Goal: Task Accomplishment & Management: Complete application form

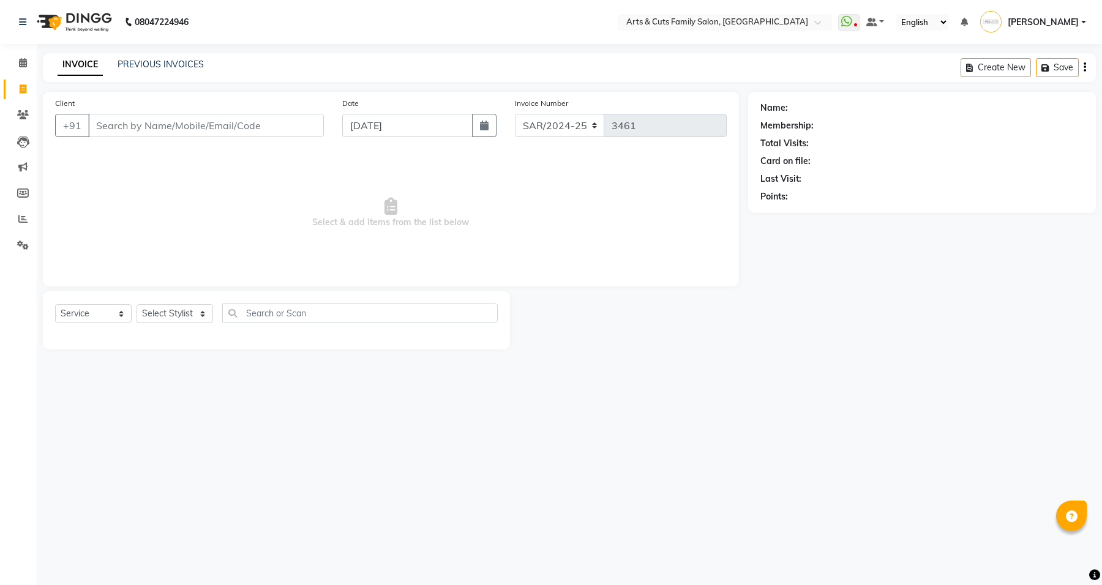
select select "service"
click at [190, 64] on link "PREVIOUS INVOICES" at bounding box center [161, 64] width 86 height 11
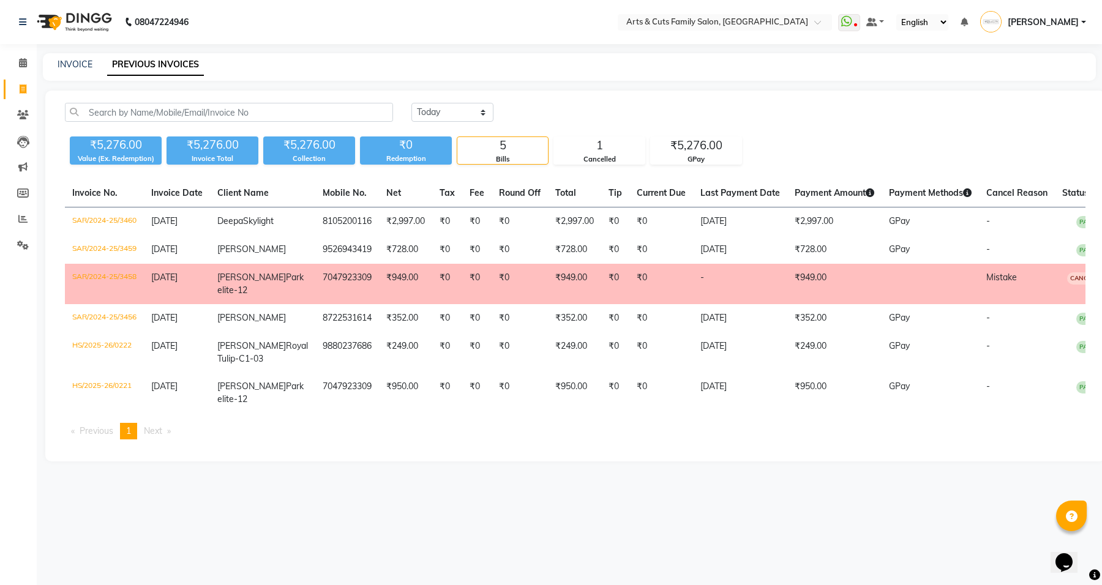
click at [81, 69] on div "INVOICE" at bounding box center [75, 64] width 35 height 13
click at [69, 64] on link "INVOICE" at bounding box center [75, 64] width 35 height 11
select select "service"
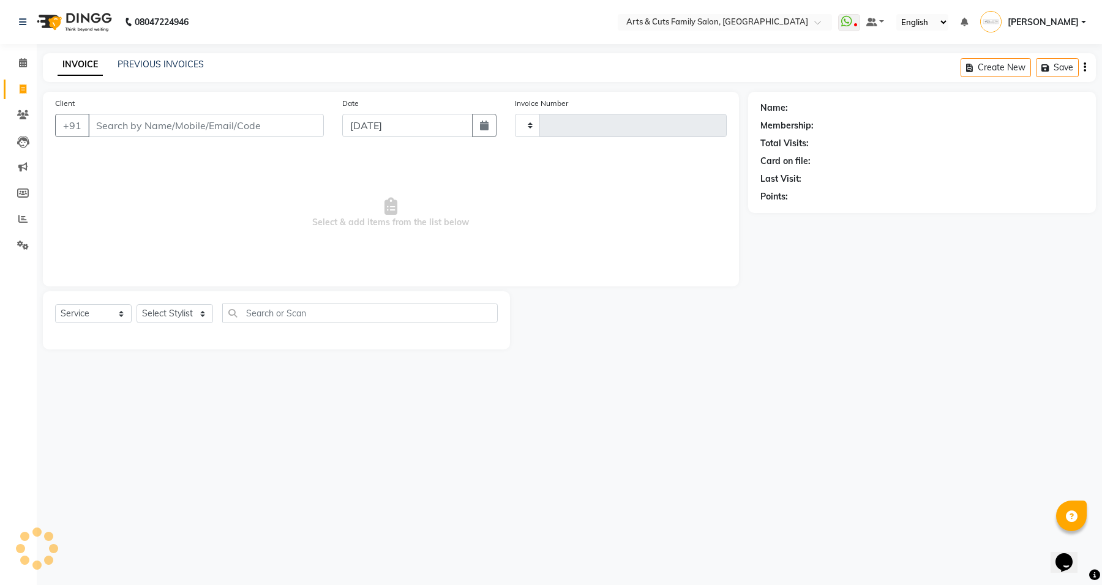
type input "3461"
select select "7513"
click at [173, 62] on link "PREVIOUS INVOICES" at bounding box center [161, 64] width 86 height 11
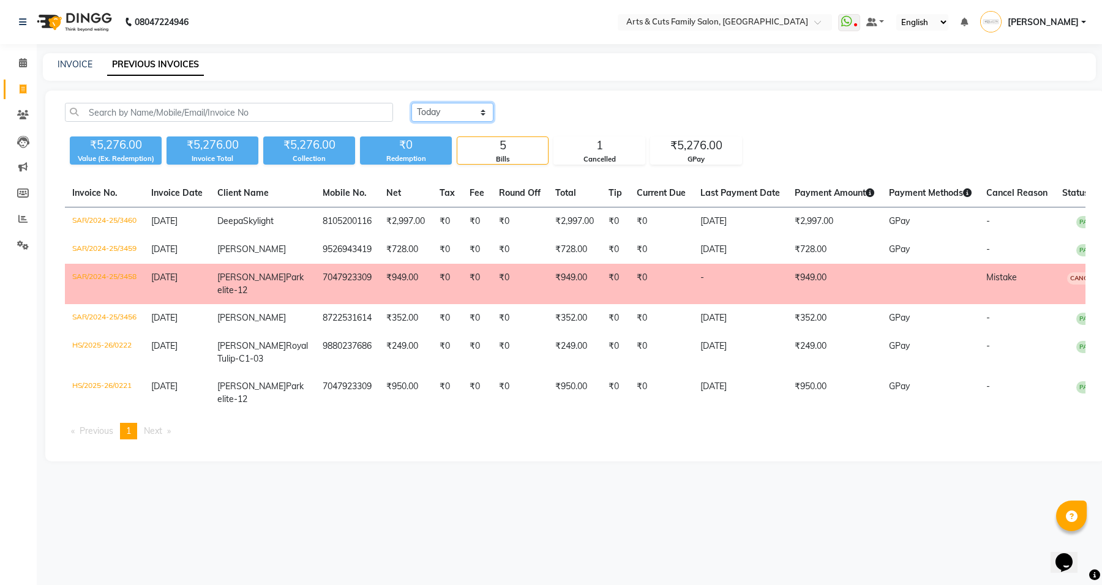
click at [465, 119] on select "[DATE] [DATE] Custom Range" at bounding box center [452, 112] width 82 height 19
select select "[DATE]"
click at [411, 103] on select "[DATE] [DATE] Custom Range" at bounding box center [452, 112] width 82 height 19
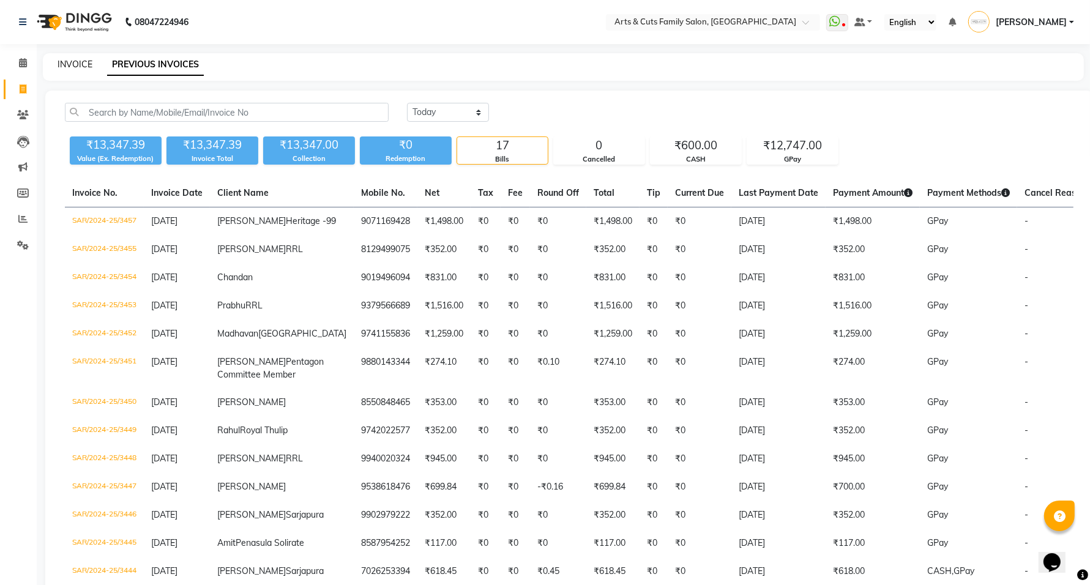
click at [75, 59] on link "INVOICE" at bounding box center [75, 64] width 35 height 11
select select "service"
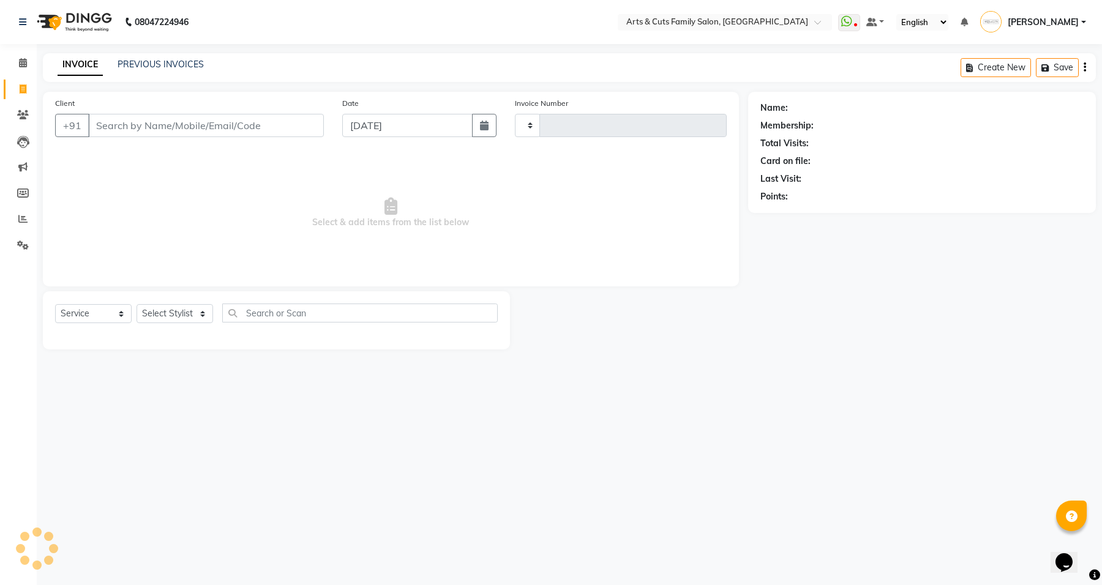
type input "3461"
select select "7513"
click at [205, 121] on input "Client" at bounding box center [206, 125] width 236 height 23
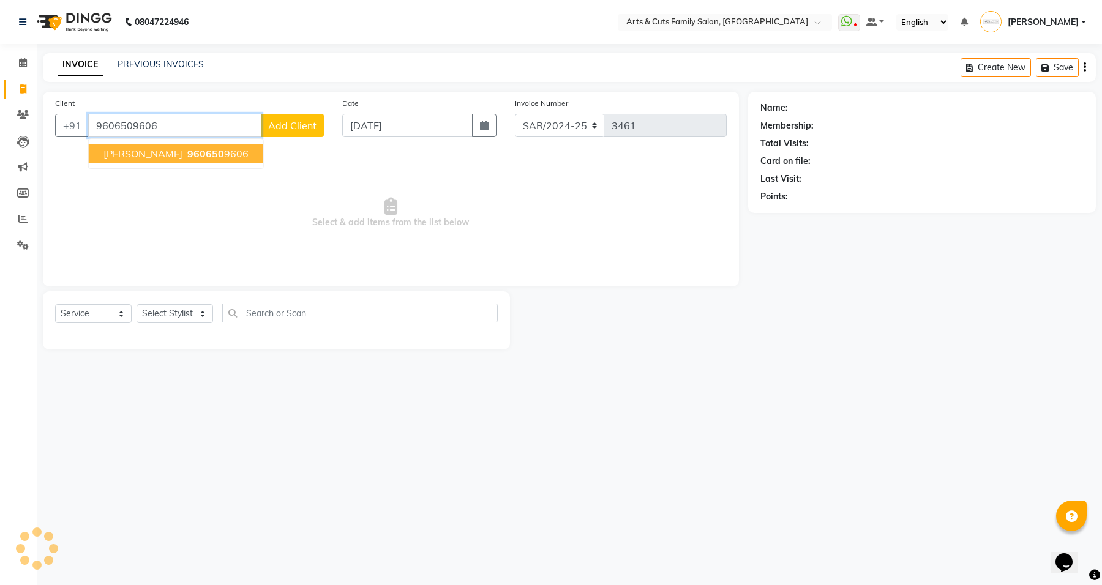
type input "9606509606"
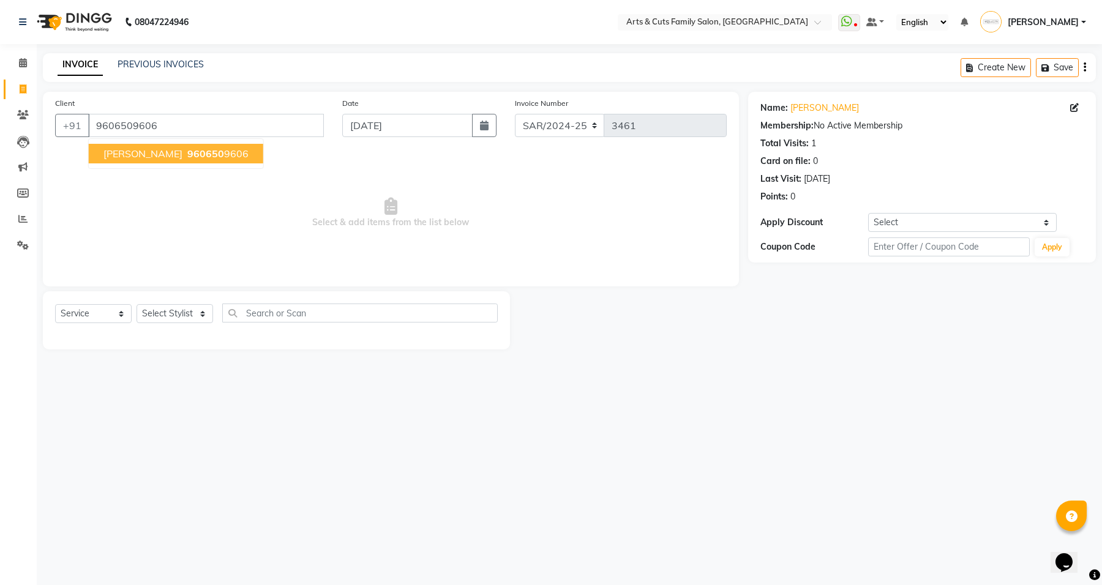
click at [187, 154] on span "960650" at bounding box center [205, 154] width 37 height 12
click at [165, 313] on select "Select Stylist [PERSON_NAME] [PERSON_NAME] SNOVEE Anji Ashwini [PERSON_NAME] [P…" at bounding box center [175, 313] width 77 height 19
click at [137, 304] on select "Select Stylist [PERSON_NAME] [PERSON_NAME] SNOVEE Anji Ashwini [PERSON_NAME] [P…" at bounding box center [175, 313] width 77 height 19
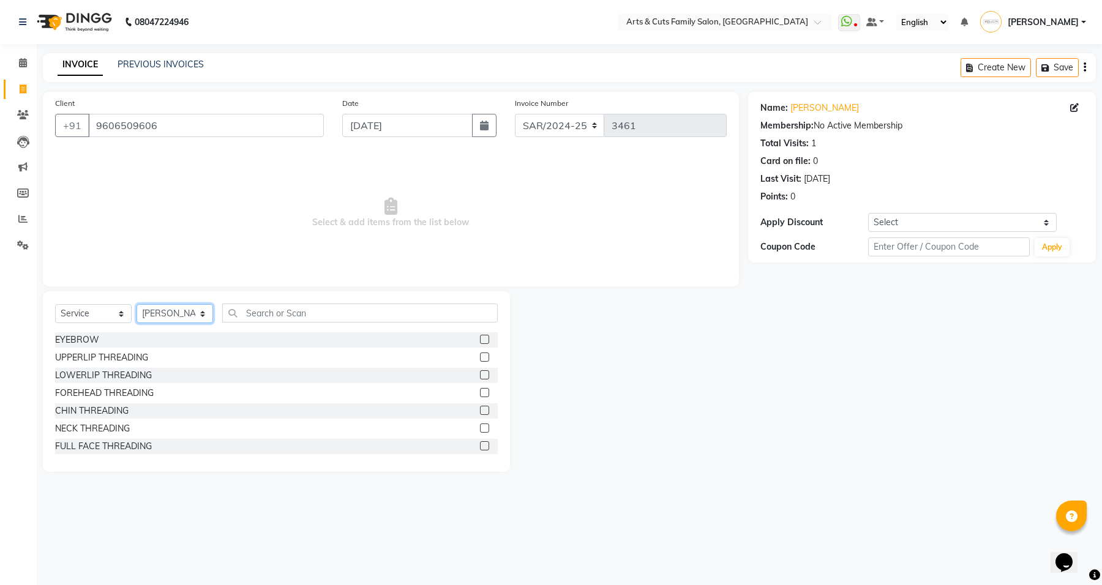
click at [152, 309] on select "Select Stylist [PERSON_NAME] [PERSON_NAME] SNOVEE Anji Ashwini [PERSON_NAME] [P…" at bounding box center [175, 313] width 77 height 19
select select "84494"
click at [137, 304] on select "Select Stylist [PERSON_NAME] [PERSON_NAME] SNOVEE Anji Ashwini [PERSON_NAME] [P…" at bounding box center [175, 313] width 77 height 19
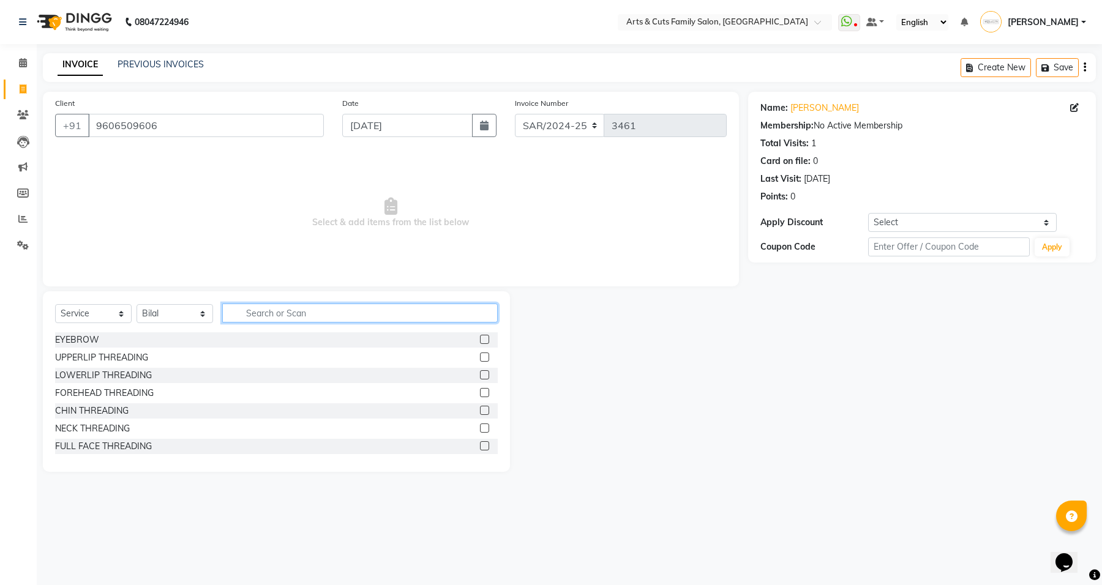
click at [264, 317] on input "text" at bounding box center [360, 313] width 276 height 19
type input "hair"
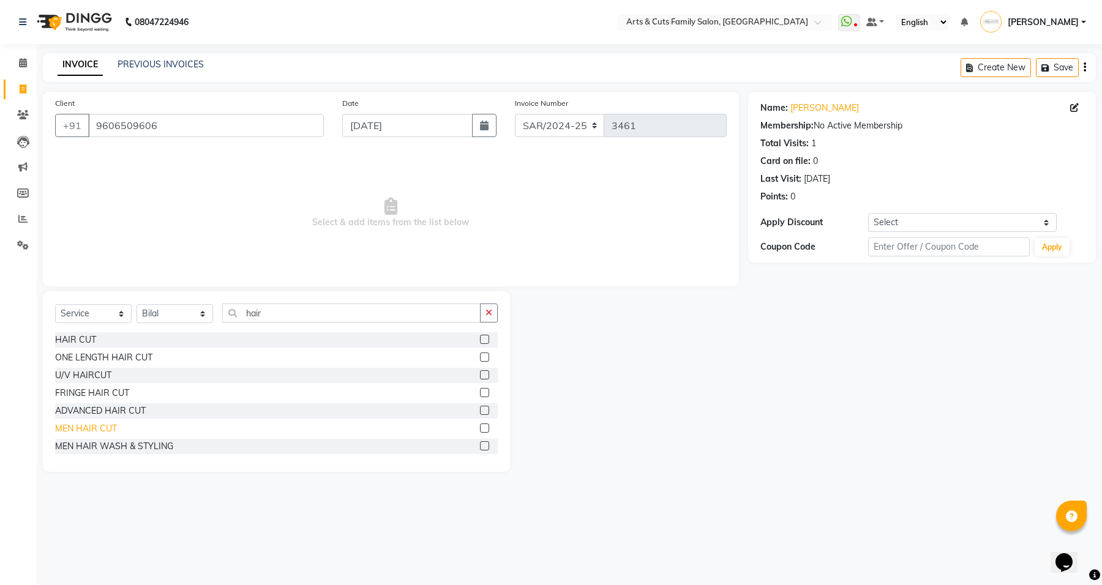
click at [73, 430] on div "MEN HAIR CUT" at bounding box center [86, 428] width 62 height 13
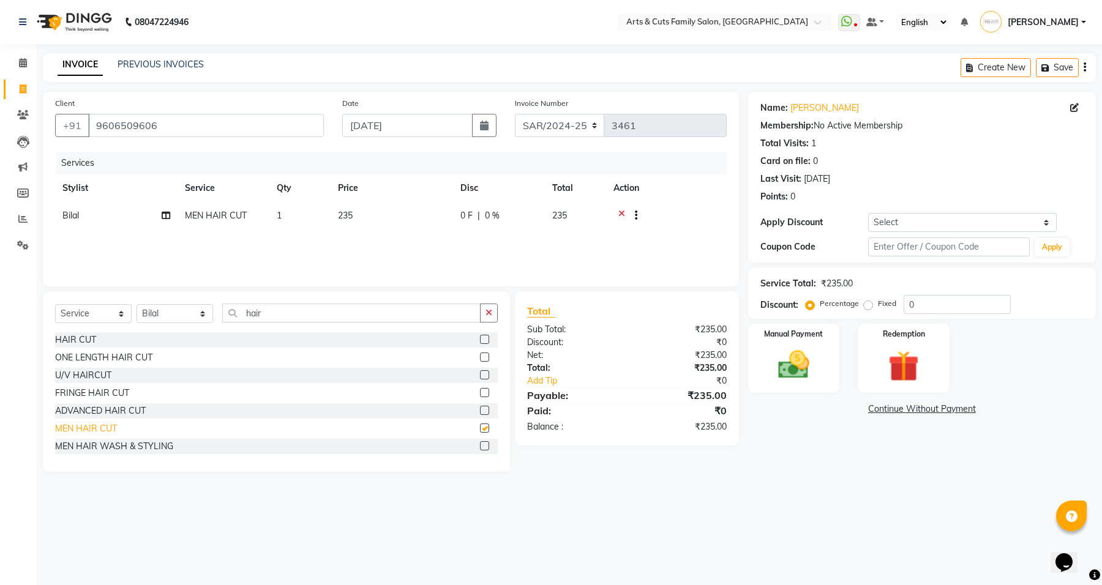
checkbox input "false"
click at [801, 364] on img at bounding box center [794, 365] width 52 height 37
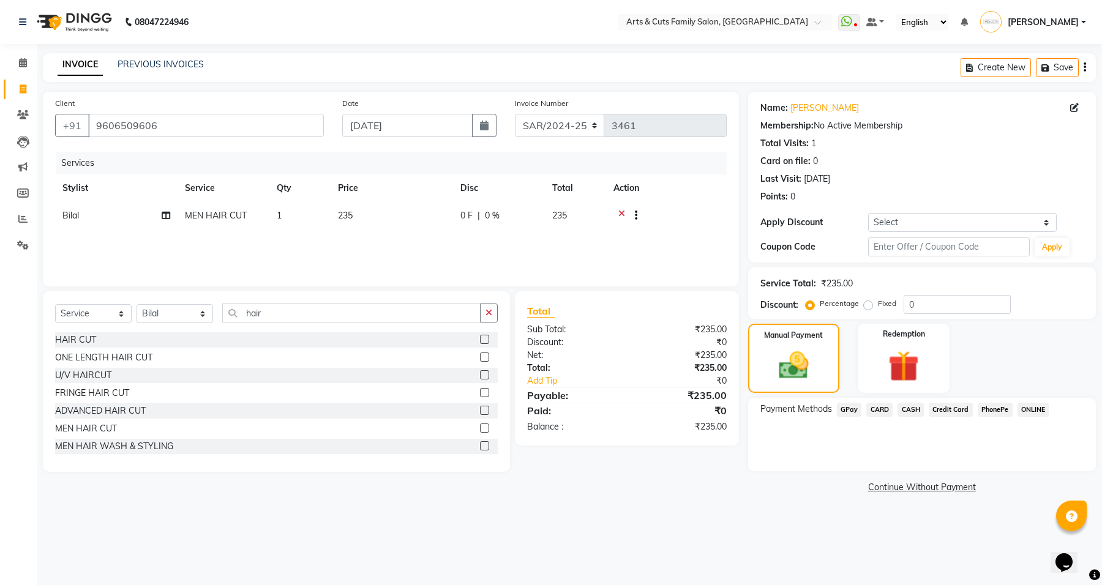
click at [850, 407] on span "GPay" at bounding box center [849, 410] width 25 height 14
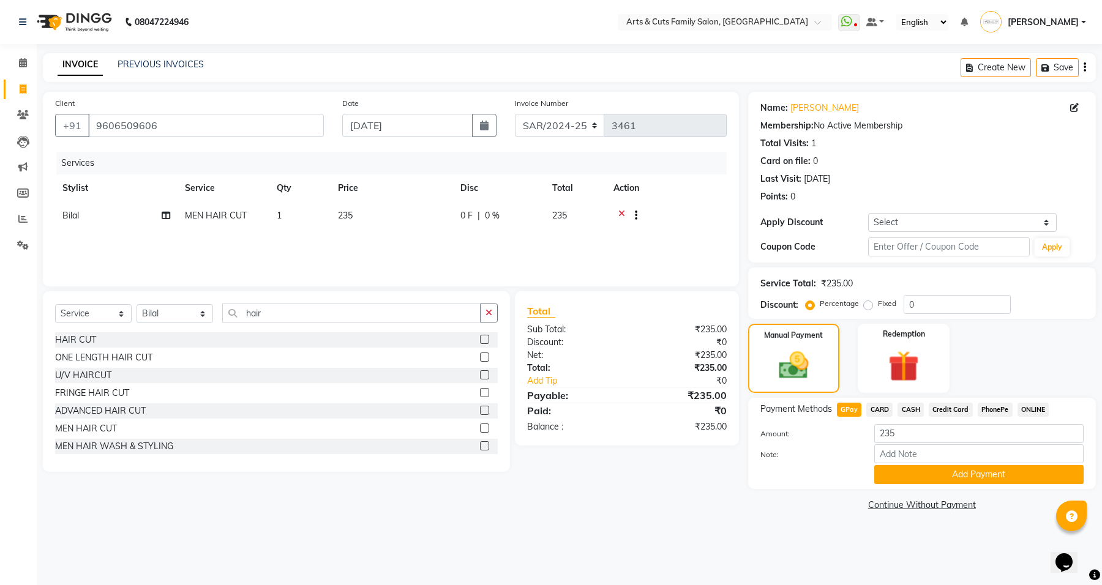
drag, startPoint x: 912, startPoint y: 473, endPoint x: 887, endPoint y: 458, distance: 29.6
click at [898, 465] on button "Add Payment" at bounding box center [978, 474] width 209 height 19
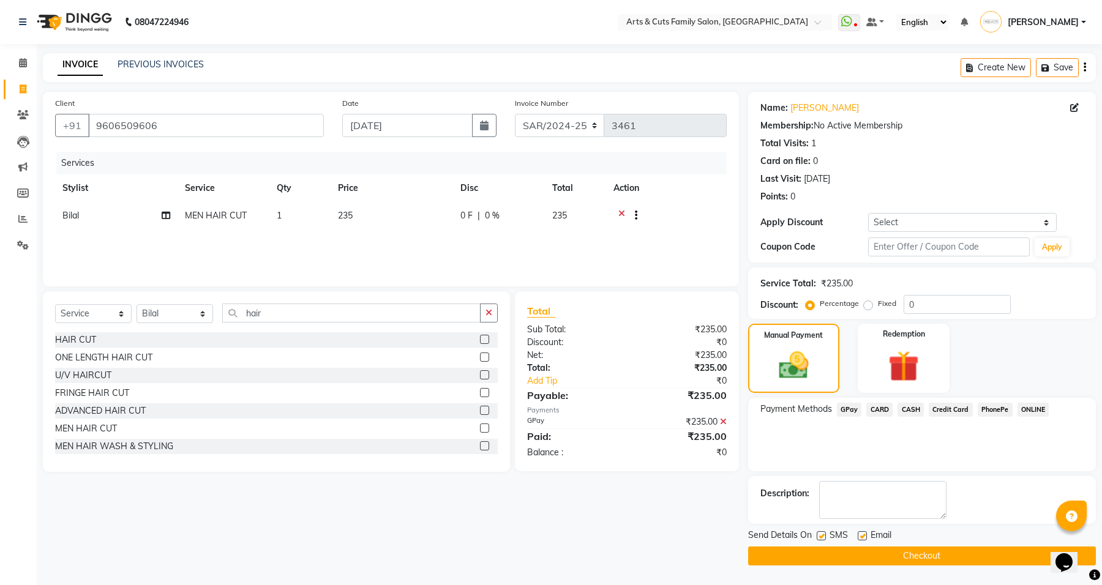
click at [858, 538] on label at bounding box center [862, 535] width 9 height 9
click at [858, 538] on input "checkbox" at bounding box center [862, 537] width 8 height 8
checkbox input "false"
click at [858, 547] on button "Checkout" at bounding box center [922, 556] width 348 height 19
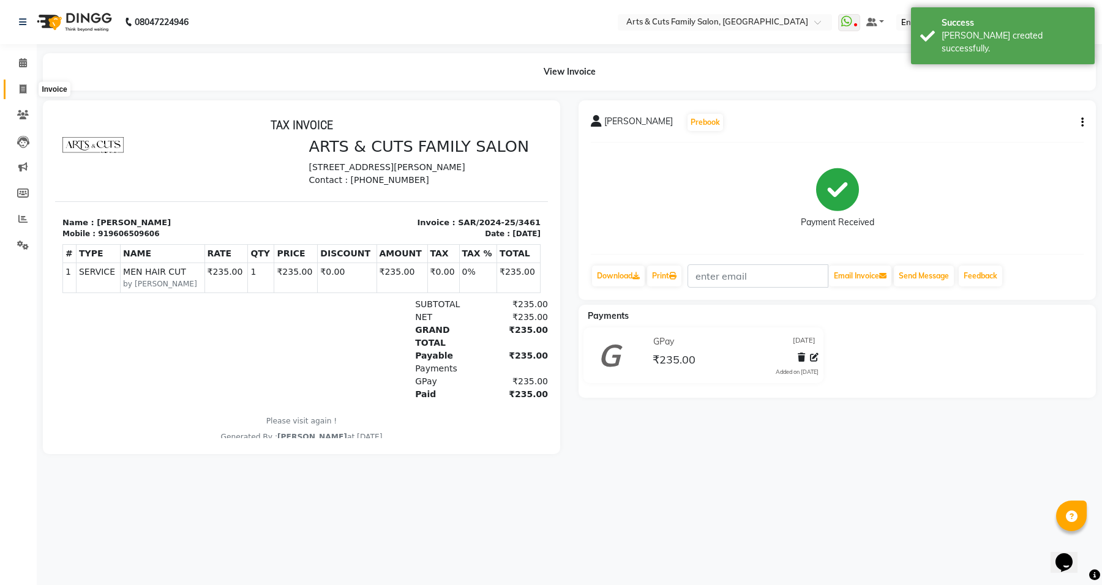
click at [21, 89] on icon at bounding box center [23, 88] width 7 height 9
select select "service"
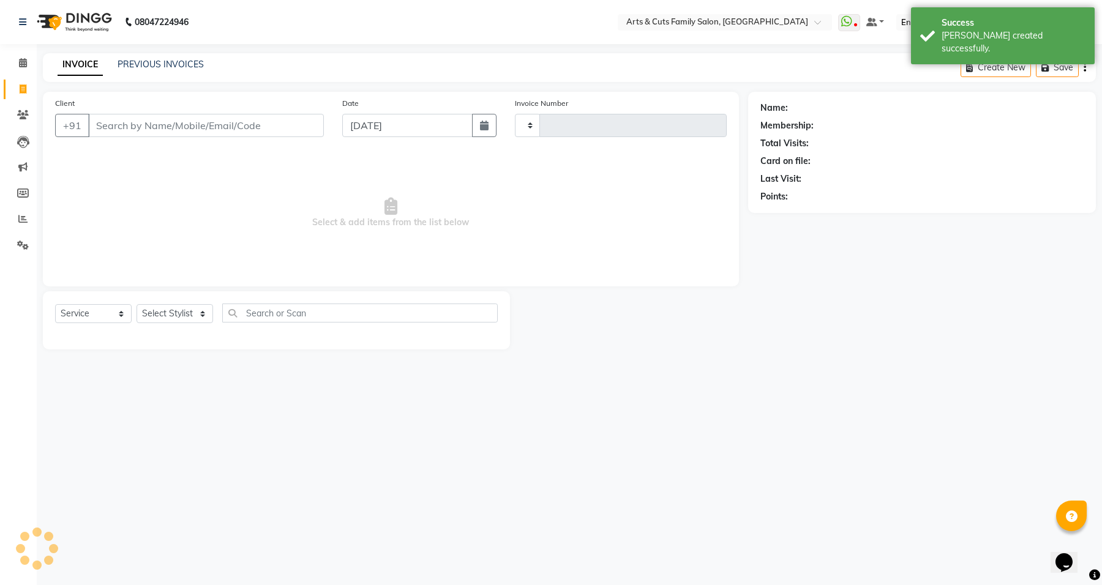
type input "3462"
select select "7513"
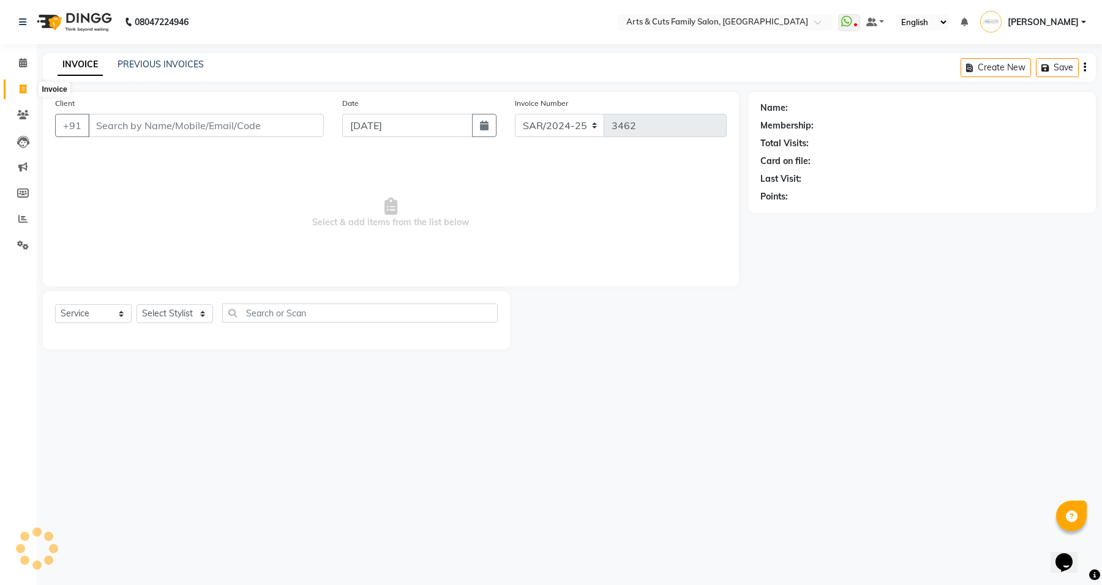
click at [21, 86] on icon at bounding box center [23, 88] width 7 height 9
select select "service"
click at [148, 64] on link "PREVIOUS INVOICES" at bounding box center [161, 64] width 86 height 11
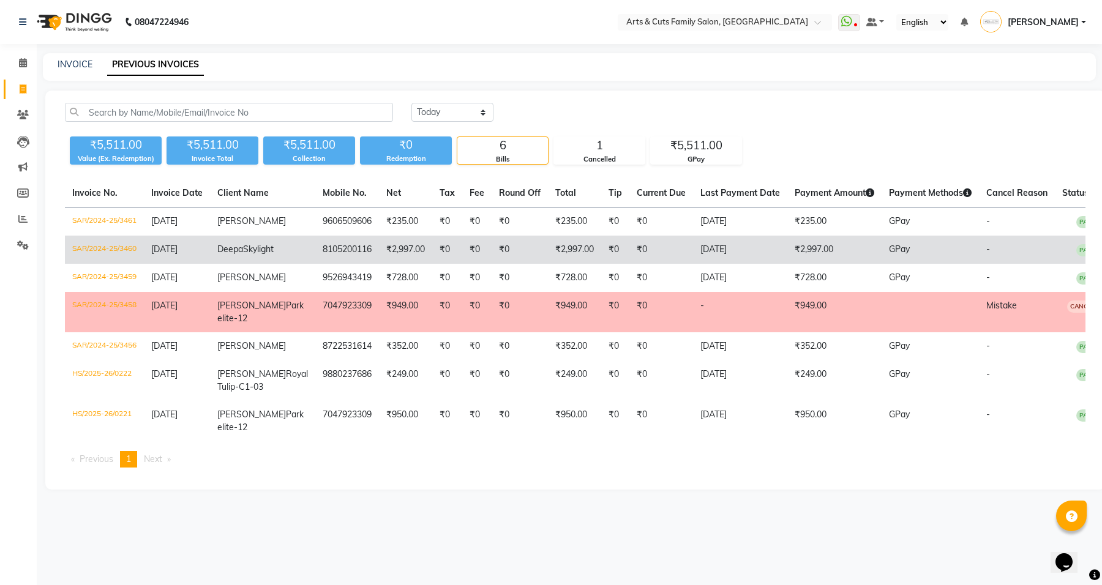
click at [102, 246] on td "SAR/2024-25/3460" at bounding box center [104, 250] width 79 height 28
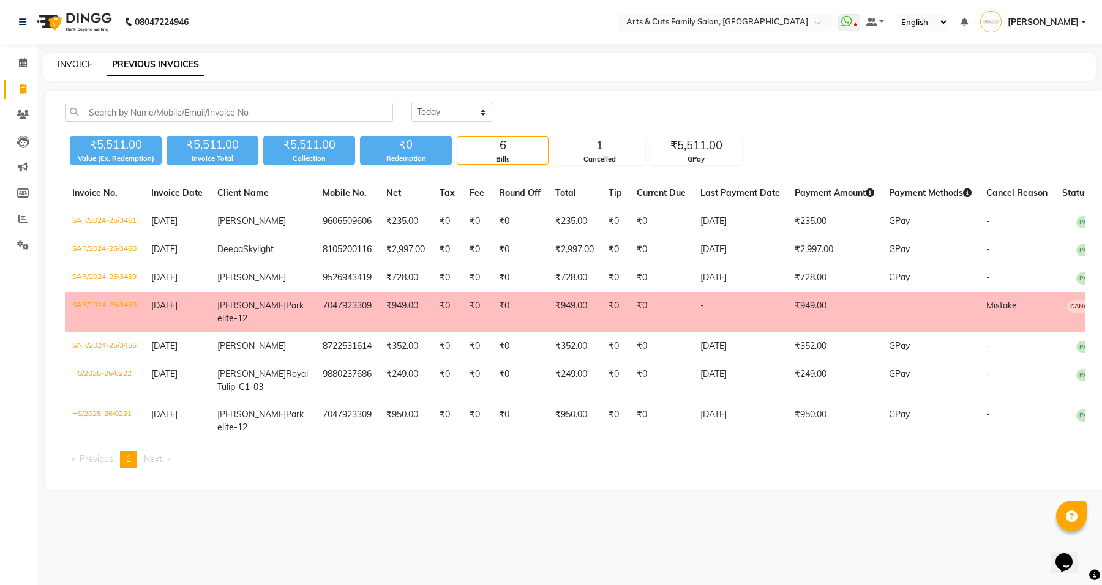
click at [68, 62] on link "INVOICE" at bounding box center [75, 64] width 35 height 11
select select "service"
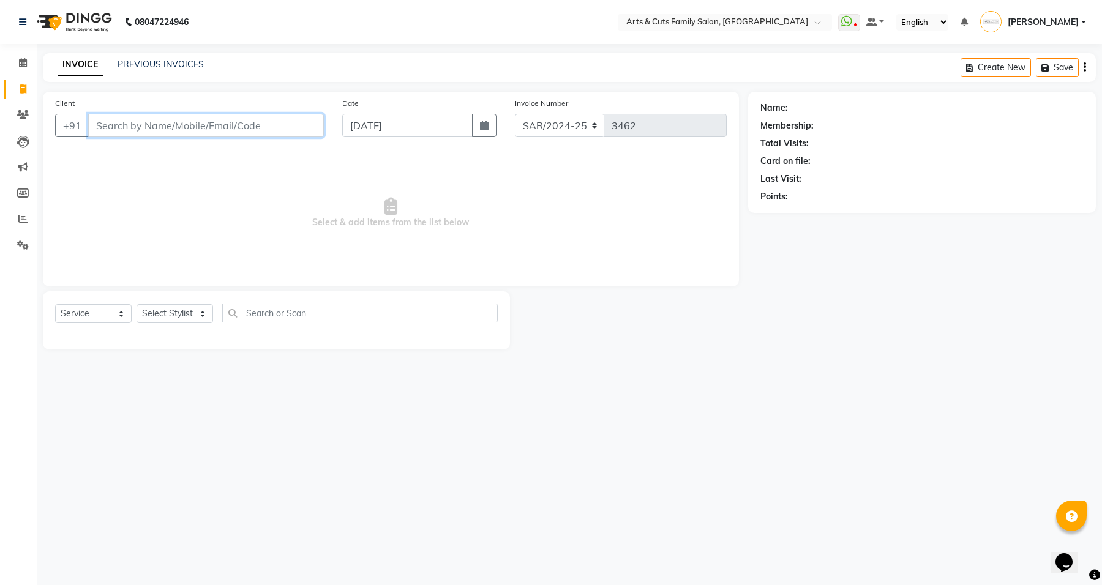
click at [130, 126] on input "Client" at bounding box center [206, 125] width 236 height 23
type input "9901458701"
select select "1: Object"
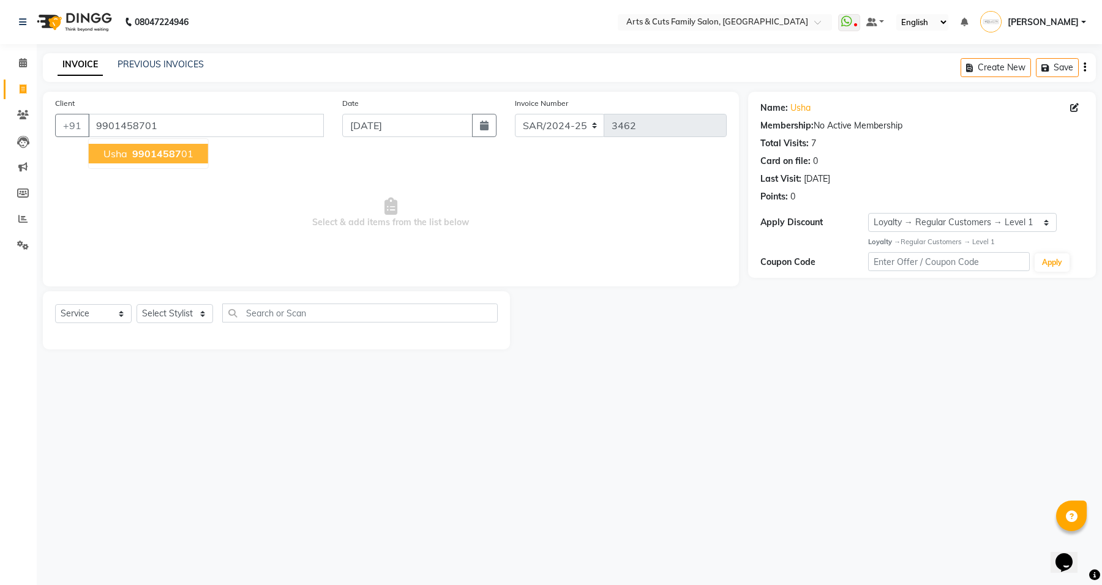
click at [111, 148] on span "Usha" at bounding box center [115, 154] width 24 height 12
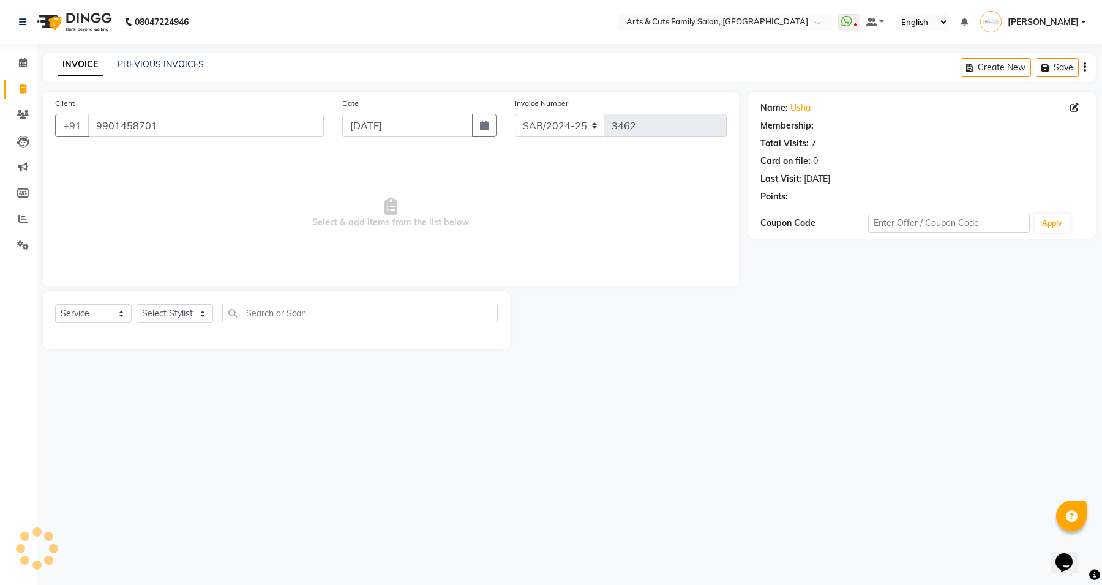
select select "1: Object"
click at [172, 315] on select "Select Stylist [PERSON_NAME] [PERSON_NAME] SNOVEE Anji Ashwini [PERSON_NAME] [P…" at bounding box center [175, 313] width 77 height 19
select select "64389"
click at [137, 304] on select "Select Stylist [PERSON_NAME] [PERSON_NAME] SNOVEE Anji Ashwini [PERSON_NAME] [P…" at bounding box center [175, 313] width 77 height 19
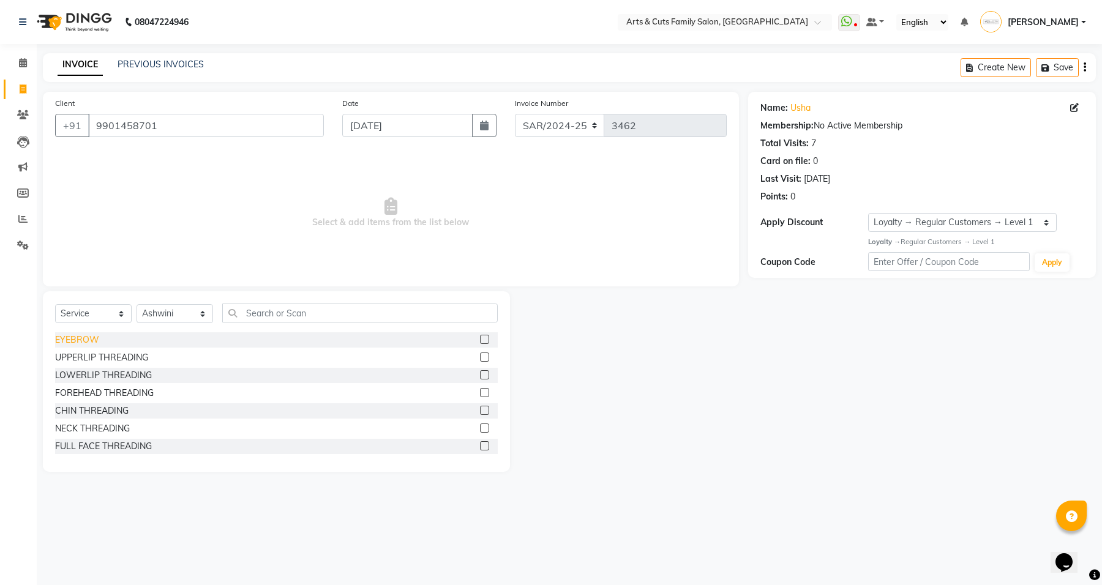
click at [75, 340] on div "EYEBROW" at bounding box center [77, 340] width 44 height 13
checkbox input "false"
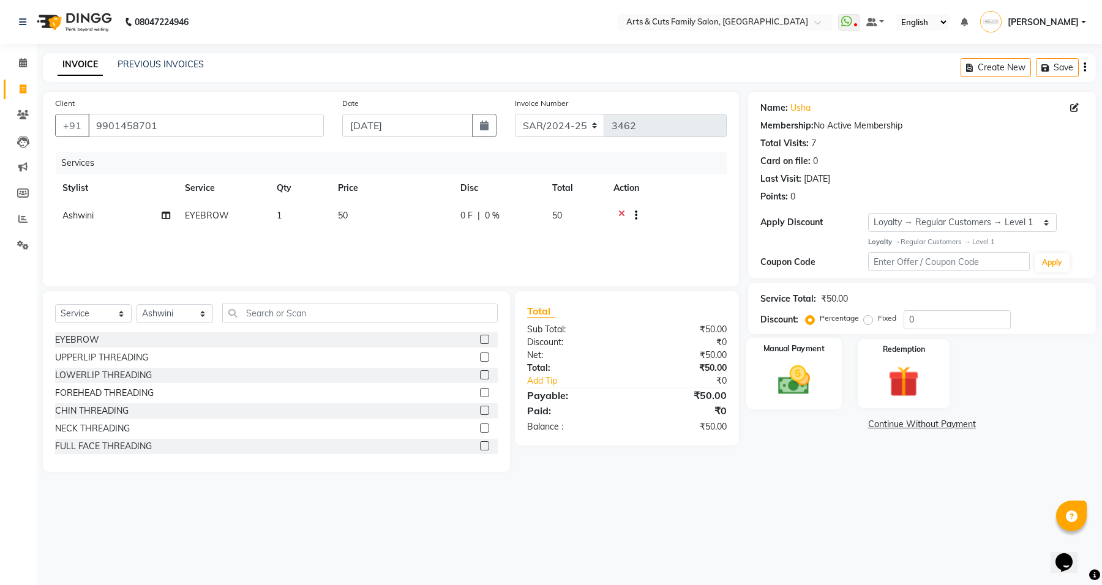
click at [775, 383] on img at bounding box center [794, 380] width 52 height 37
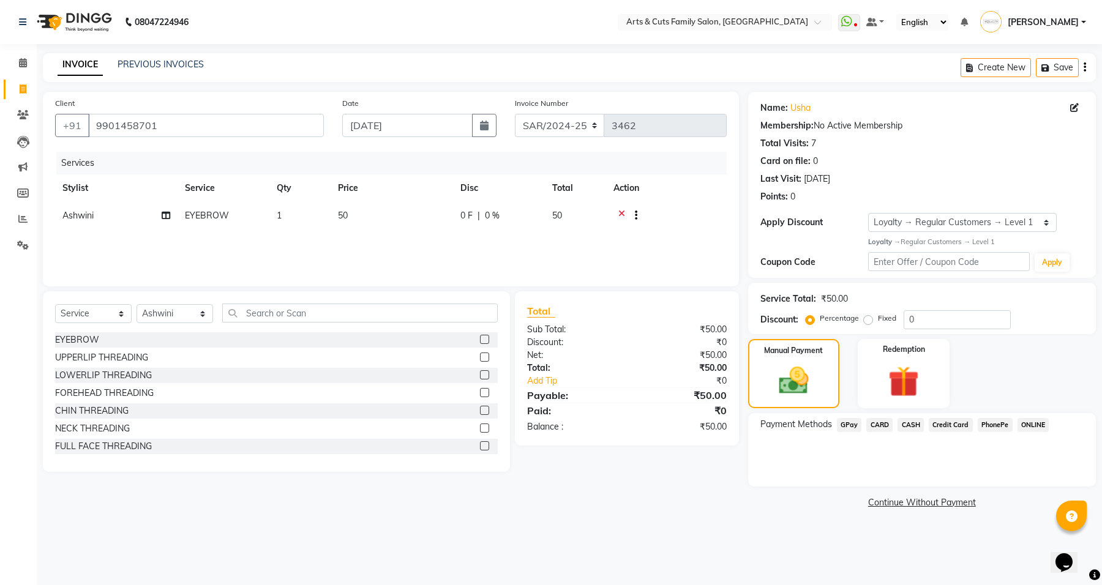
click at [1029, 426] on span "ONLINE" at bounding box center [1034, 425] width 32 height 14
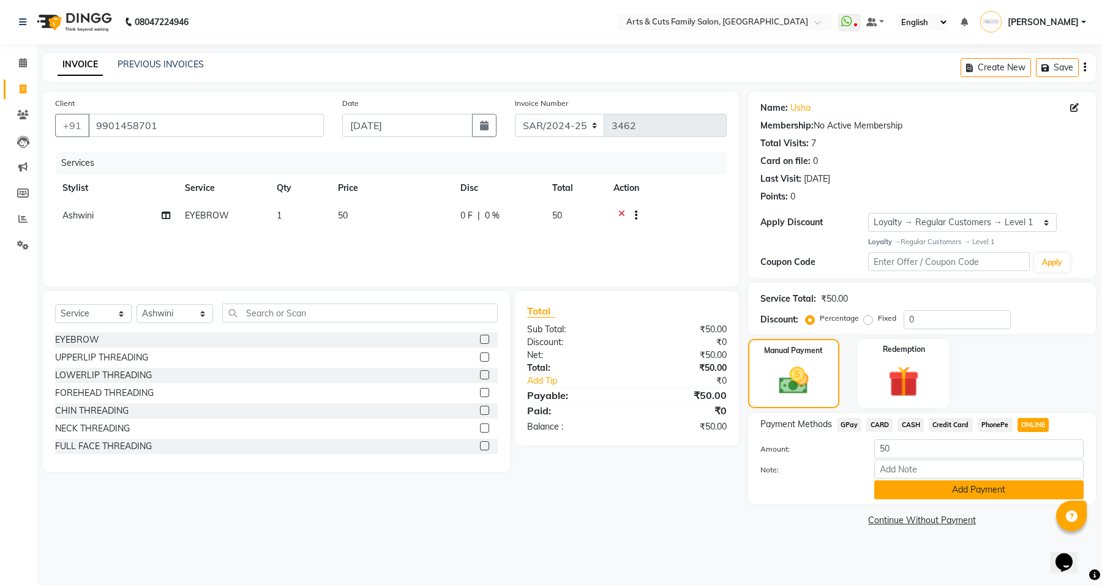
click at [964, 493] on button "Add Payment" at bounding box center [978, 490] width 209 height 19
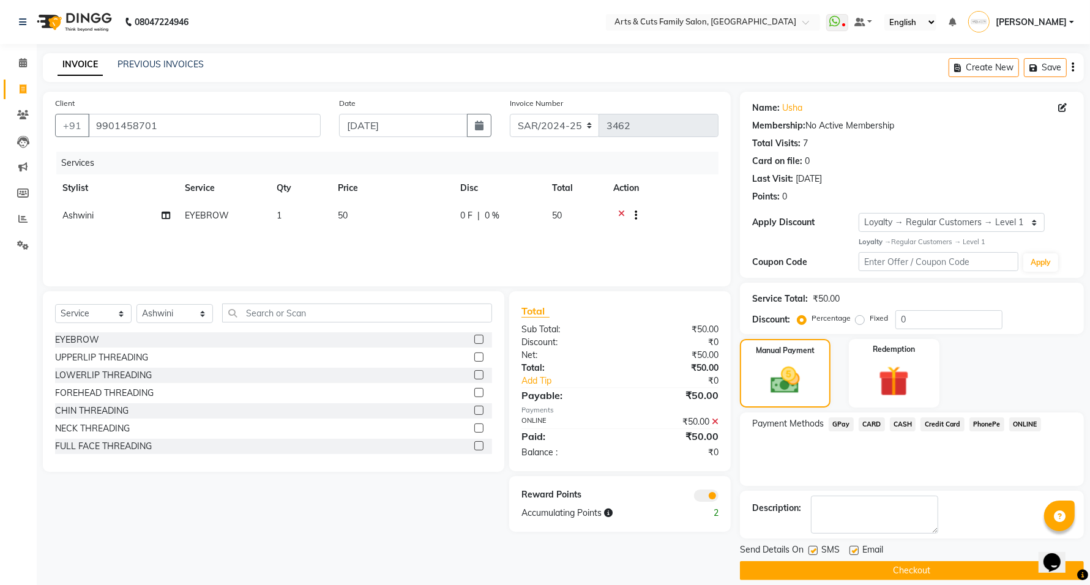
click at [856, 552] on label at bounding box center [854, 550] width 9 height 9
click at [856, 552] on input "checkbox" at bounding box center [854, 551] width 8 height 8
checkbox input "false"
click at [858, 568] on button "Checkout" at bounding box center [912, 570] width 344 height 19
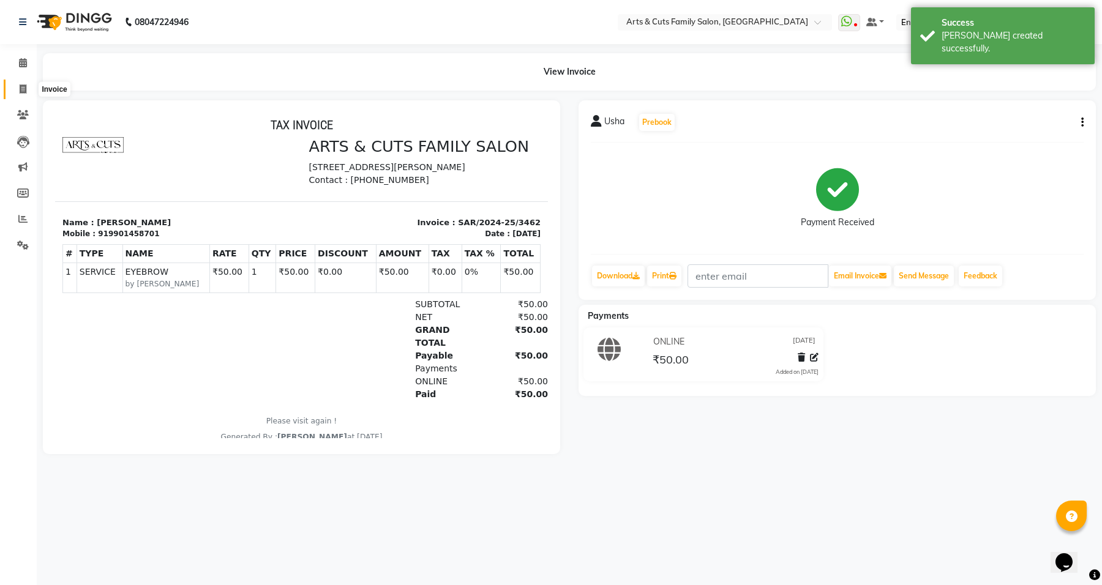
click at [17, 86] on span at bounding box center [22, 90] width 21 height 14
select select "service"
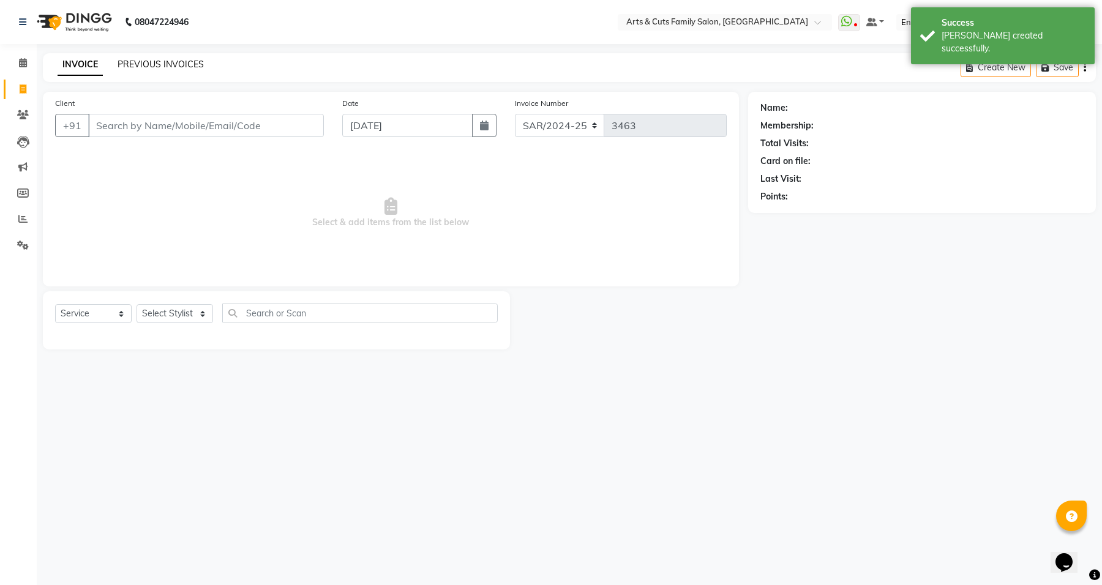
click at [169, 62] on link "PREVIOUS INVOICES" at bounding box center [161, 64] width 86 height 11
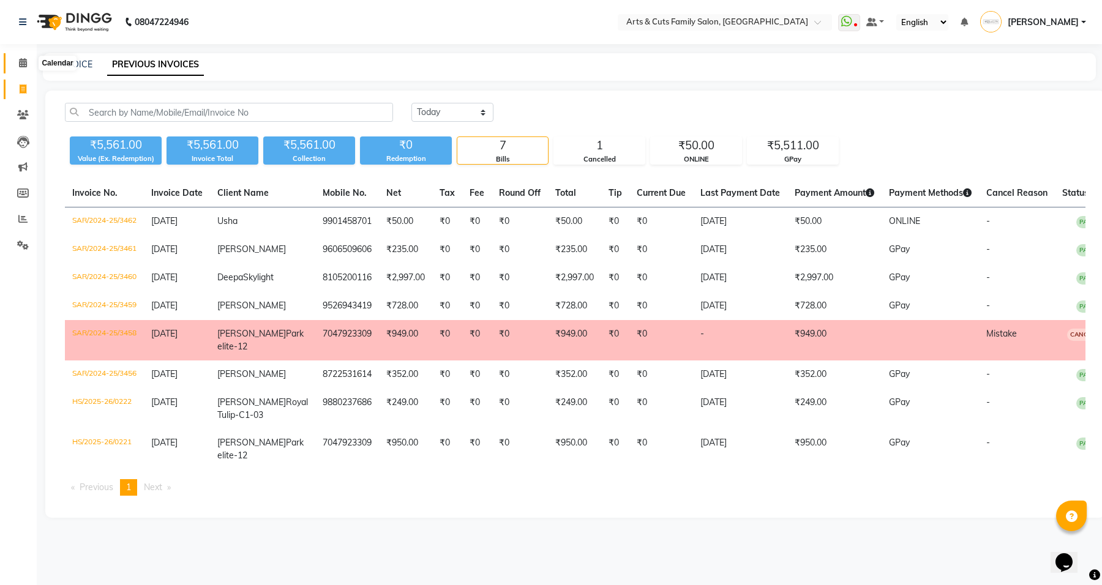
click at [23, 64] on icon at bounding box center [23, 62] width 8 height 9
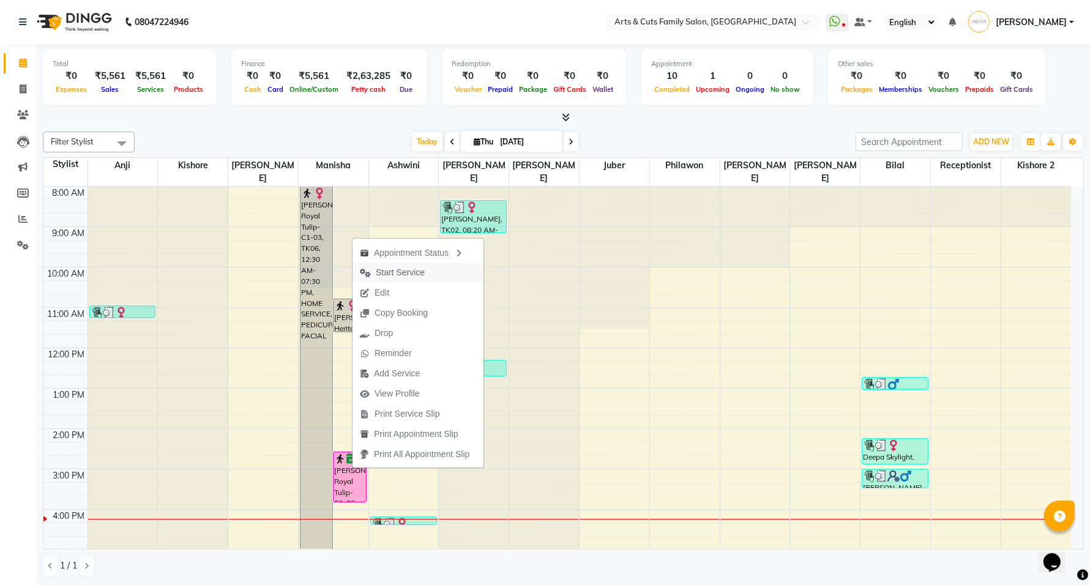
click at [392, 265] on span "Start Service" at bounding box center [393, 273] width 80 height 20
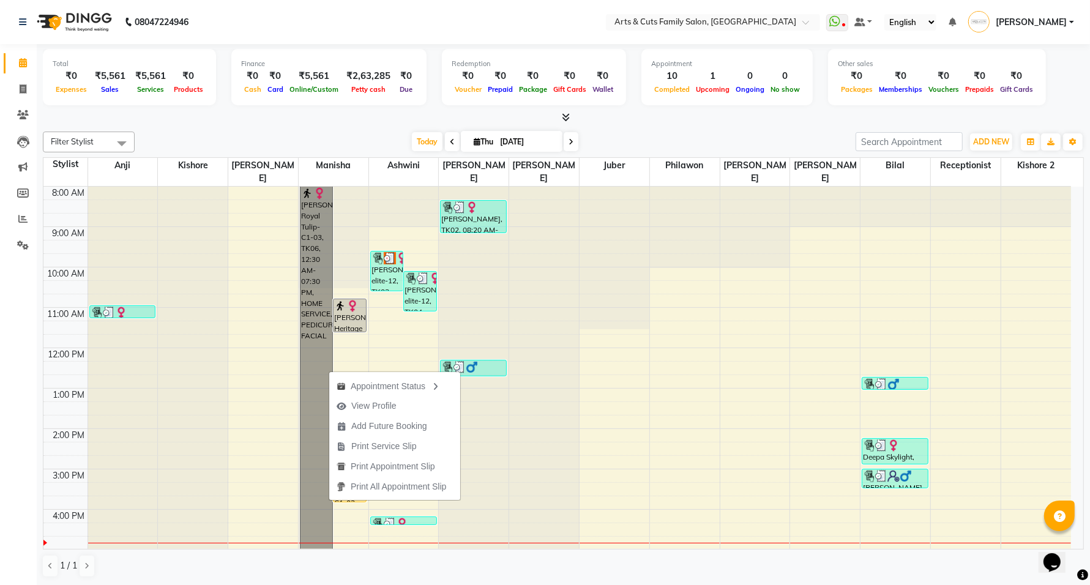
click at [533, 187] on div at bounding box center [544, 187] width 70 height 0
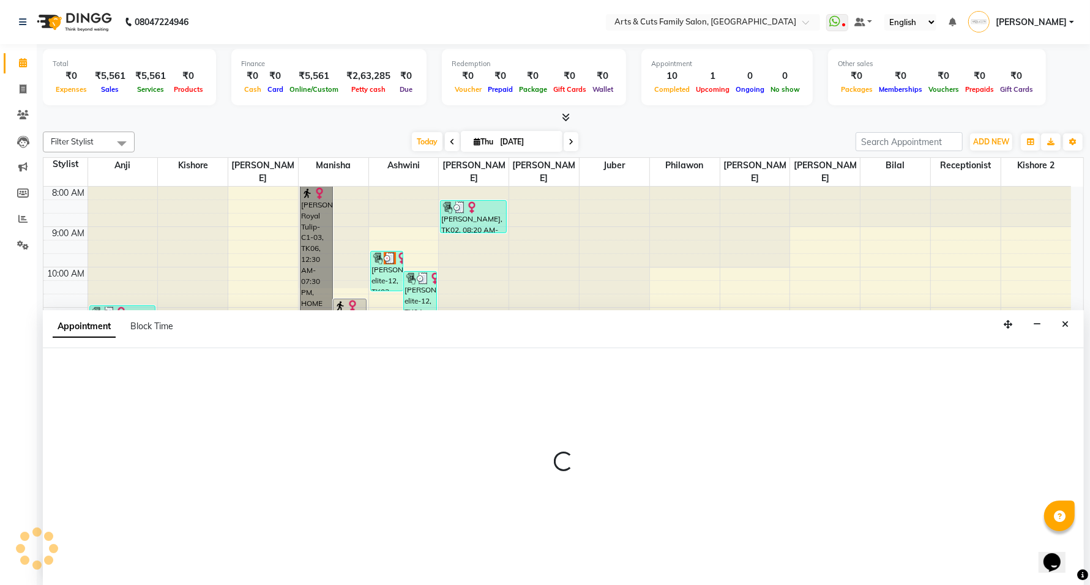
scroll to position [1, 0]
select select "71841"
select select "840"
select select "tentative"
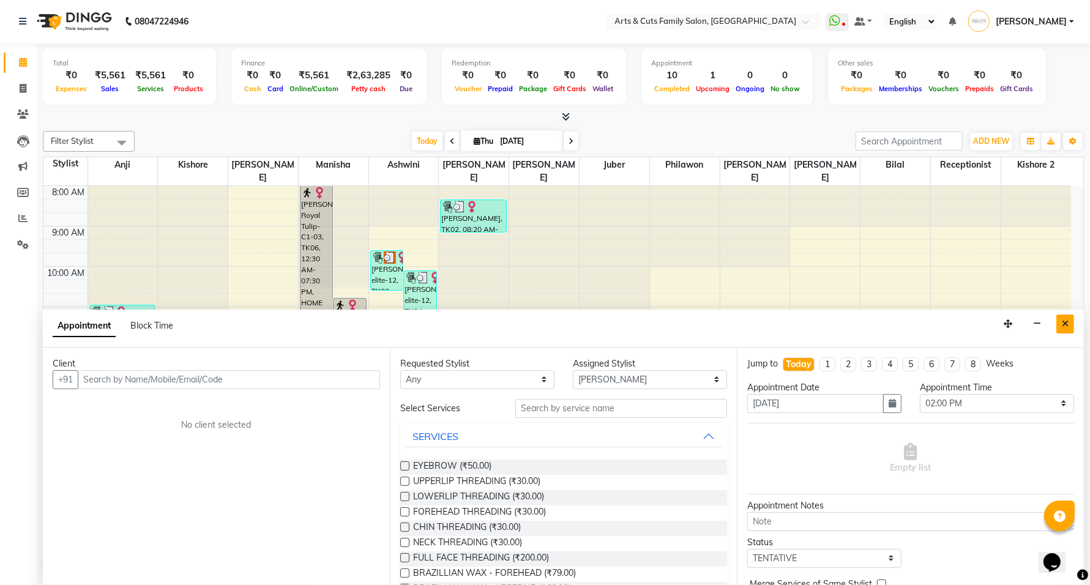
click at [1064, 325] on icon "Close" at bounding box center [1065, 324] width 7 height 9
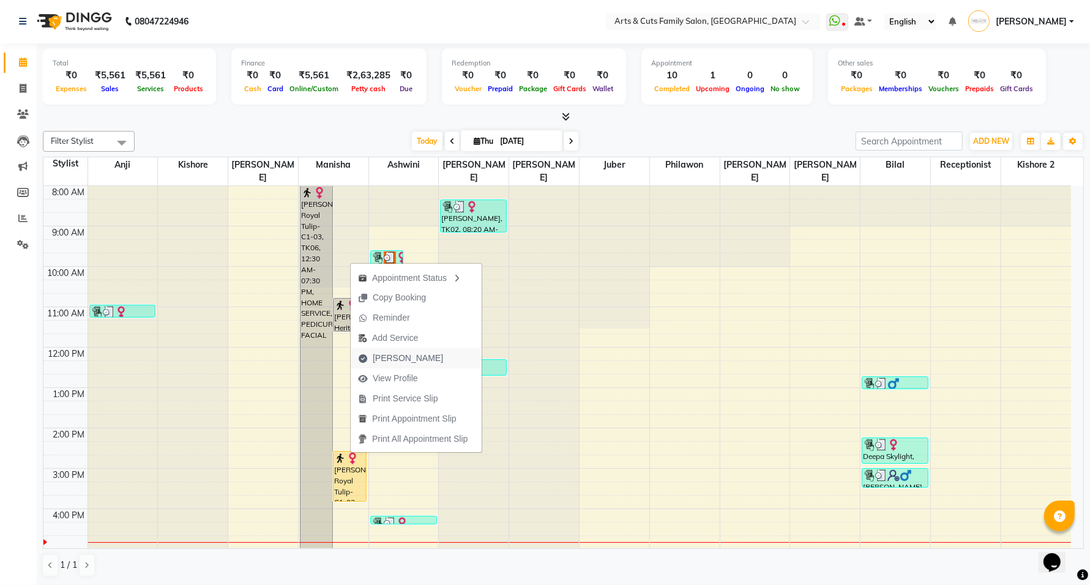
click at [391, 360] on span "[PERSON_NAME]" at bounding box center [408, 358] width 70 height 13
select select "service"
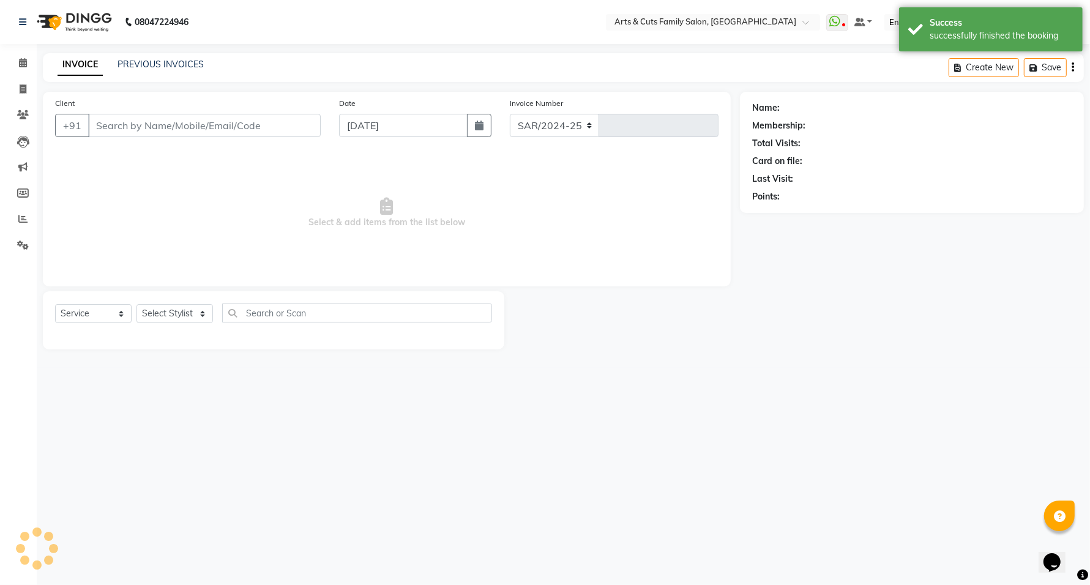
select select "7513"
type input "3463"
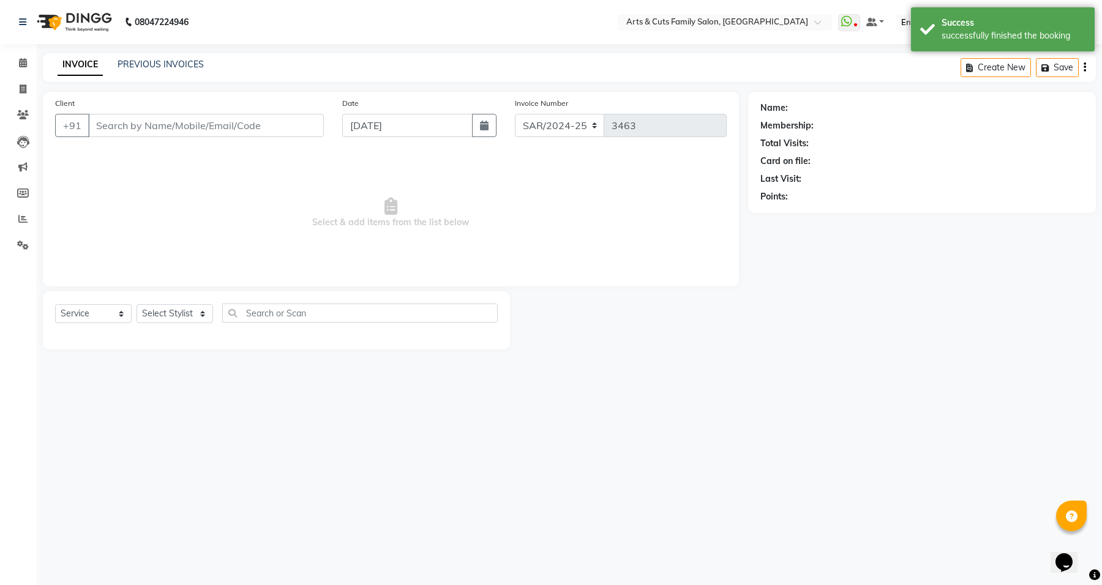
type input "9880237686"
select select "63866"
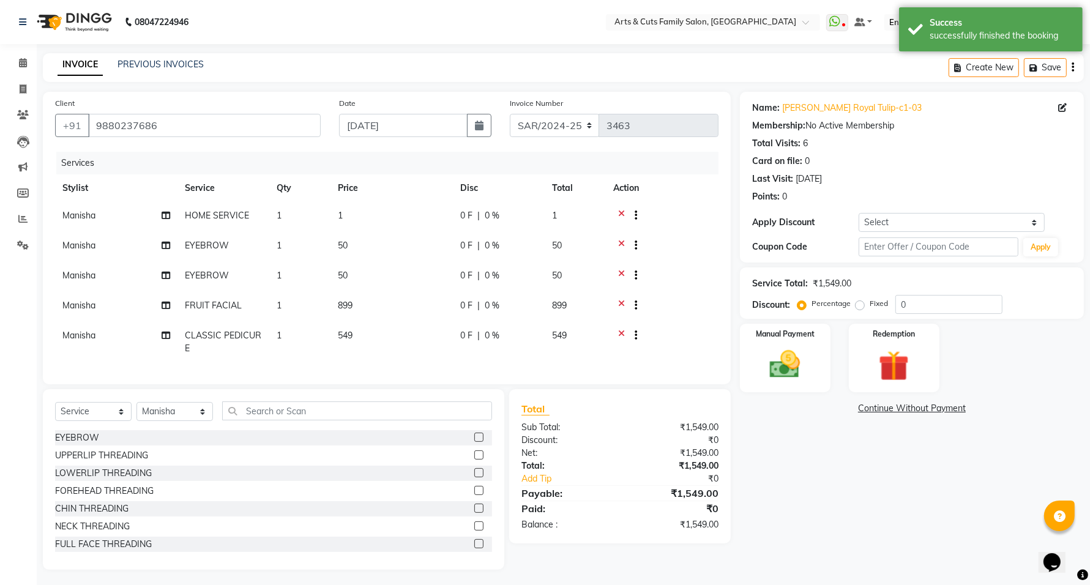
click at [620, 209] on icon at bounding box center [621, 216] width 7 height 15
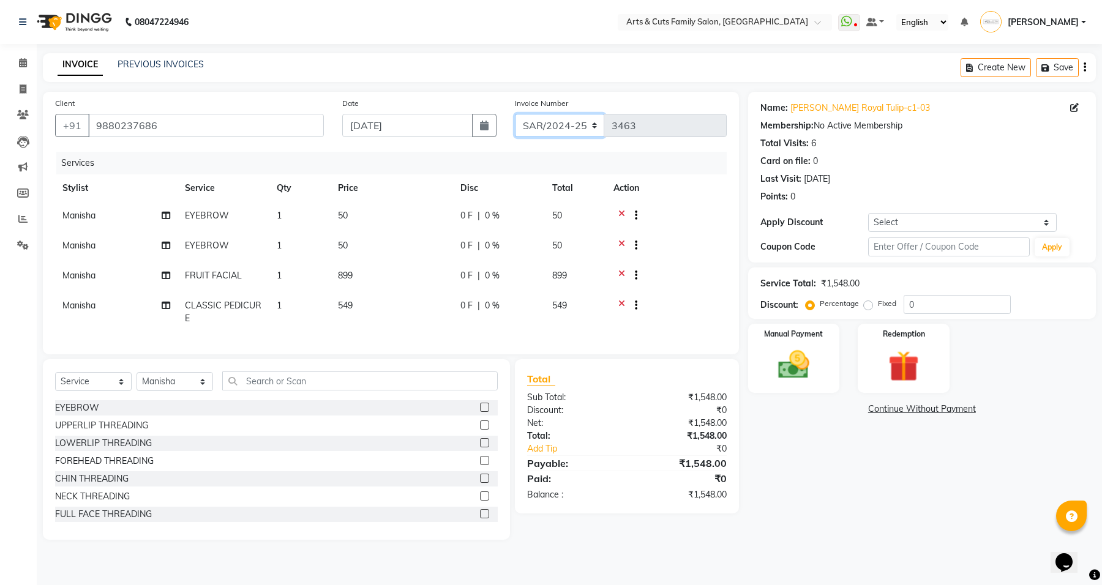
drag, startPoint x: 546, startPoint y: 116, endPoint x: 546, endPoint y: 135, distance: 18.4
click at [546, 116] on select "SAR/2024-25 HS/2025-26 KA/2025-26" at bounding box center [560, 125] width 90 height 23
select select "7494"
click at [515, 114] on select "SAR/2024-25 HS/2025-26 KA/2025-26" at bounding box center [560, 125] width 90 height 23
type input "0223"
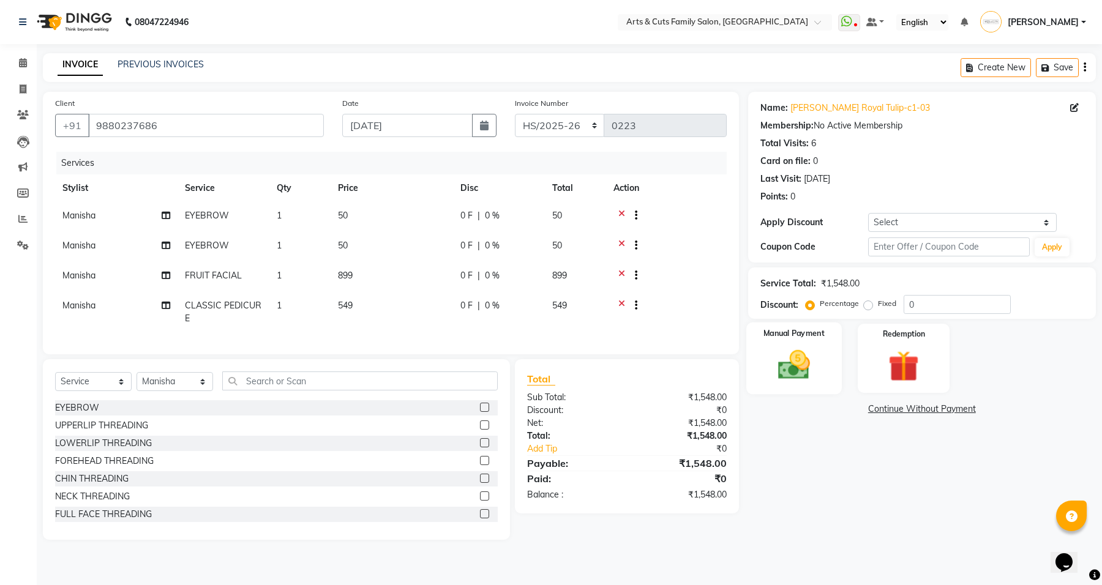
click at [787, 375] on img at bounding box center [794, 365] width 52 height 37
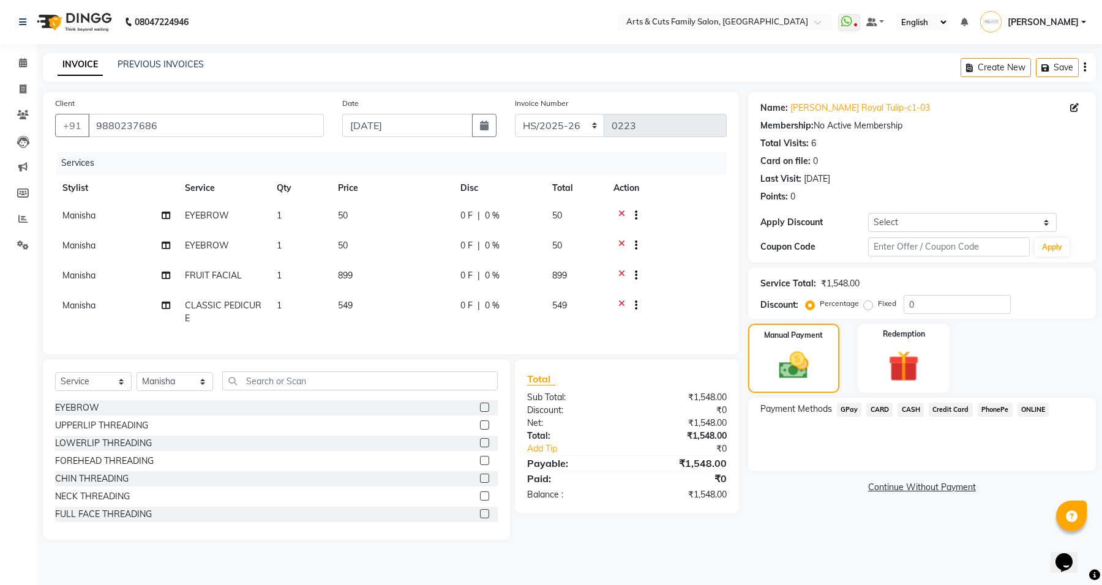
click at [849, 408] on span "GPay" at bounding box center [849, 410] width 25 height 14
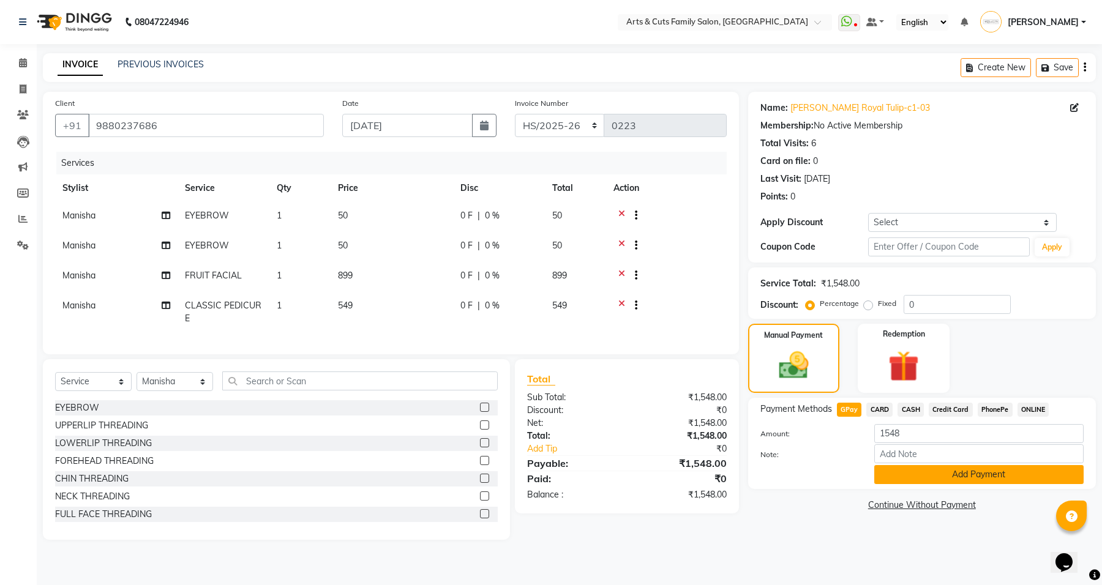
click at [951, 481] on button "Add Payment" at bounding box center [978, 474] width 209 height 19
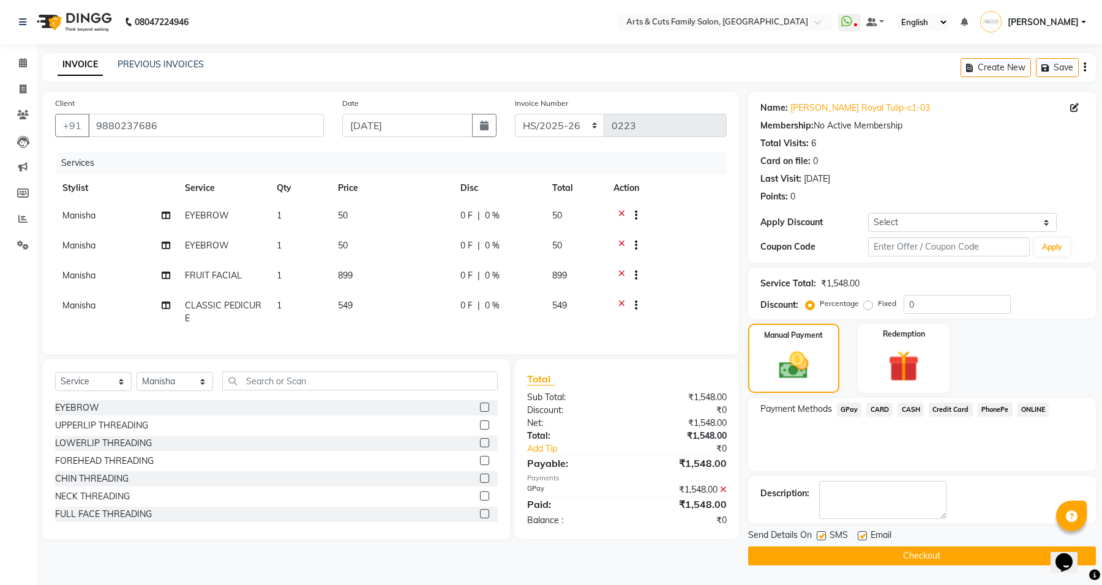
click at [861, 536] on label at bounding box center [862, 535] width 9 height 9
click at [861, 536] on input "checkbox" at bounding box center [862, 537] width 8 height 8
checkbox input "false"
click at [861, 556] on button "Checkout" at bounding box center [922, 556] width 348 height 19
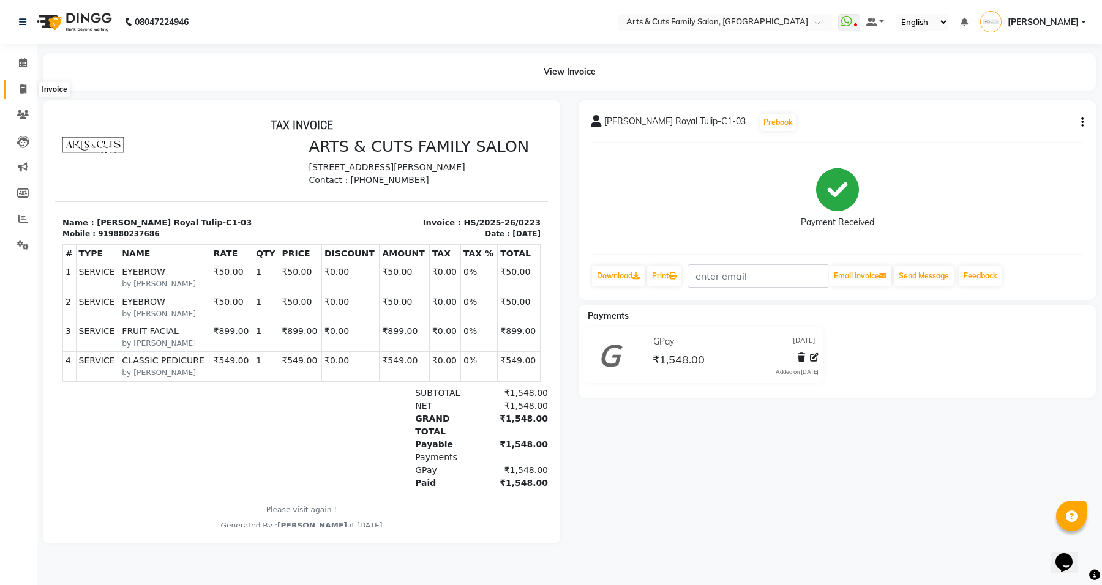
click at [18, 84] on span at bounding box center [22, 90] width 21 height 14
select select "service"
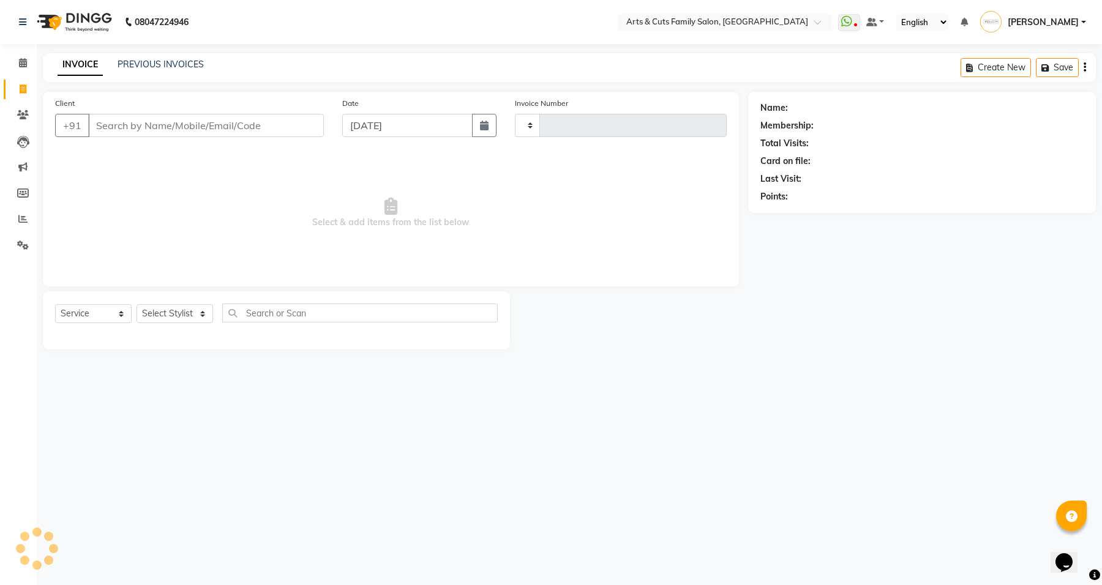
type input "3463"
select select "7513"
click at [168, 124] on input "Client" at bounding box center [206, 125] width 236 height 23
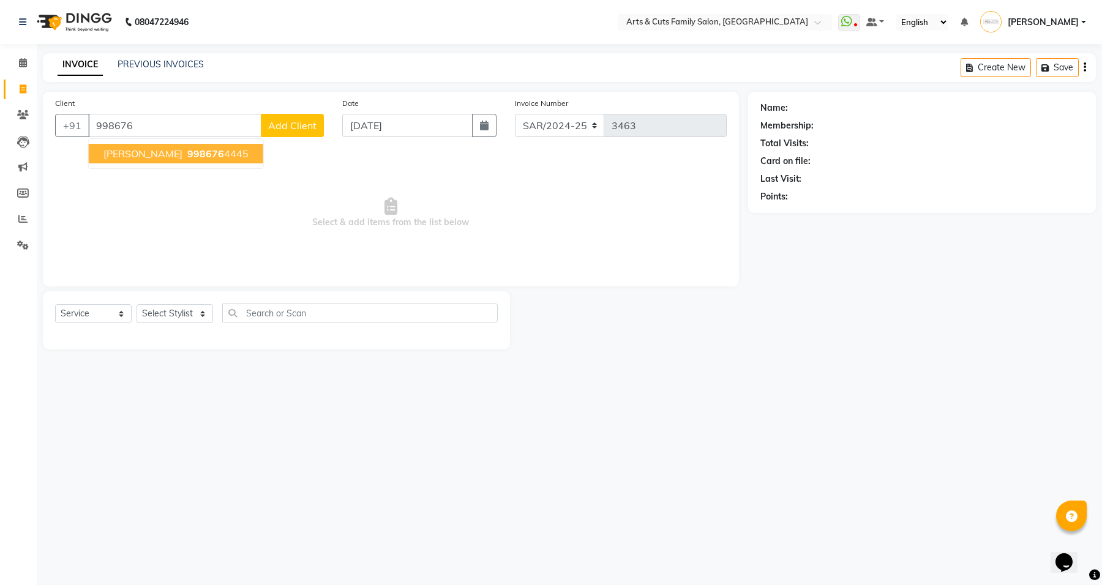
click at [187, 154] on span "998676" at bounding box center [205, 154] width 37 height 12
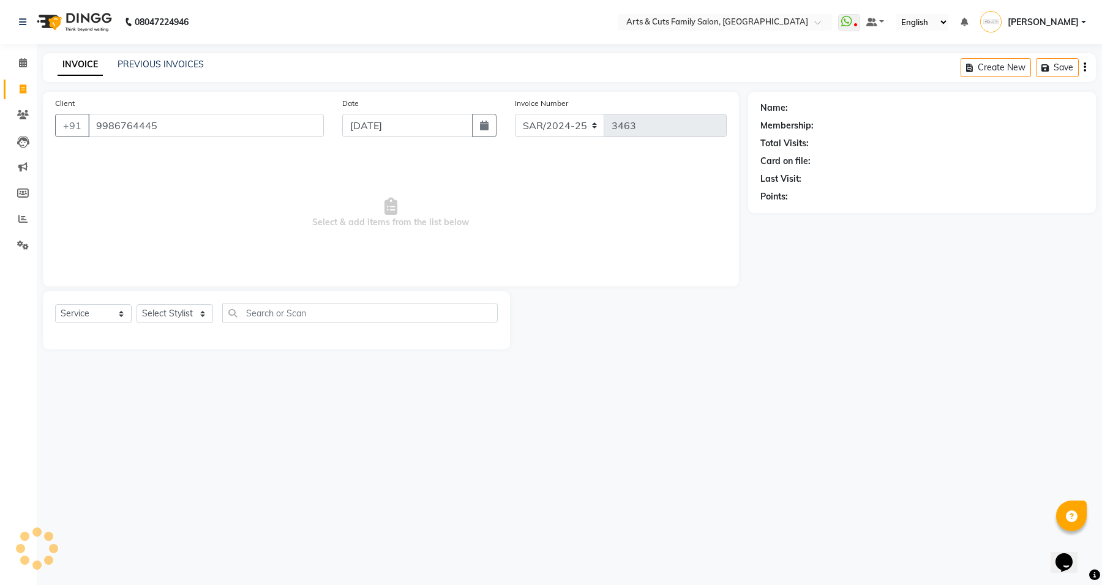
type input "9986764445"
click at [216, 132] on input "9986764445" at bounding box center [206, 125] width 236 height 23
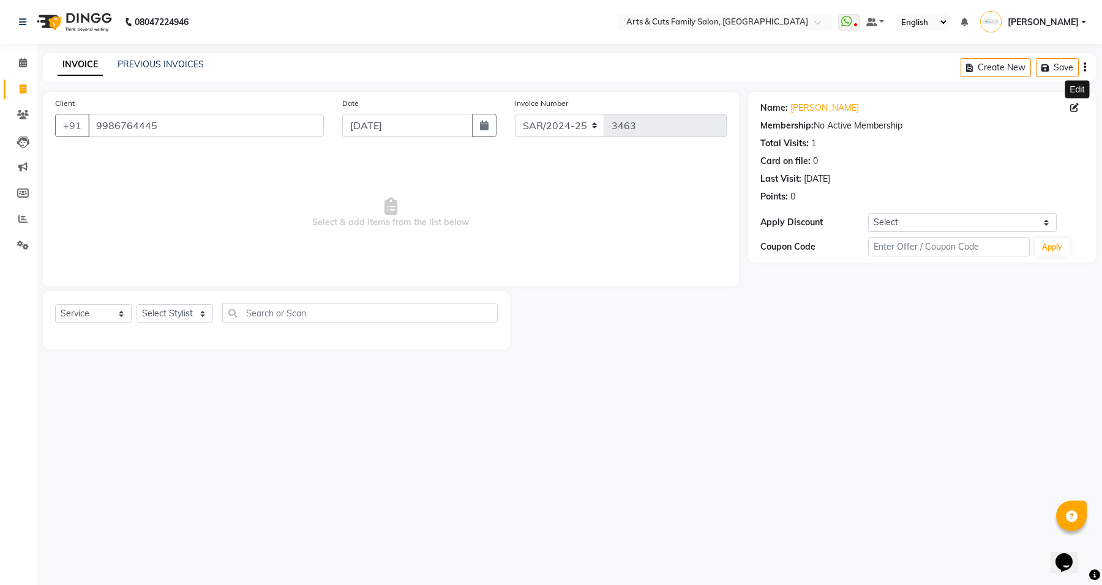
click at [1075, 107] on icon at bounding box center [1074, 107] width 9 height 9
select select "[DEMOGRAPHIC_DATA]"
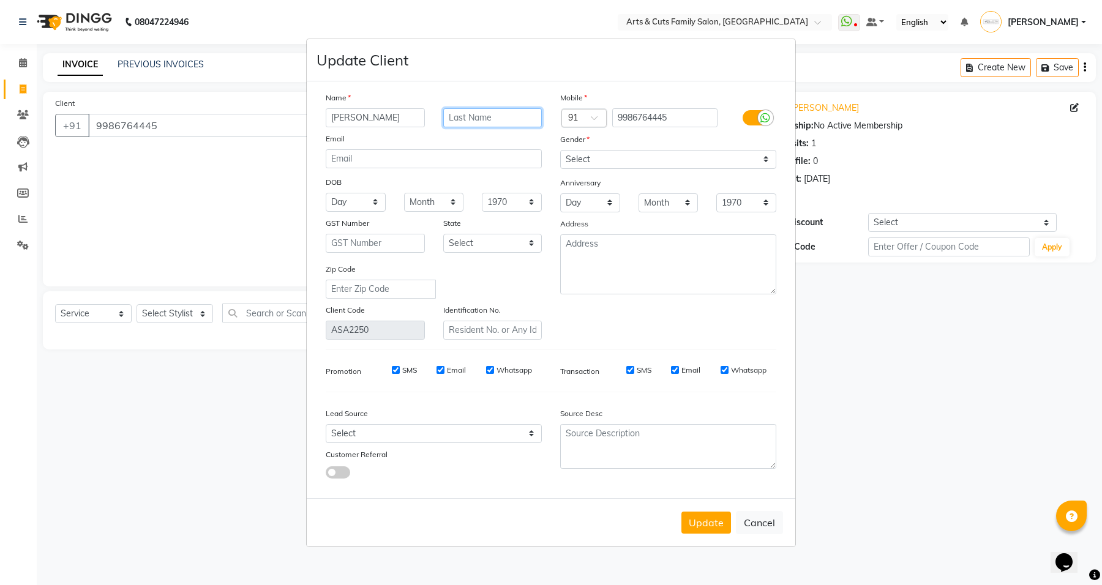
click at [510, 117] on input "text" at bounding box center [492, 117] width 99 height 19
type input "RT"
click at [697, 522] on button "Update" at bounding box center [706, 523] width 50 height 22
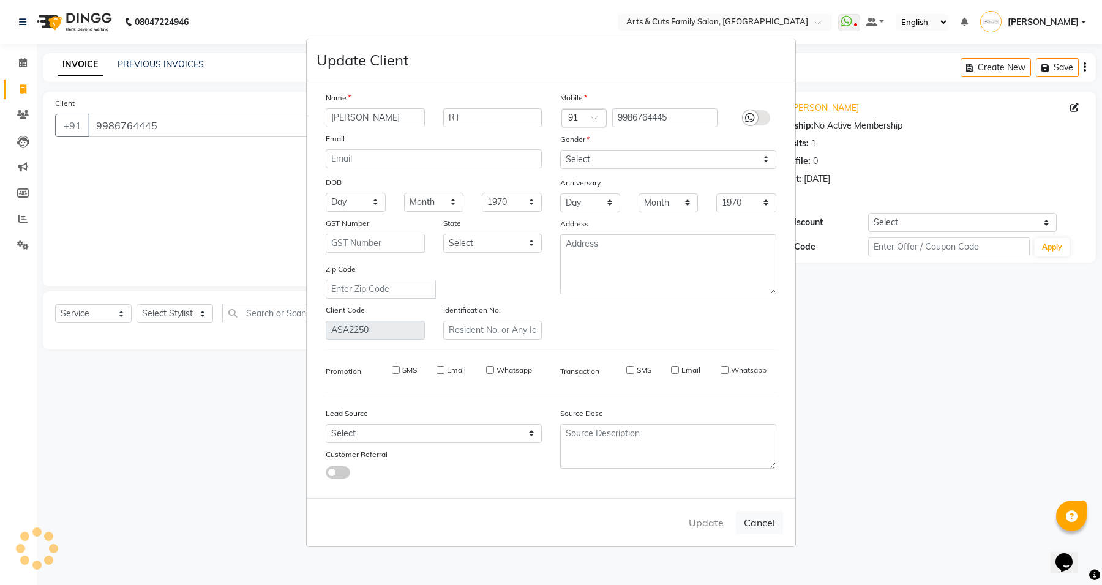
select select
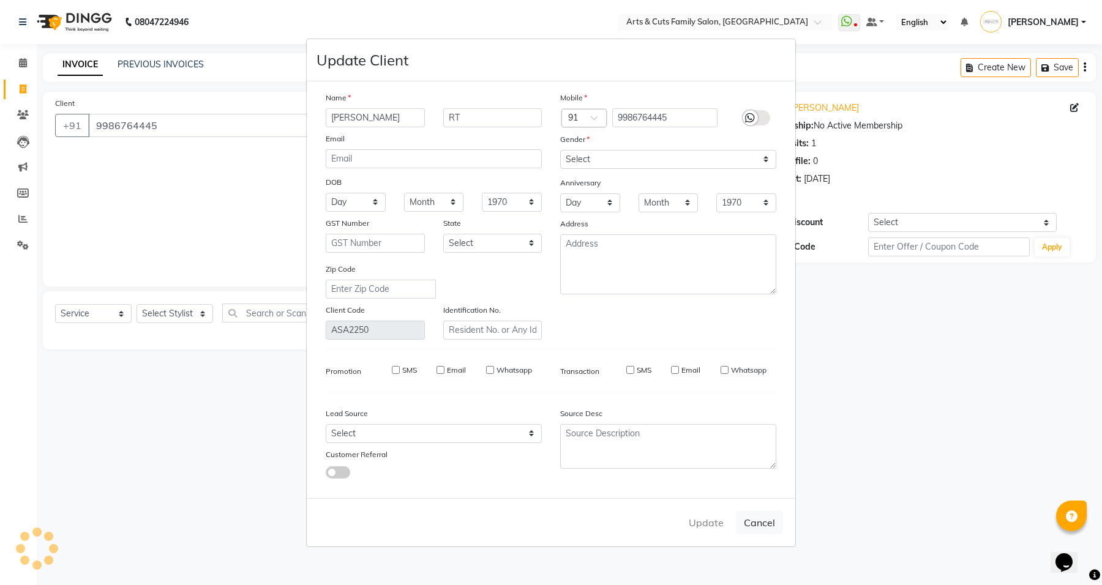
select select
checkbox input "false"
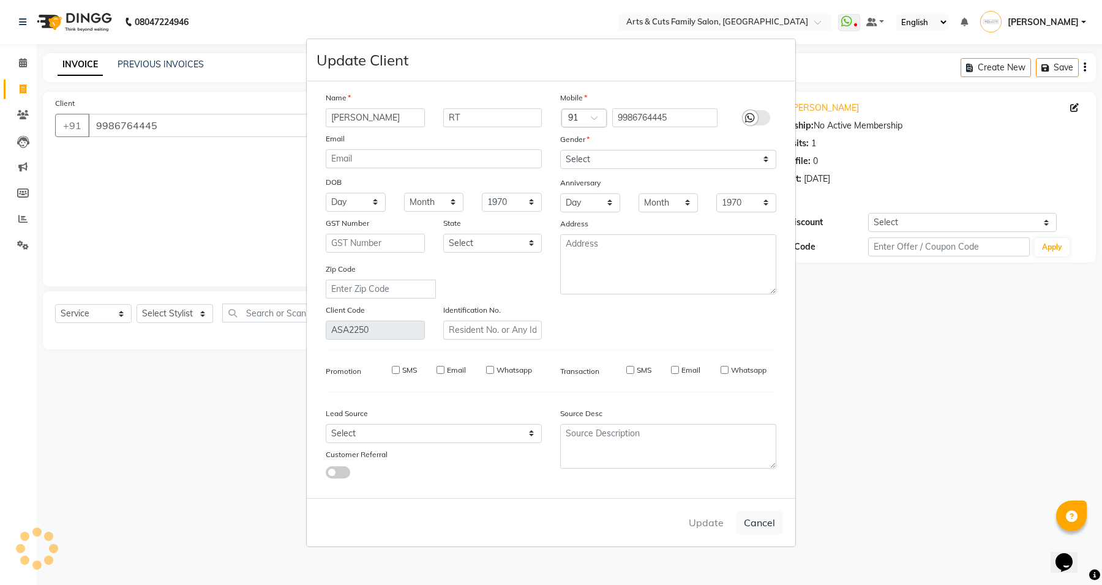
checkbox input "false"
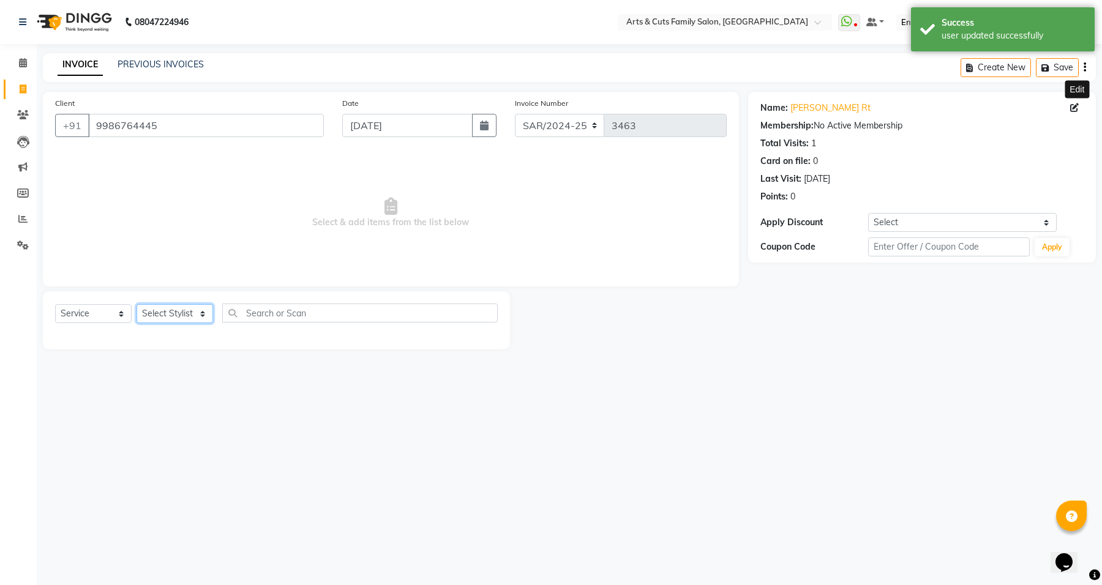
click at [176, 313] on select "Select Stylist [PERSON_NAME] [PERSON_NAME] SNOVEE Anji Ashwini [PERSON_NAME] [P…" at bounding box center [175, 313] width 77 height 19
select select "66025"
click at [137, 304] on select "Select Stylist [PERSON_NAME] [PERSON_NAME] SNOVEE Anji Ashwini [PERSON_NAME] [P…" at bounding box center [175, 313] width 77 height 19
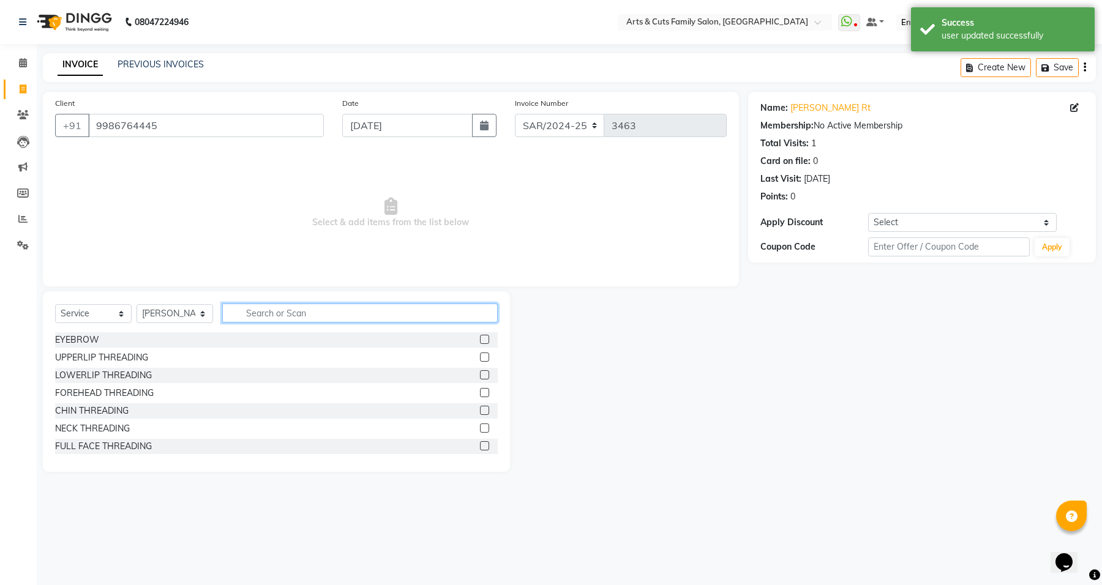
click at [329, 311] on input "text" at bounding box center [360, 313] width 276 height 19
type input "men ha"
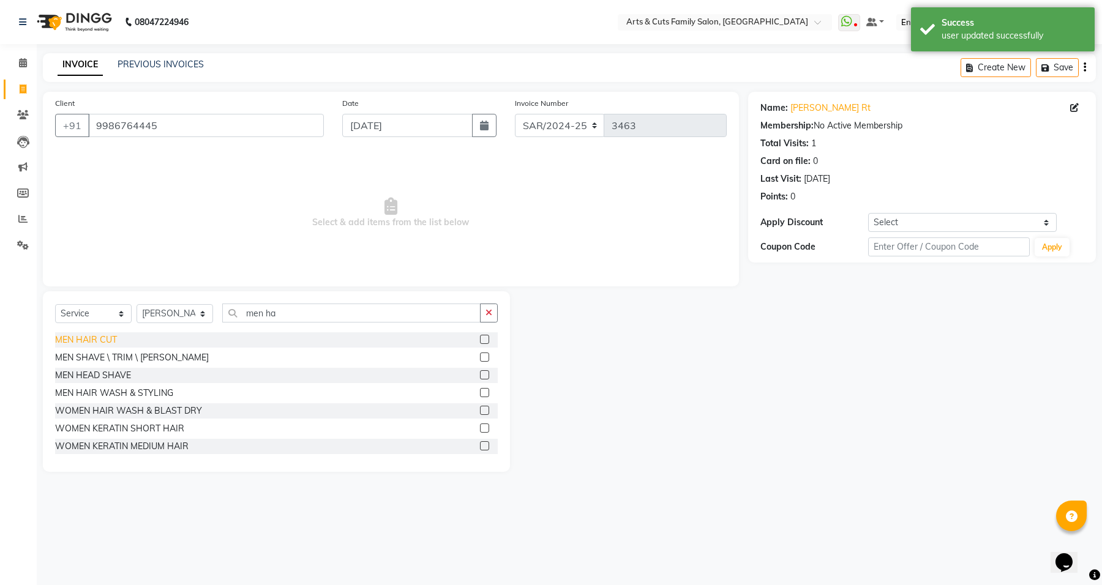
click at [69, 342] on div "MEN HAIR CUT" at bounding box center [86, 340] width 62 height 13
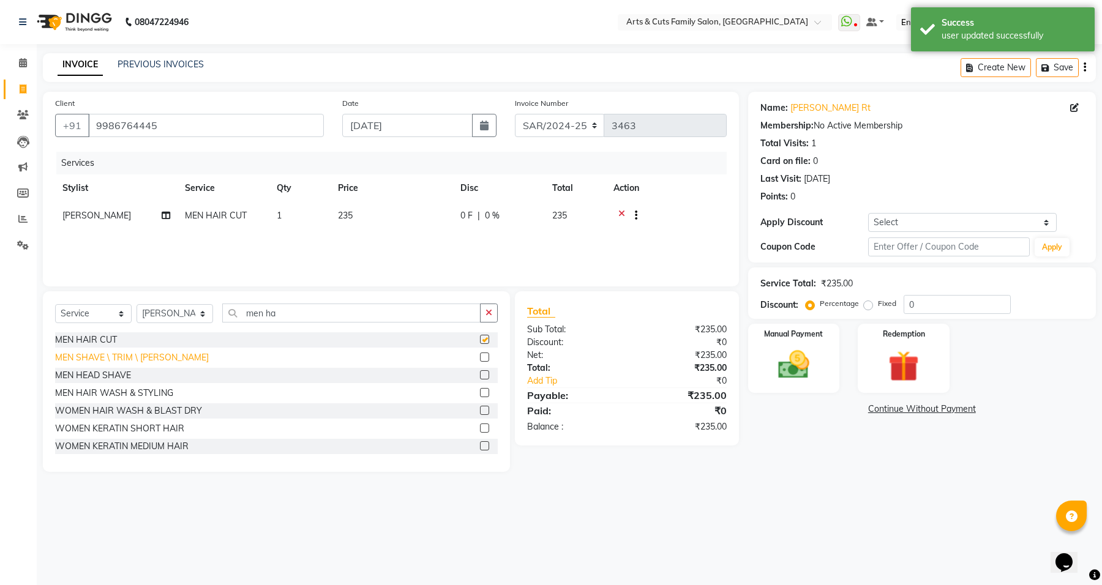
checkbox input "false"
click at [80, 358] on div "MEN SHAVE \ TRIM \ [PERSON_NAME]" at bounding box center [132, 357] width 154 height 13
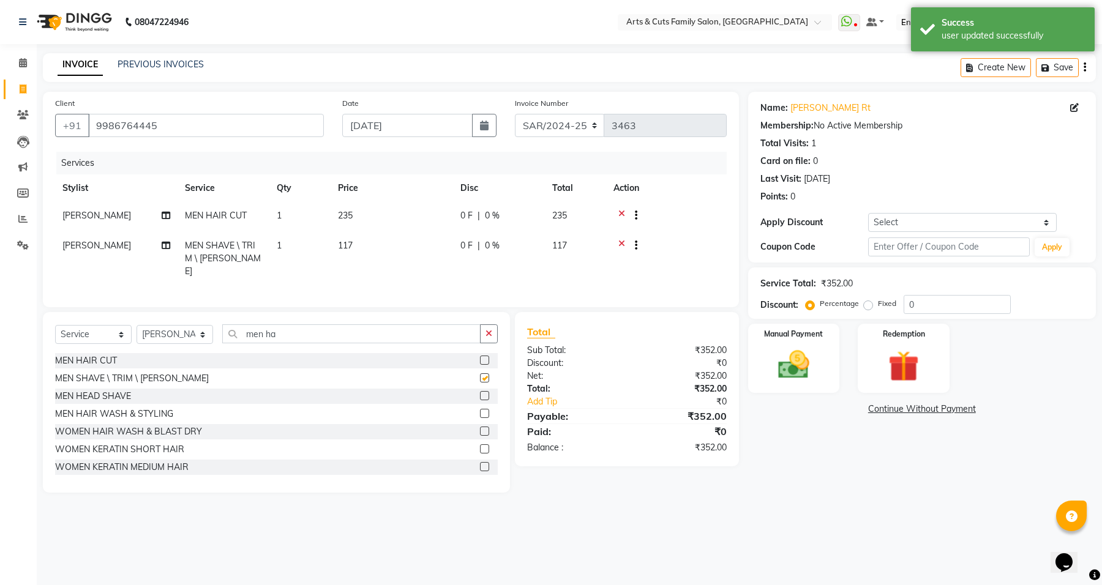
checkbox input "false"
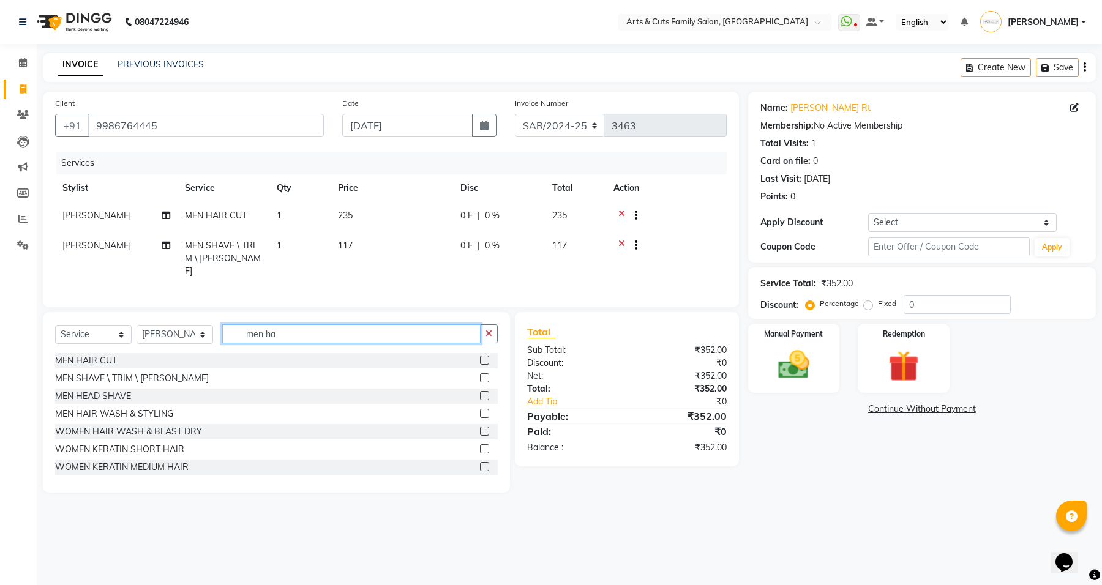
drag, startPoint x: 249, startPoint y: 329, endPoint x: 237, endPoint y: 329, distance: 12.3
click at [237, 329] on input "men ha" at bounding box center [351, 333] width 258 height 19
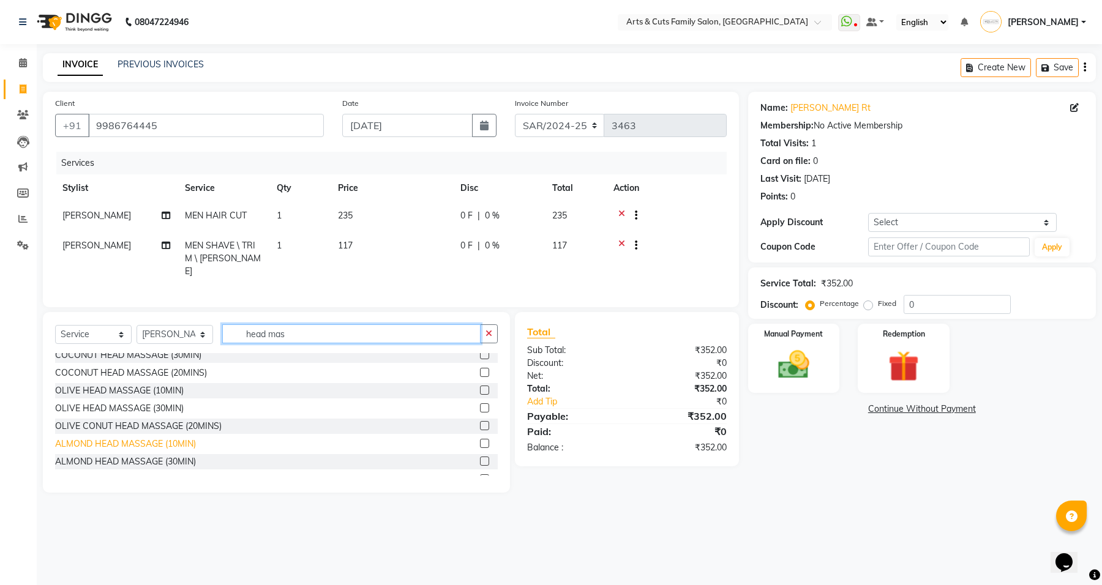
type input "head mas"
click at [94, 441] on div "ALMOND HEAD MASSAGE (10MIN)" at bounding box center [125, 444] width 141 height 13
checkbox input "false"
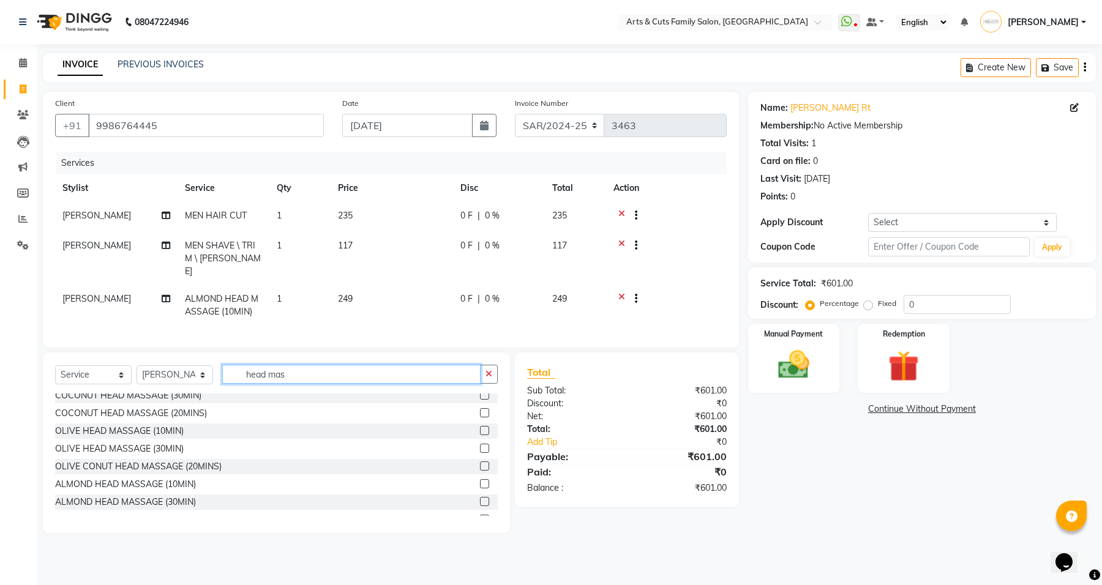
drag, startPoint x: 294, startPoint y: 370, endPoint x: 228, endPoint y: 374, distance: 66.2
click at [228, 374] on input "head mas" at bounding box center [351, 374] width 258 height 19
type input "w"
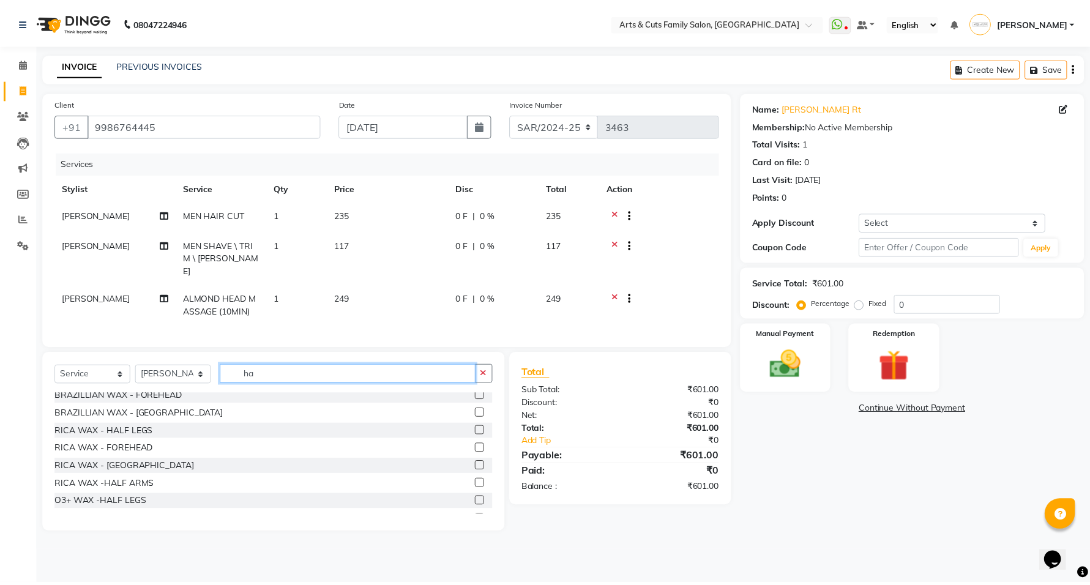
scroll to position [0, 0]
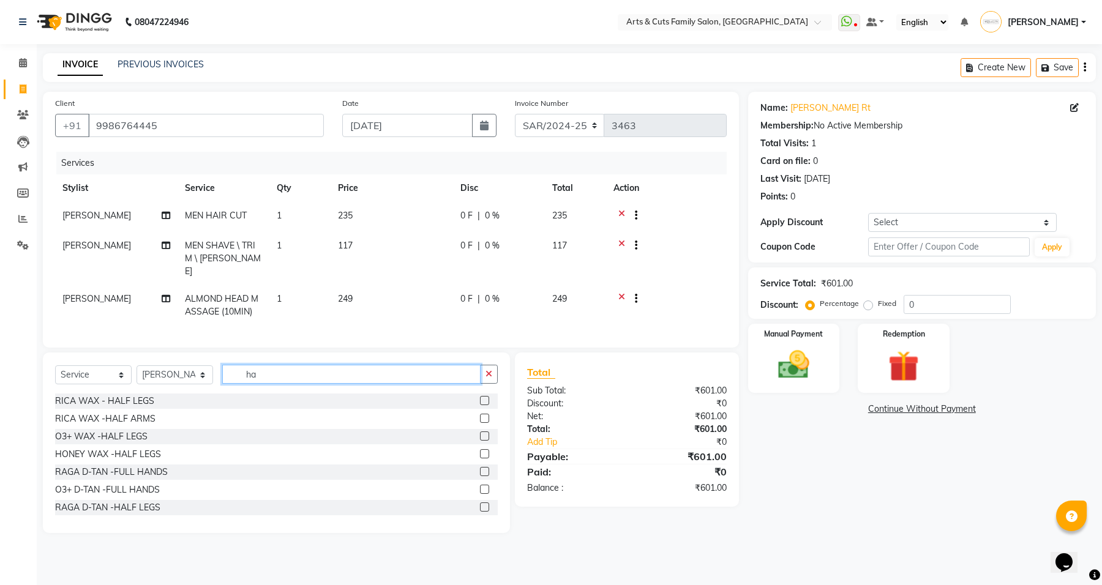
type input "h"
type input "men"
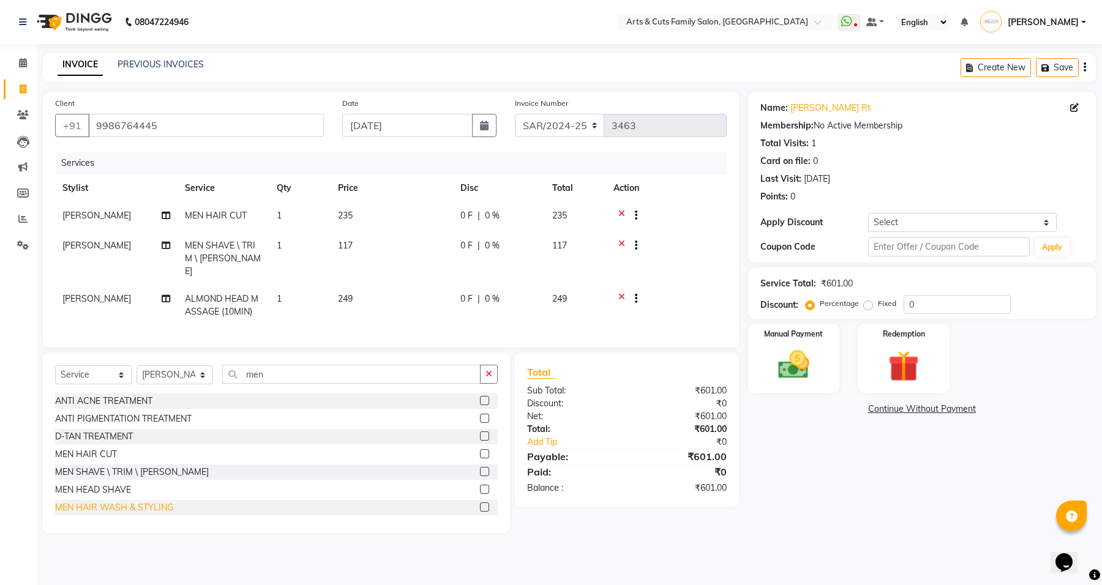
click at [124, 504] on div "MEN HAIR WASH & STYLING" at bounding box center [114, 507] width 118 height 13
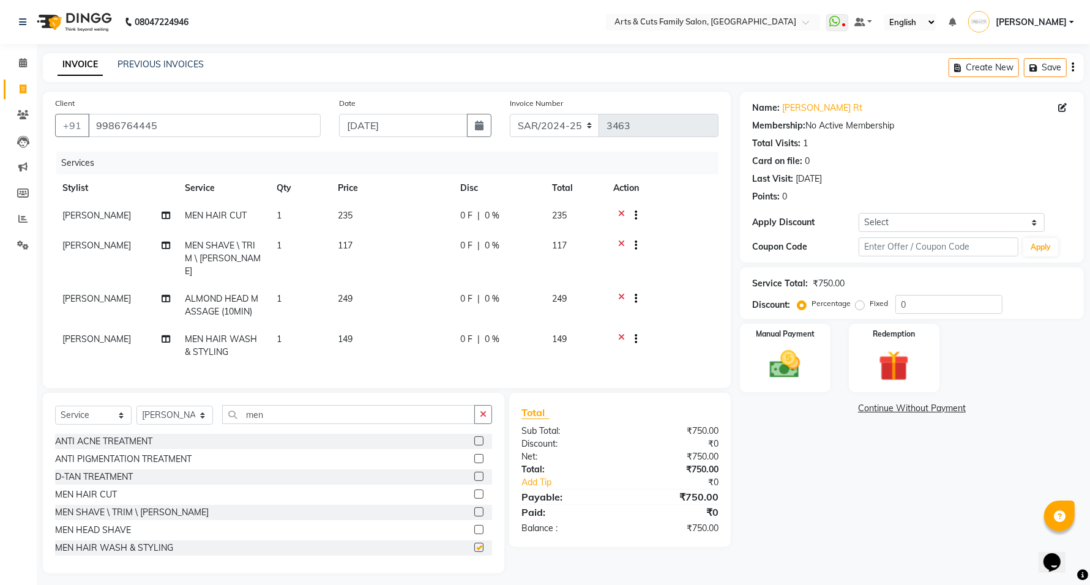
checkbox input "false"
click at [803, 370] on img at bounding box center [785, 365] width 51 height 37
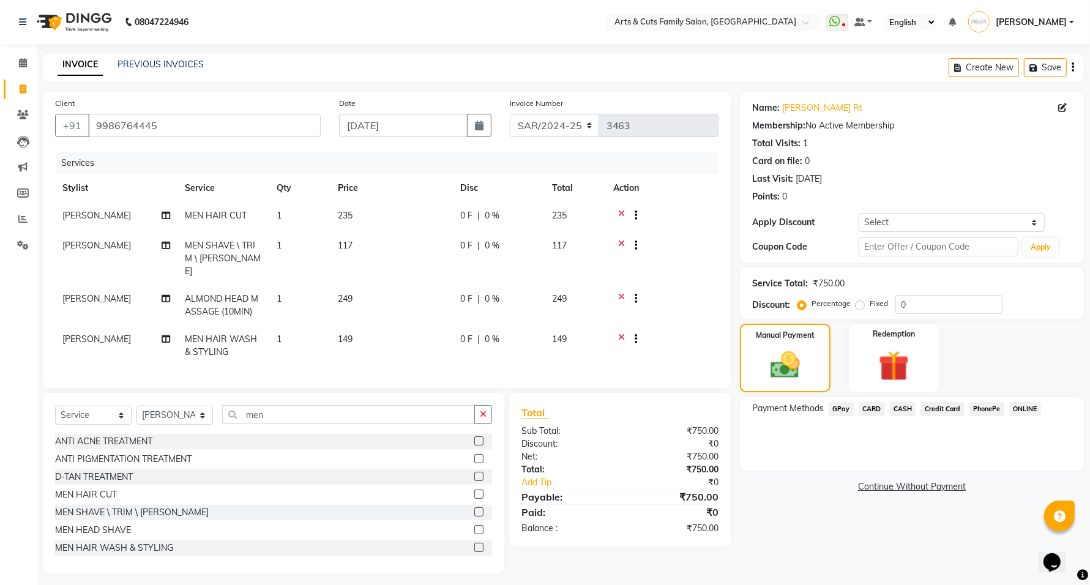
click at [842, 407] on span "GPay" at bounding box center [841, 409] width 25 height 14
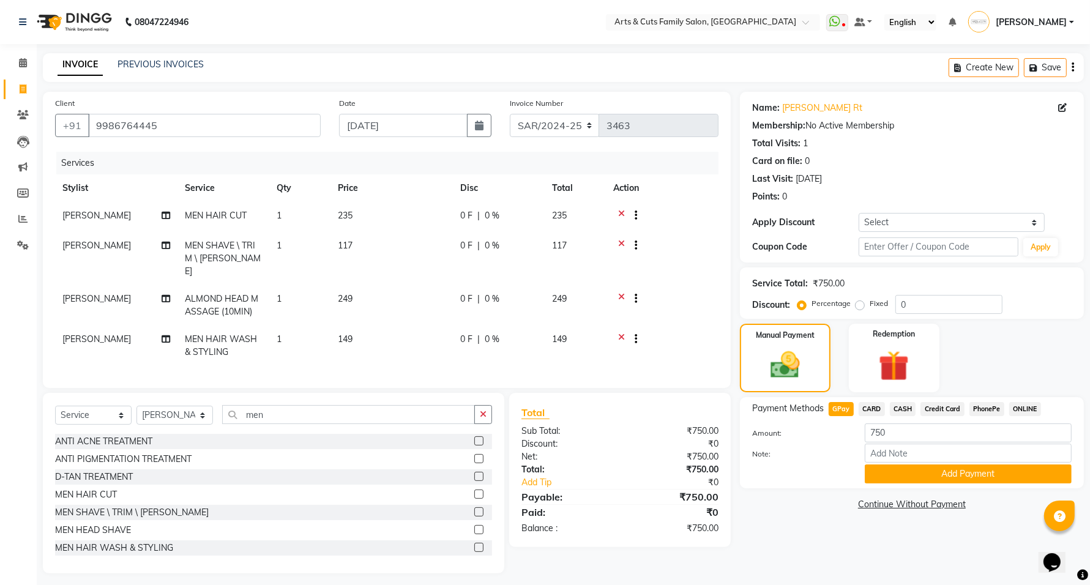
click at [966, 469] on button "Add Payment" at bounding box center [968, 474] width 207 height 19
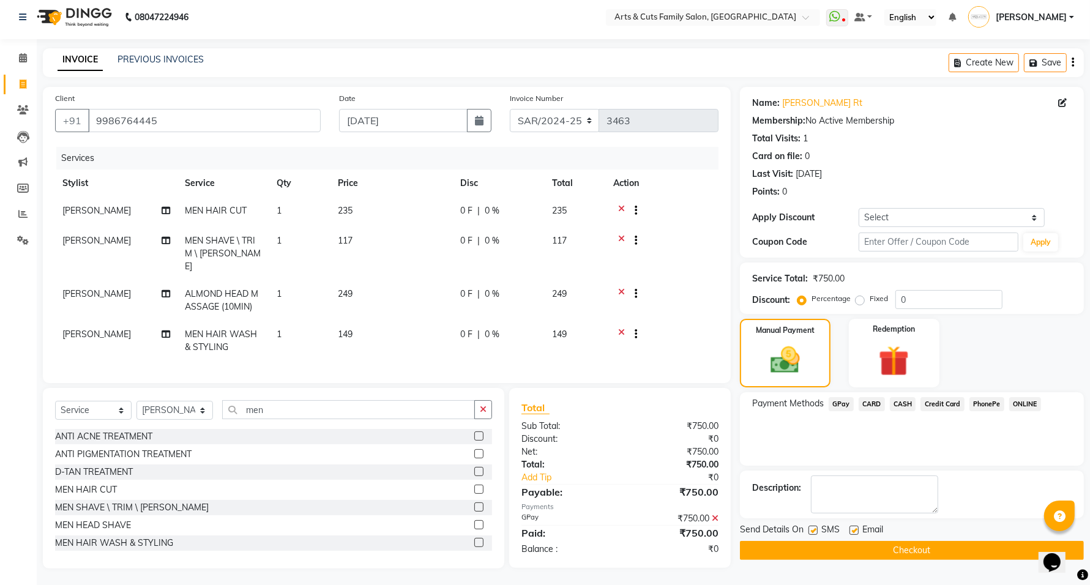
click at [854, 530] on label at bounding box center [854, 530] width 9 height 9
click at [854, 530] on input "checkbox" at bounding box center [854, 531] width 8 height 8
checkbox input "false"
click at [855, 550] on button "Checkout" at bounding box center [912, 550] width 344 height 19
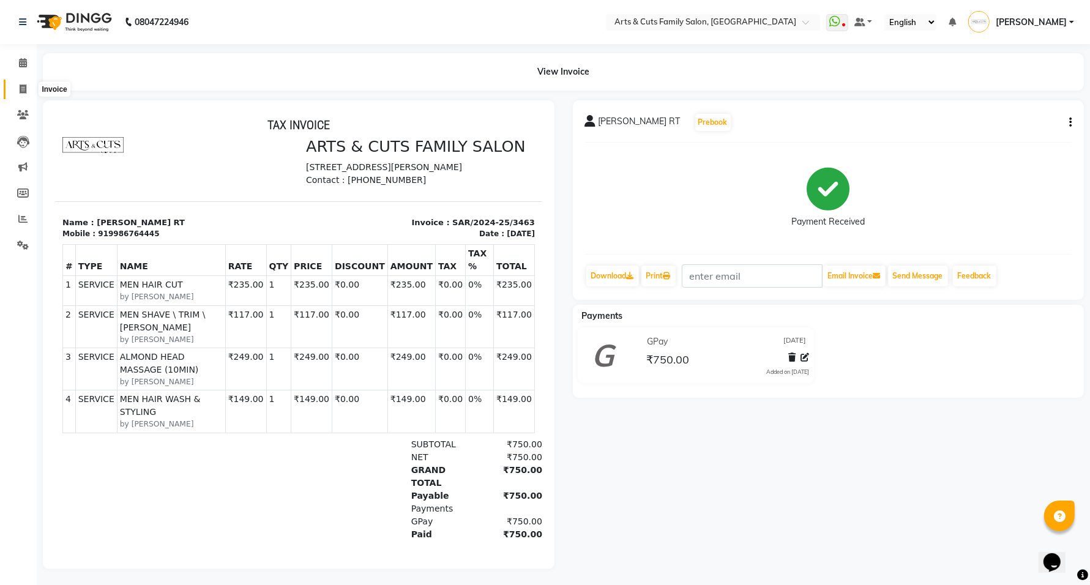
click at [23, 92] on icon at bounding box center [23, 88] width 7 height 9
select select "service"
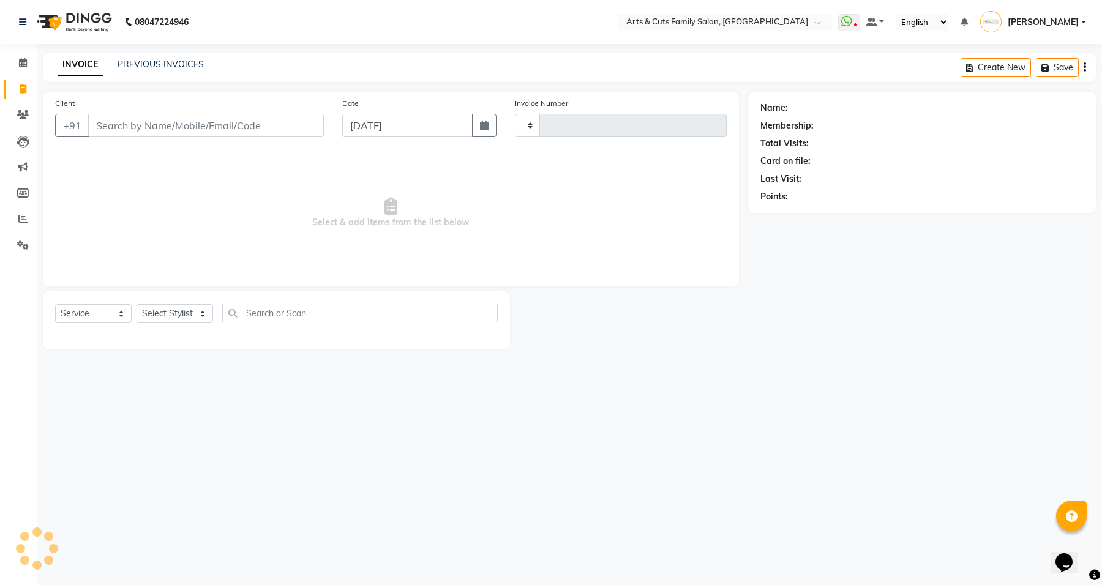
type input "3464"
select select "7513"
click at [139, 63] on link "PREVIOUS INVOICES" at bounding box center [161, 64] width 86 height 11
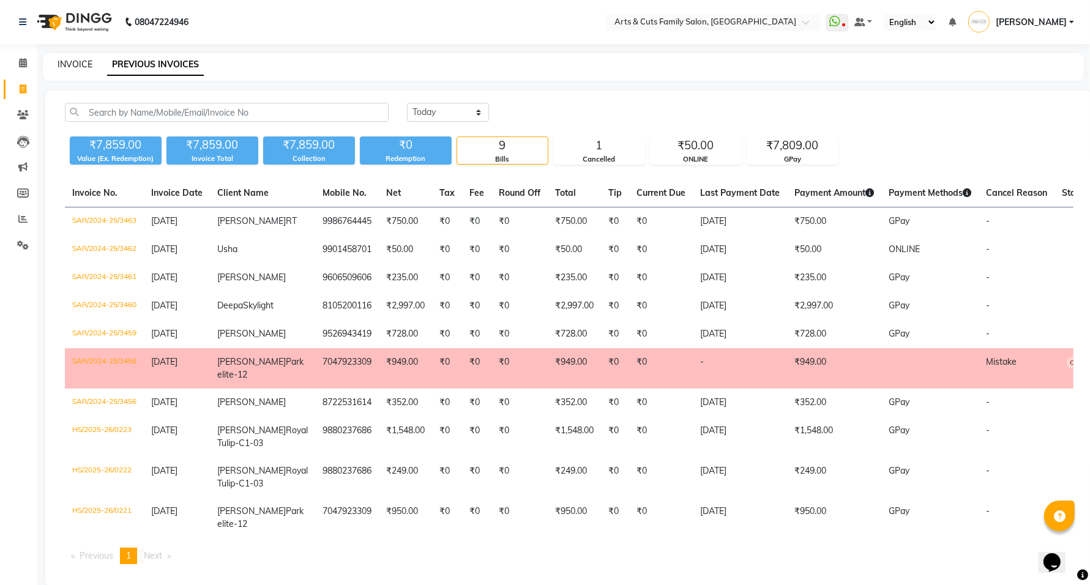
click at [72, 68] on link "INVOICE" at bounding box center [75, 64] width 35 height 11
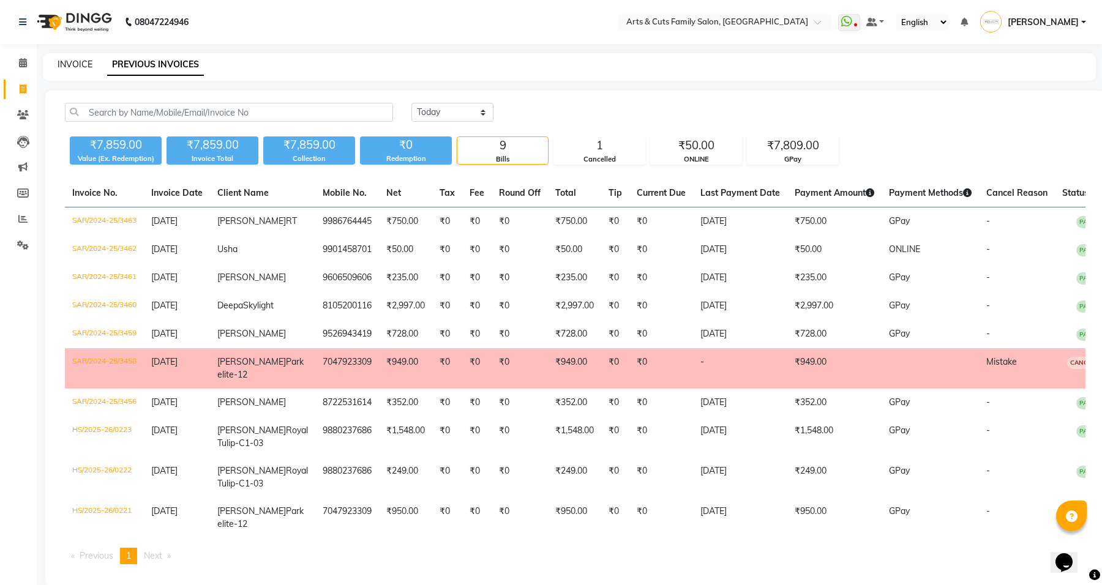
select select "service"
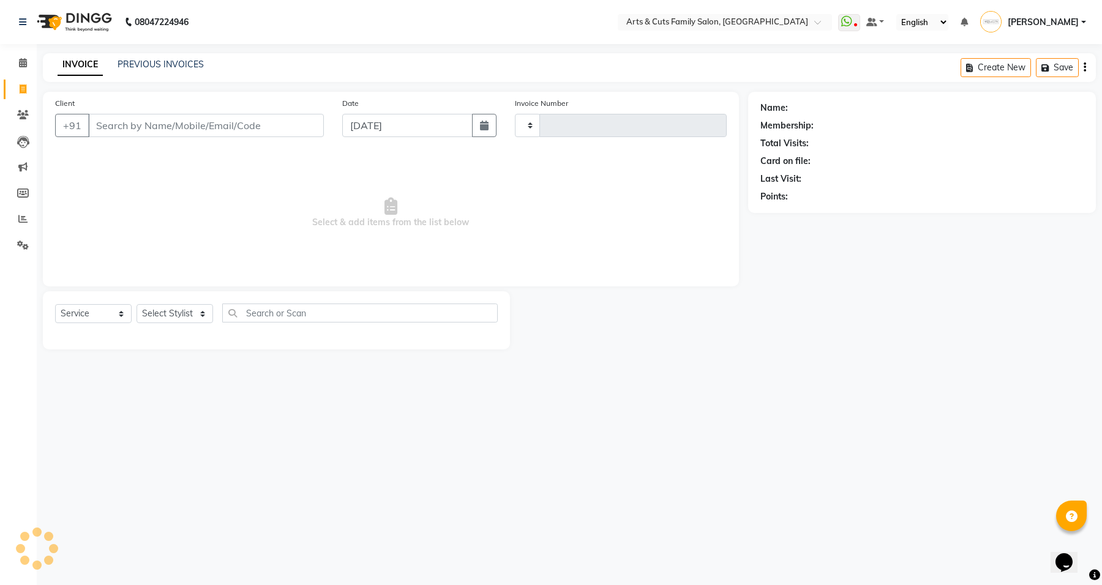
type input "3464"
select select "7513"
drag, startPoint x: 761, startPoint y: 108, endPoint x: 793, endPoint y: 196, distance: 93.7
click at [793, 196] on div "Name: Membership: Total Visits: Card on file: Last Visit: Points:" at bounding box center [921, 150] width 323 height 107
click at [793, 196] on div "Points:" at bounding box center [921, 196] width 323 height 13
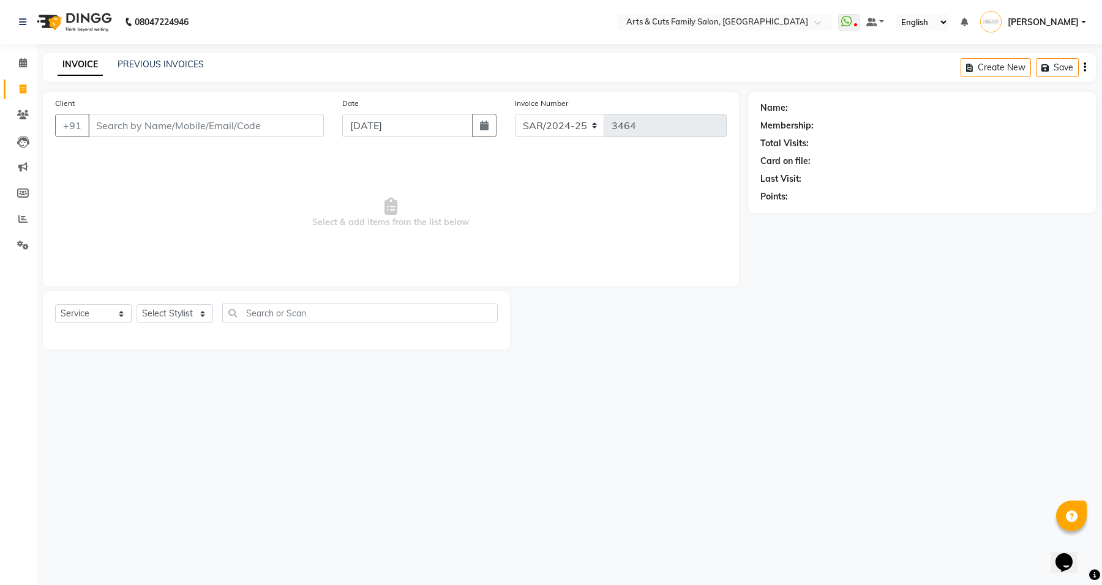
click at [147, 69] on div "PREVIOUS INVOICES" at bounding box center [161, 64] width 86 height 13
click at [147, 67] on link "PREVIOUS INVOICES" at bounding box center [161, 64] width 86 height 11
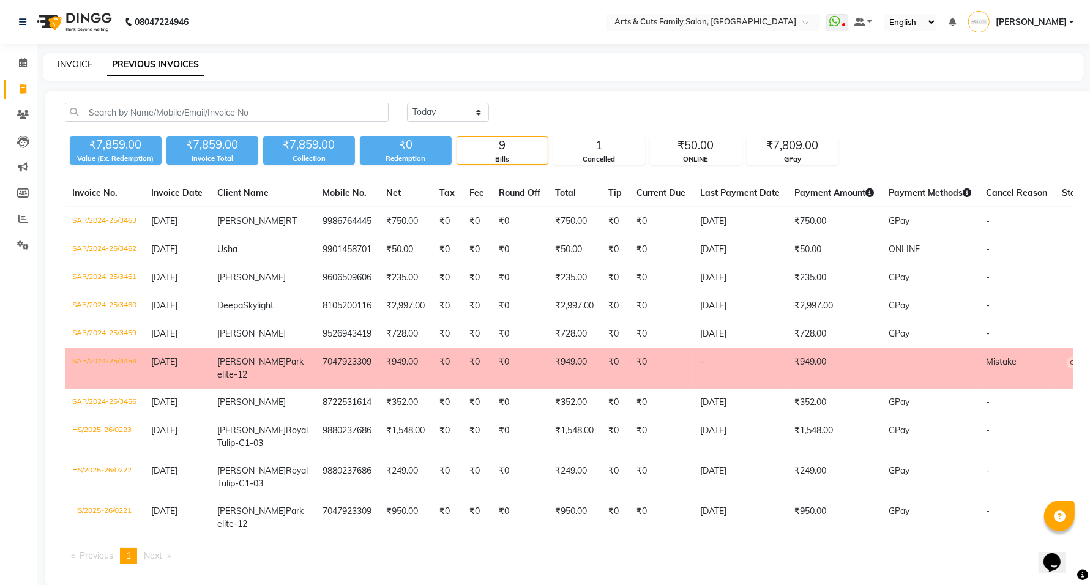
click at [83, 64] on link "INVOICE" at bounding box center [75, 64] width 35 height 11
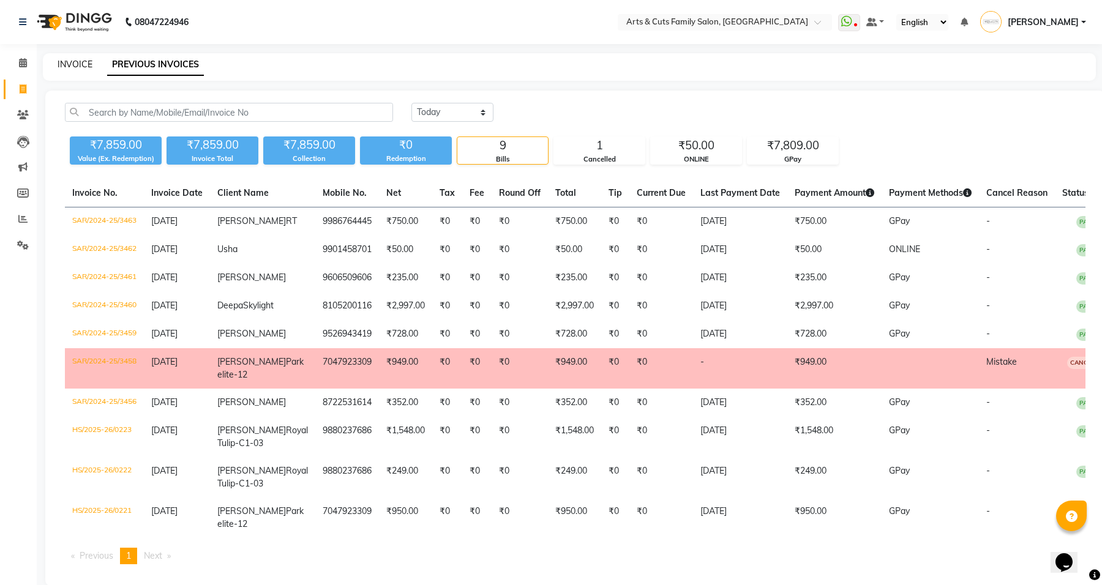
select select "service"
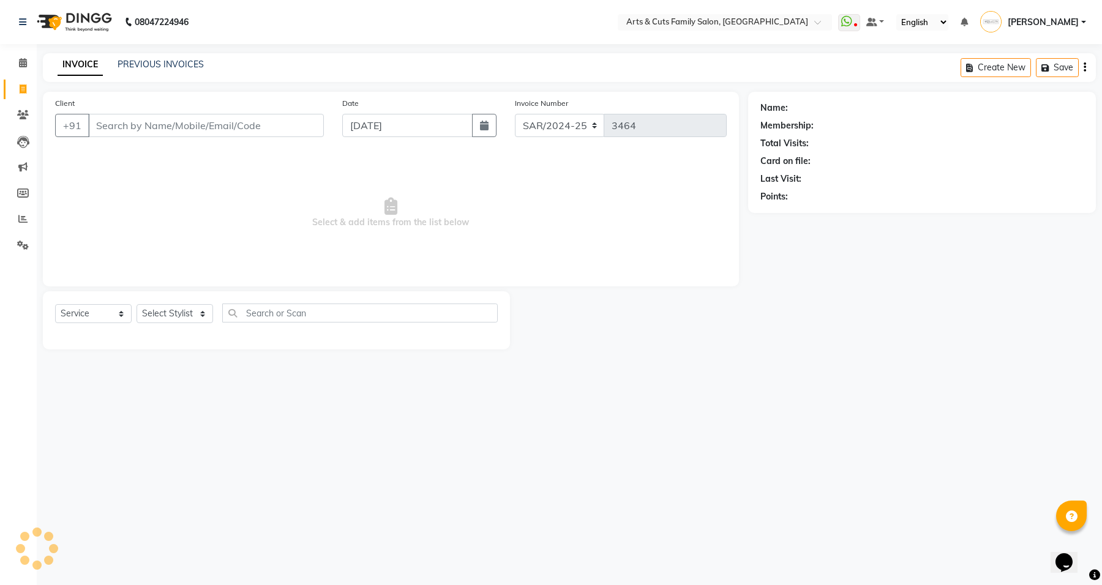
click at [204, 124] on input "Client" at bounding box center [206, 125] width 236 height 23
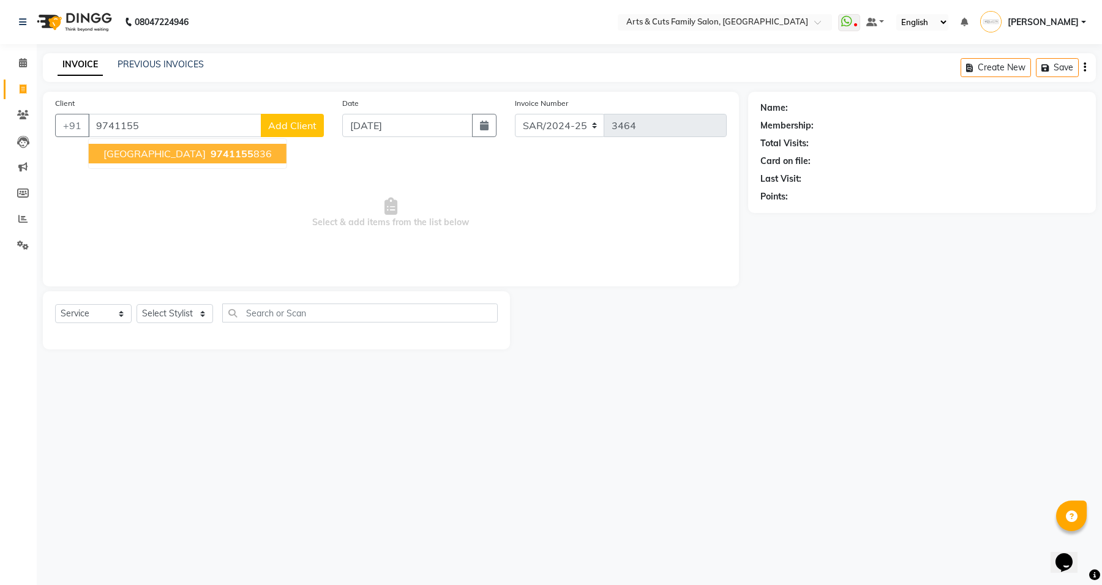
click at [209, 163] on ngb-typeahead-window "[GEOGRAPHIC_DATA] 9741155 836" at bounding box center [187, 153] width 199 height 31
click at [241, 159] on span "9741155" at bounding box center [232, 154] width 43 height 12
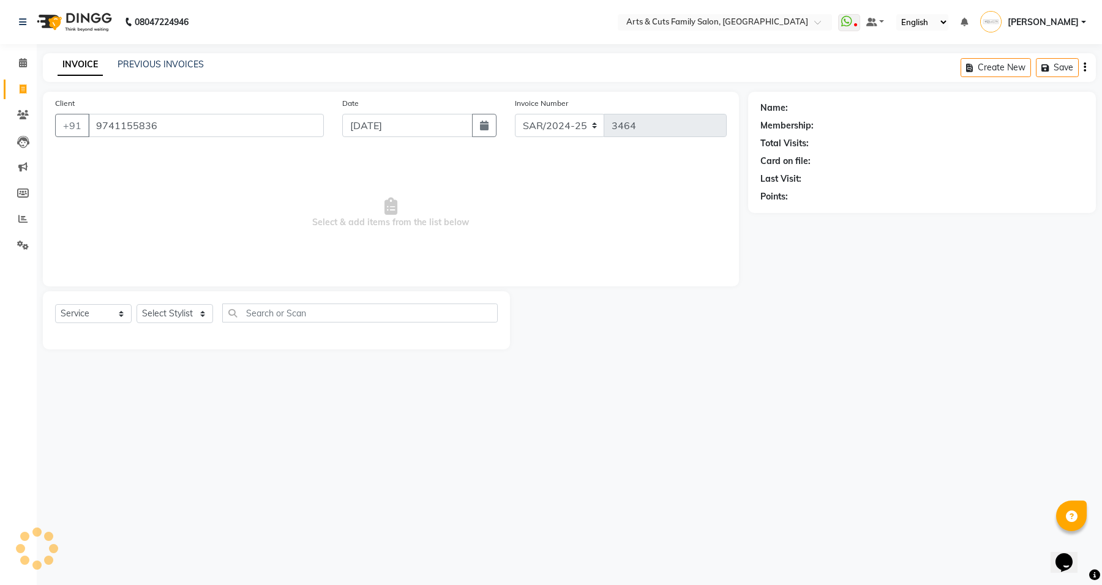
type input "9741155836"
select select "1: Object"
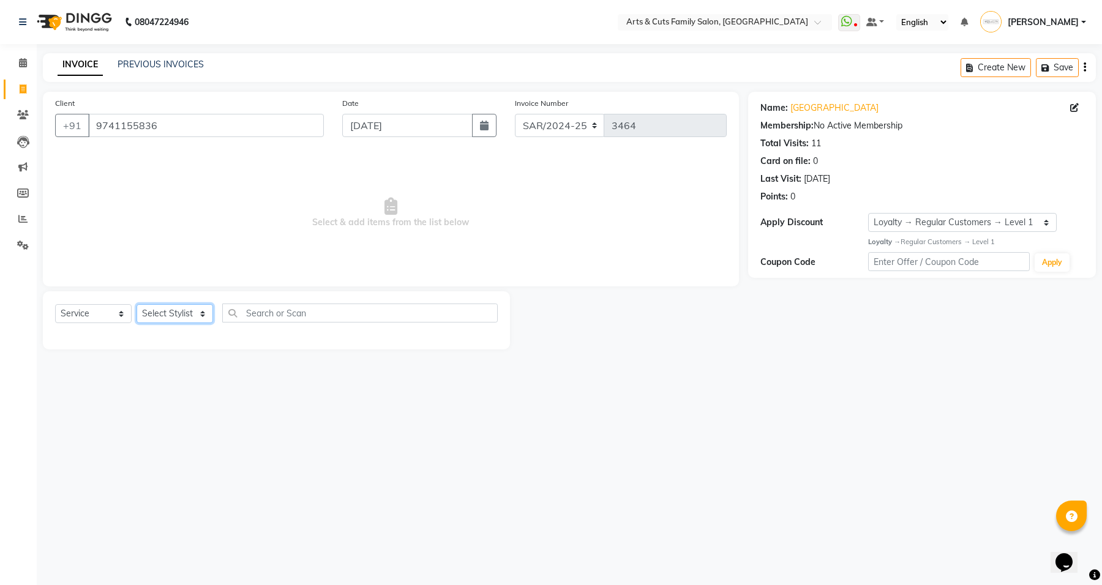
click at [175, 313] on select "Select Stylist [PERSON_NAME] [PERSON_NAME] SNOVEE Anji Ashwini [PERSON_NAME] [P…" at bounding box center [175, 313] width 77 height 19
select select "66025"
click at [137, 304] on select "Select Stylist [PERSON_NAME] [PERSON_NAME] SNOVEE Anji Ashwini [PERSON_NAME] [P…" at bounding box center [175, 313] width 77 height 19
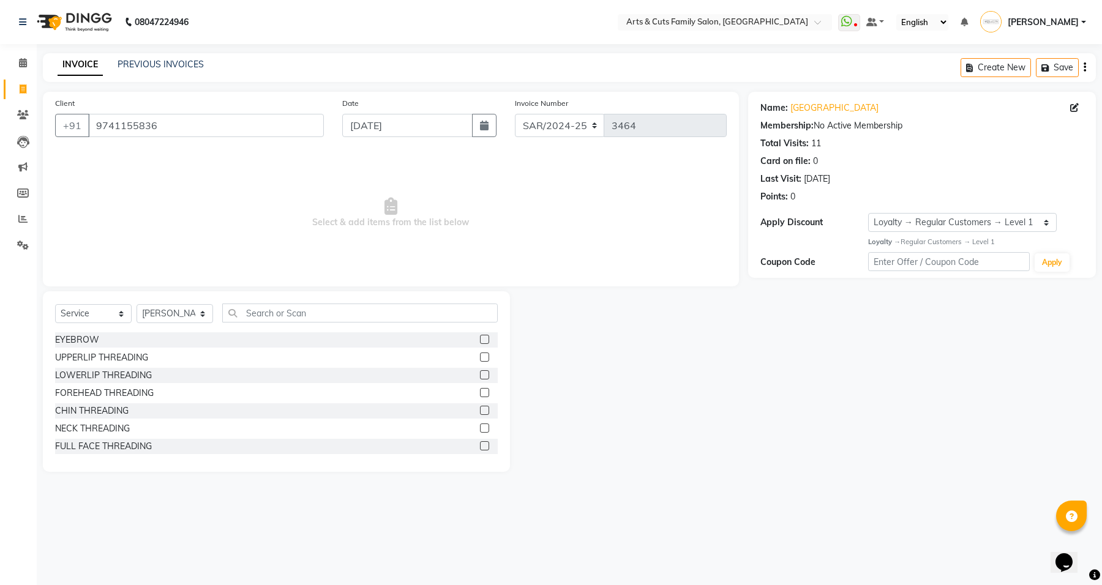
click at [321, 323] on div "Select Service Product Membership Package Voucher Prepaid Gift Card Select Styl…" at bounding box center [276, 318] width 443 height 29
click at [318, 317] on input "text" at bounding box center [360, 313] width 276 height 19
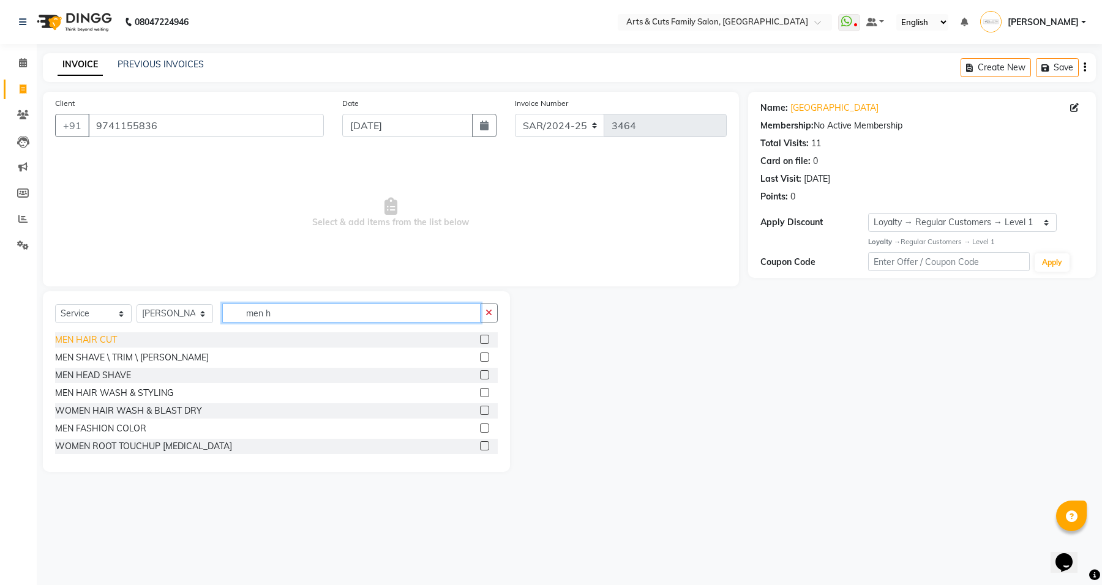
type input "men h"
click at [105, 340] on div "MEN HAIR CUT" at bounding box center [86, 340] width 62 height 13
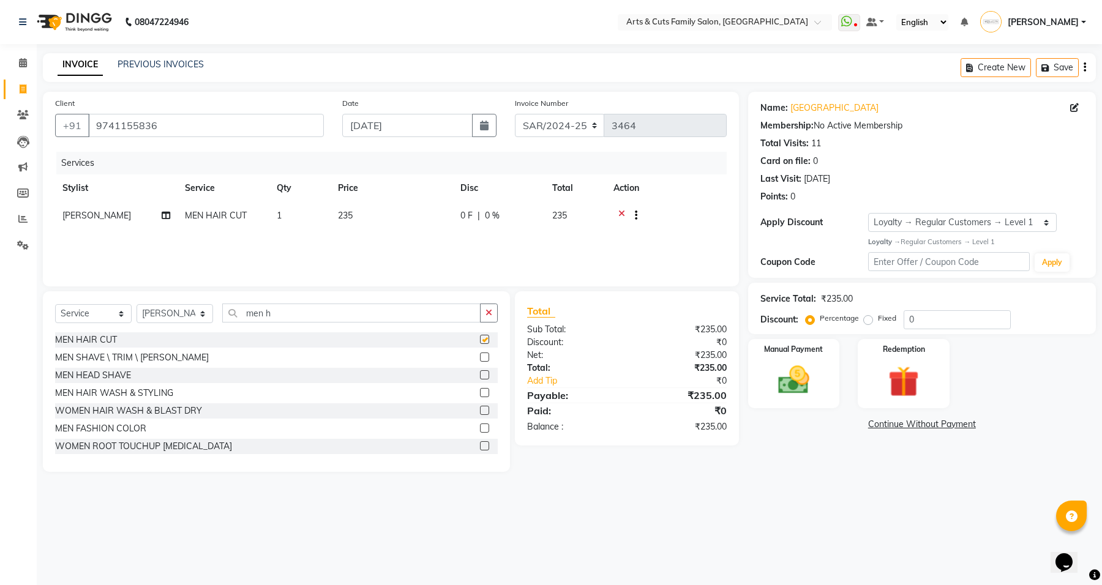
checkbox input "false"
click at [793, 393] on img at bounding box center [794, 380] width 52 height 37
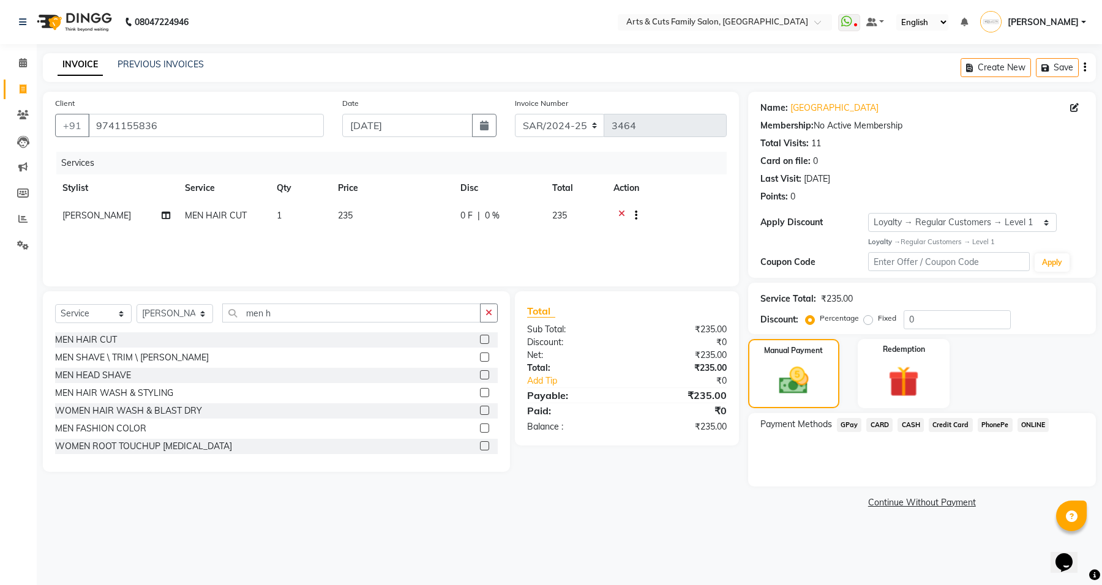
click at [848, 426] on span "GPay" at bounding box center [849, 425] width 25 height 14
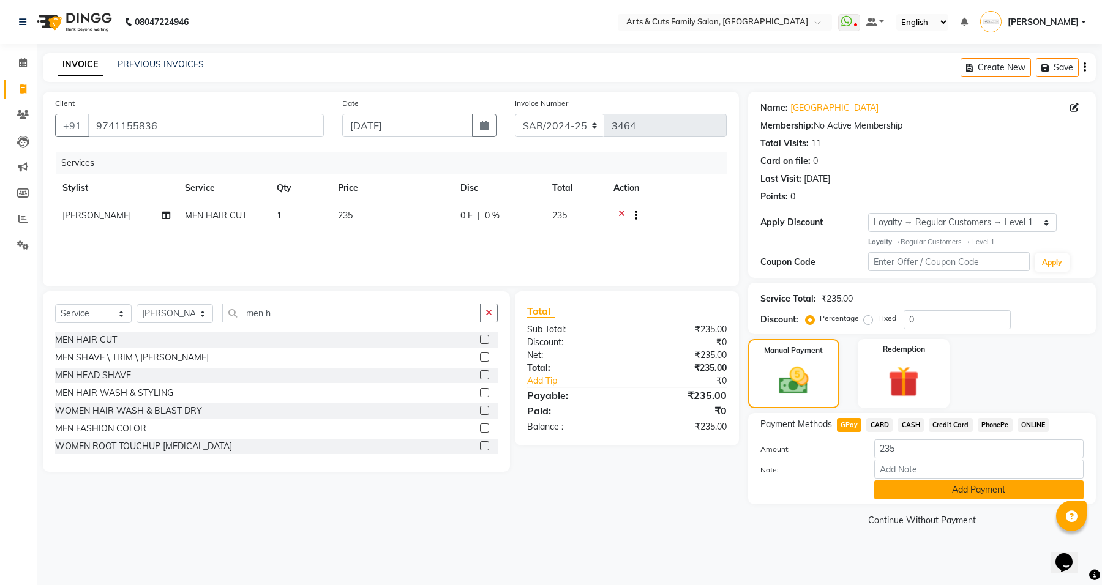
click at [931, 493] on button "Add Payment" at bounding box center [978, 490] width 209 height 19
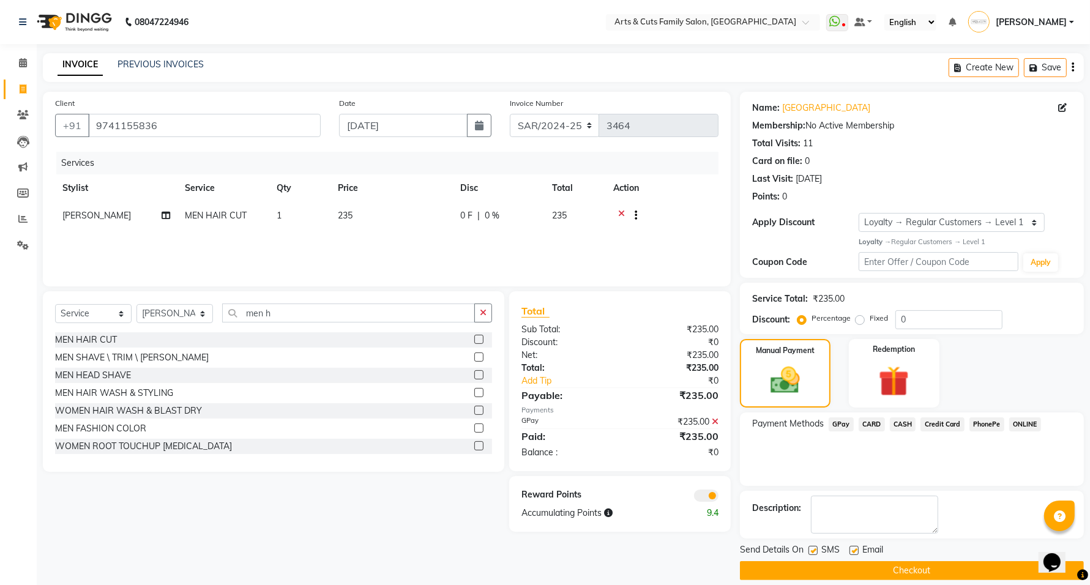
click at [714, 497] on span at bounding box center [706, 496] width 24 height 12
click at [719, 498] on input "checkbox" at bounding box center [719, 498] width 0 height 0
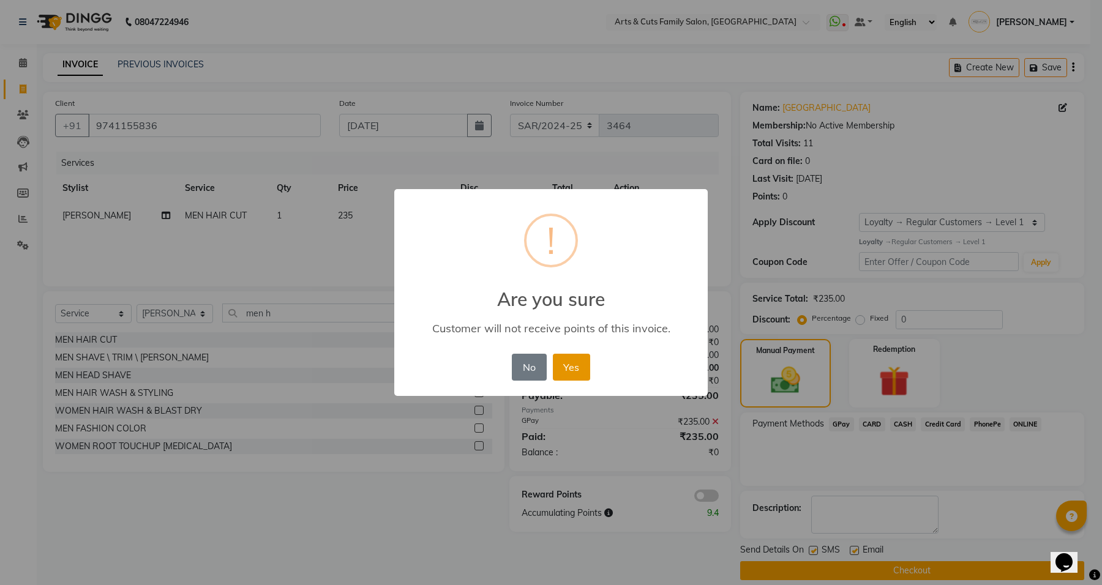
click at [571, 362] on button "Yes" at bounding box center [571, 367] width 37 height 27
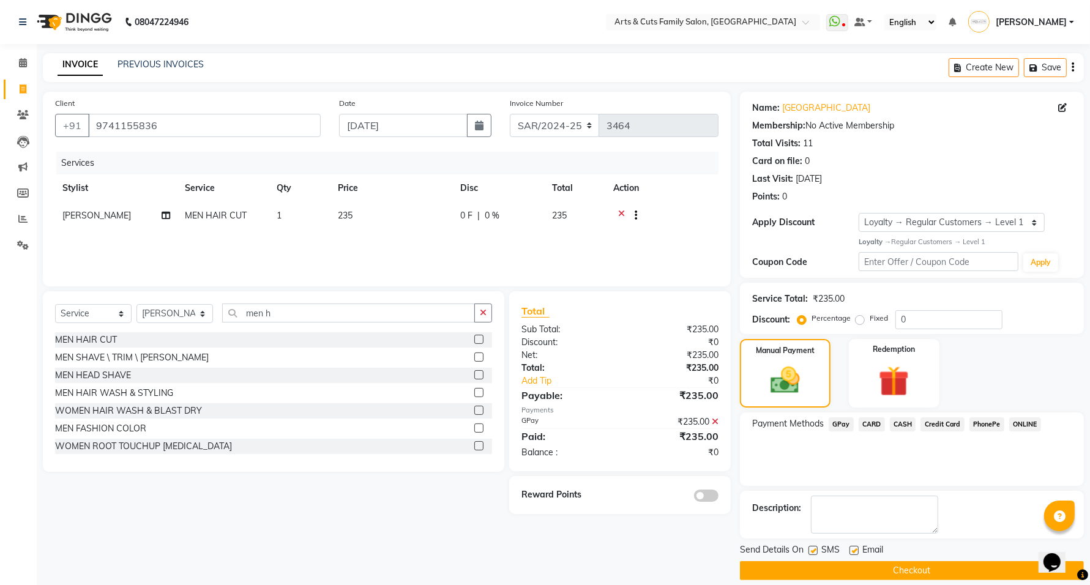
click at [850, 554] on label at bounding box center [854, 550] width 9 height 9
click at [850, 554] on input "checkbox" at bounding box center [854, 551] width 8 height 8
checkbox input "false"
click at [828, 569] on button "Checkout" at bounding box center [912, 570] width 344 height 19
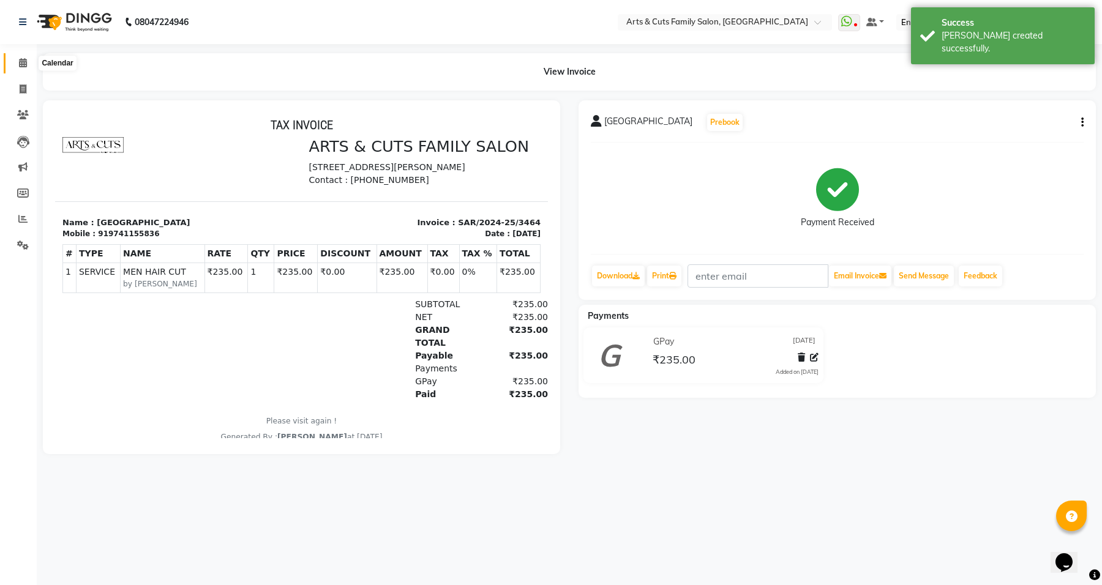
click at [23, 66] on icon at bounding box center [23, 62] width 8 height 9
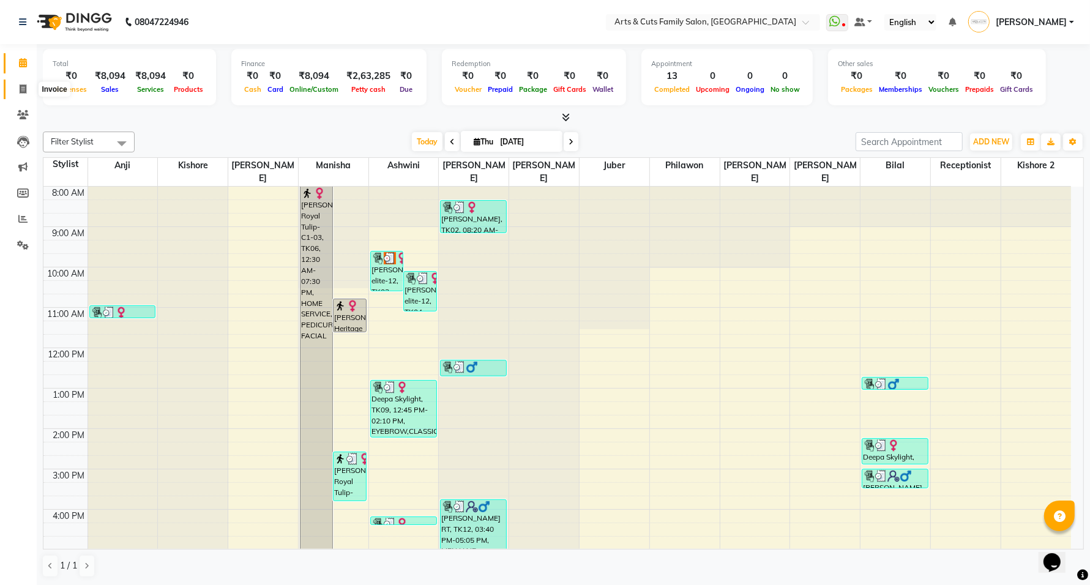
click at [20, 89] on icon at bounding box center [23, 88] width 7 height 9
select select "service"
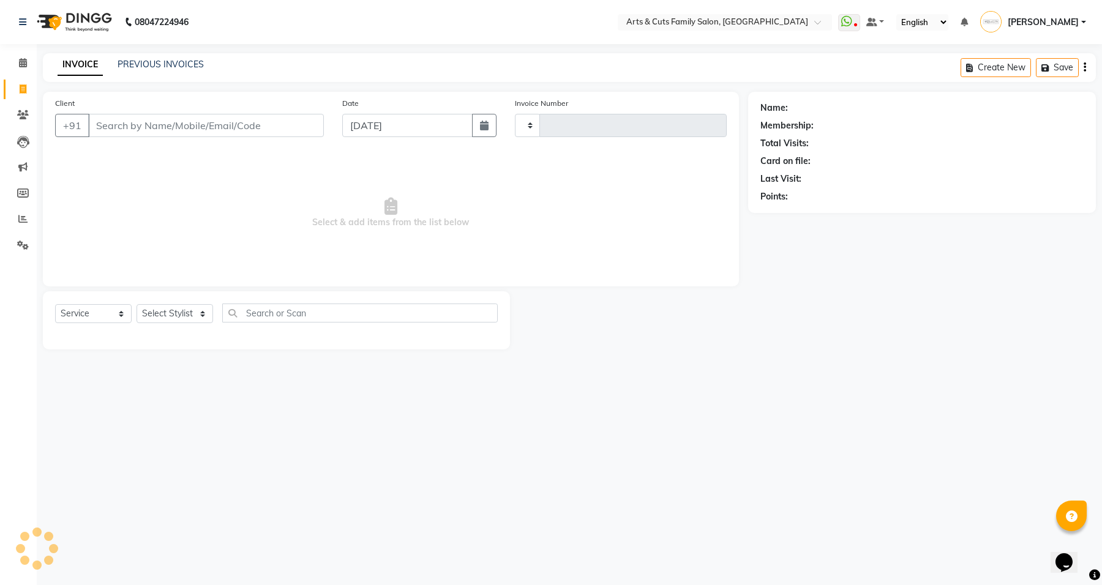
type input "3465"
select select "7513"
click at [166, 63] on link "PREVIOUS INVOICES" at bounding box center [161, 64] width 86 height 11
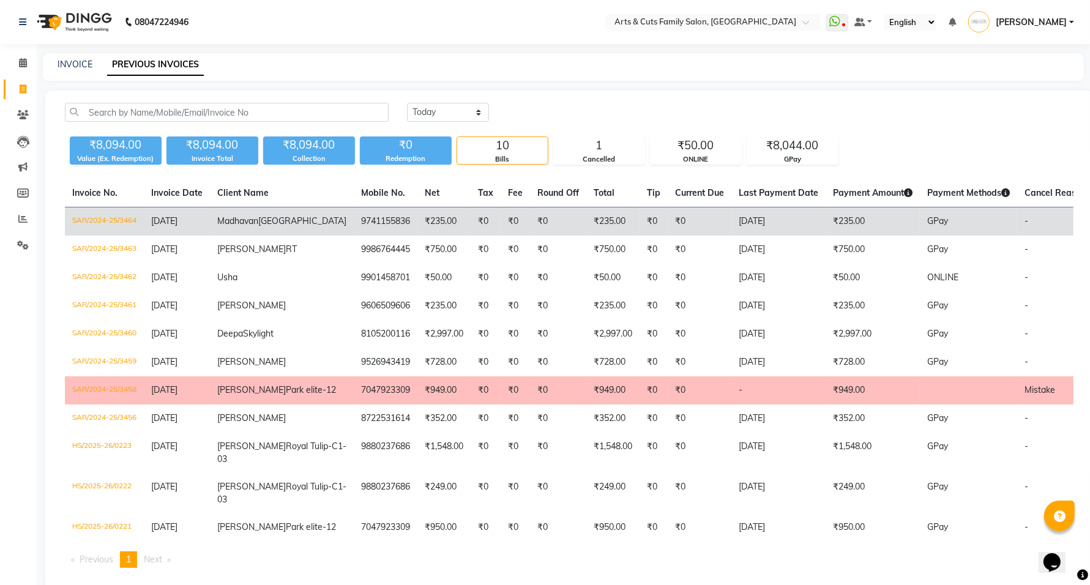
click at [121, 223] on td "SAR/2024-25/3464" at bounding box center [104, 222] width 79 height 29
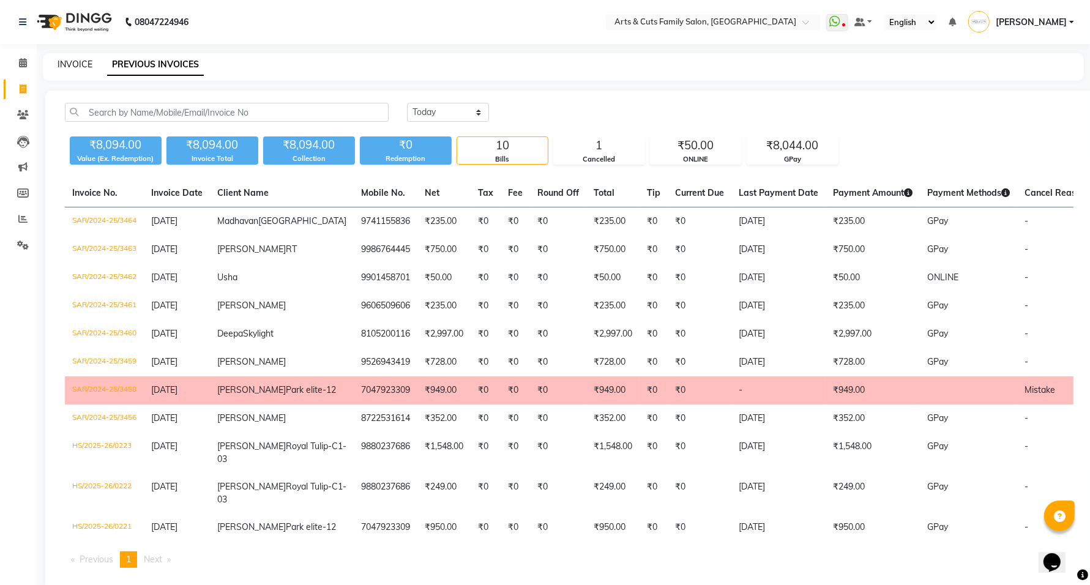
click at [74, 59] on link "INVOICE" at bounding box center [75, 64] width 35 height 11
select select "service"
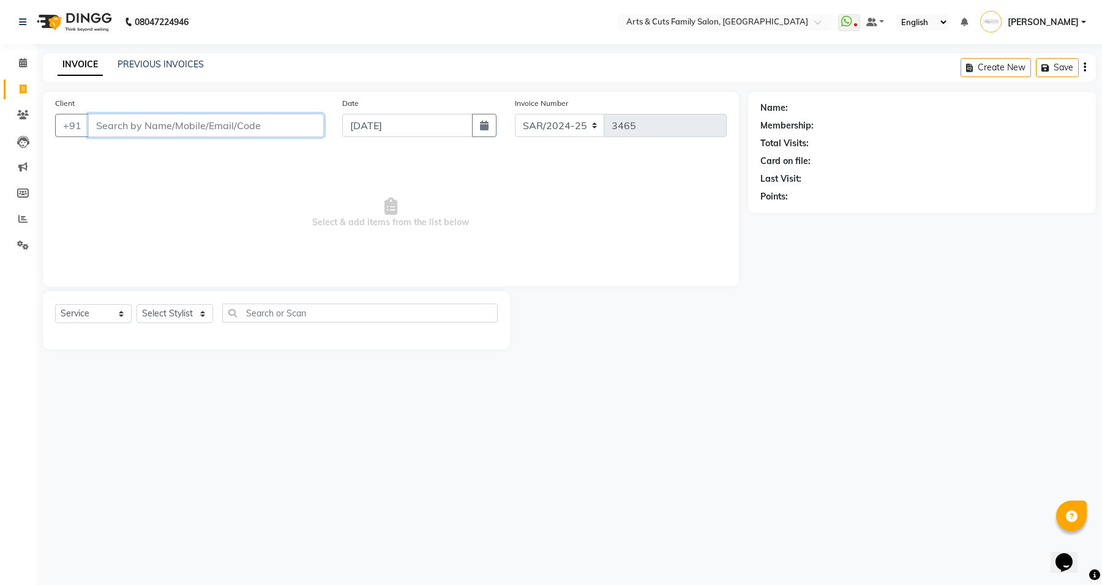
click at [185, 119] on input "Client" at bounding box center [206, 125] width 236 height 23
click at [178, 309] on select "Select Stylist [PERSON_NAME] [PERSON_NAME] SNOVEE Anji Ashwini [PERSON_NAME] [P…" at bounding box center [175, 313] width 77 height 19
select select "84494"
click at [137, 304] on select "Select Stylist [PERSON_NAME] [PERSON_NAME] SNOVEE Anji Ashwini [PERSON_NAME] [P…" at bounding box center [175, 313] width 77 height 19
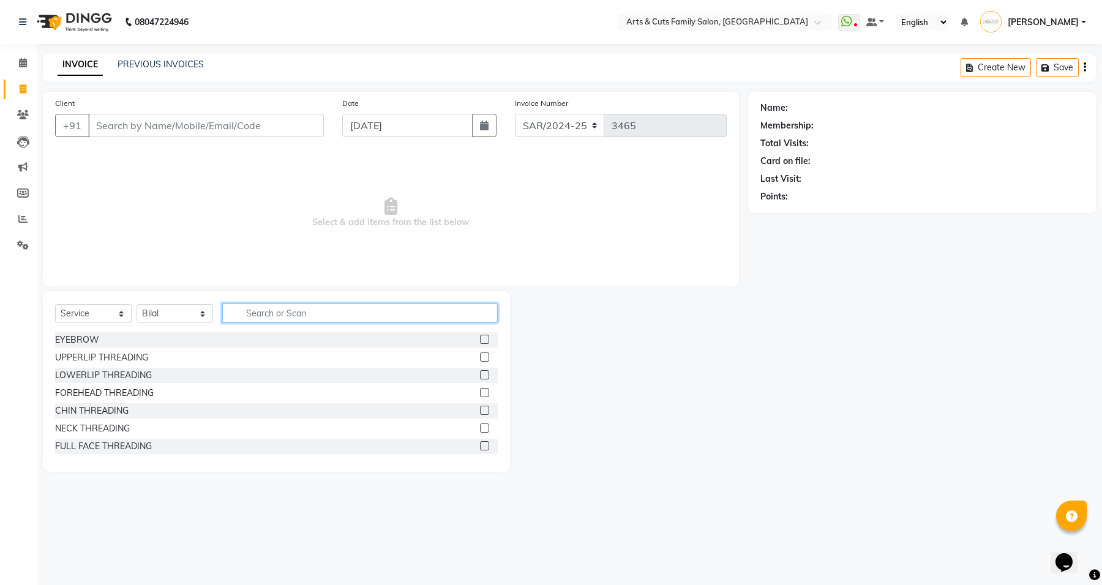
click at [312, 307] on input "text" at bounding box center [360, 313] width 276 height 19
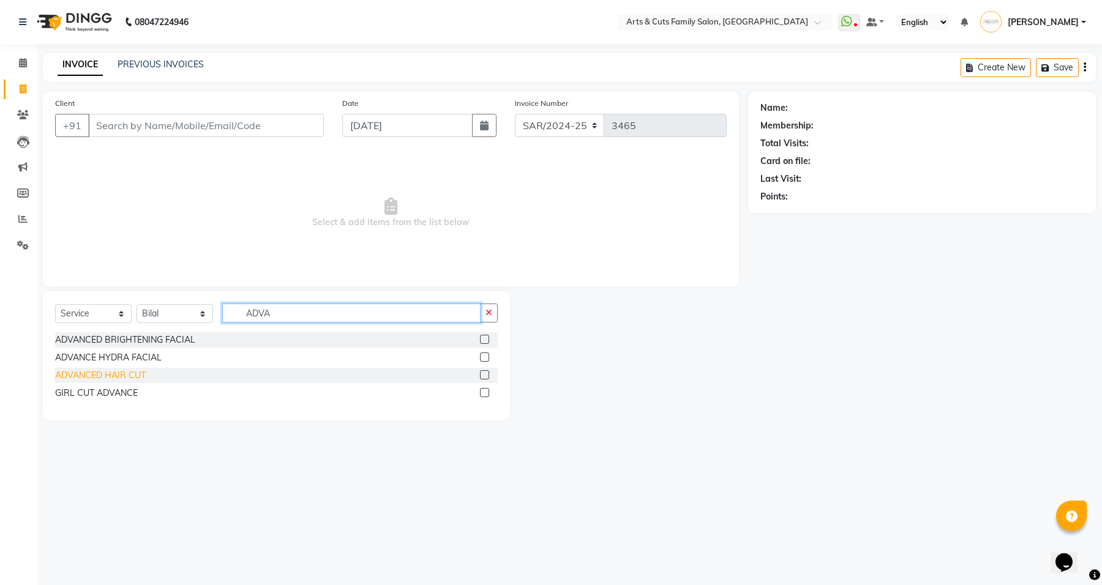
type input "ADVA"
click at [118, 378] on div "ADVANCED HAIR CUT" at bounding box center [100, 375] width 91 height 13
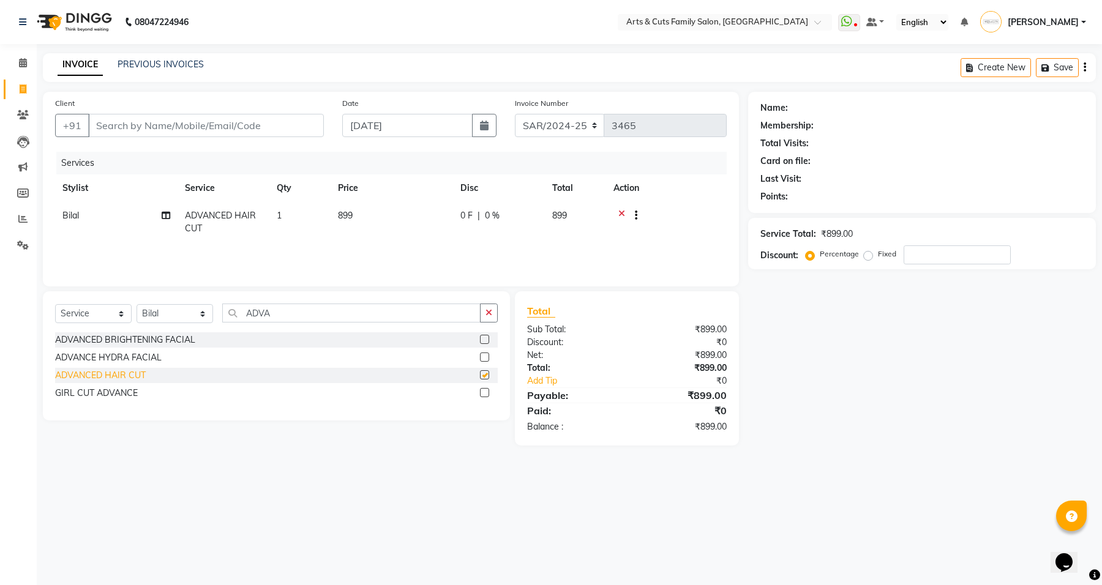
checkbox input "false"
drag, startPoint x: 280, startPoint y: 319, endPoint x: 209, endPoint y: 301, distance: 72.6
click at [209, 301] on div "Select Service Product Membership Package Voucher Prepaid Gift Card Select Styl…" at bounding box center [276, 355] width 467 height 129
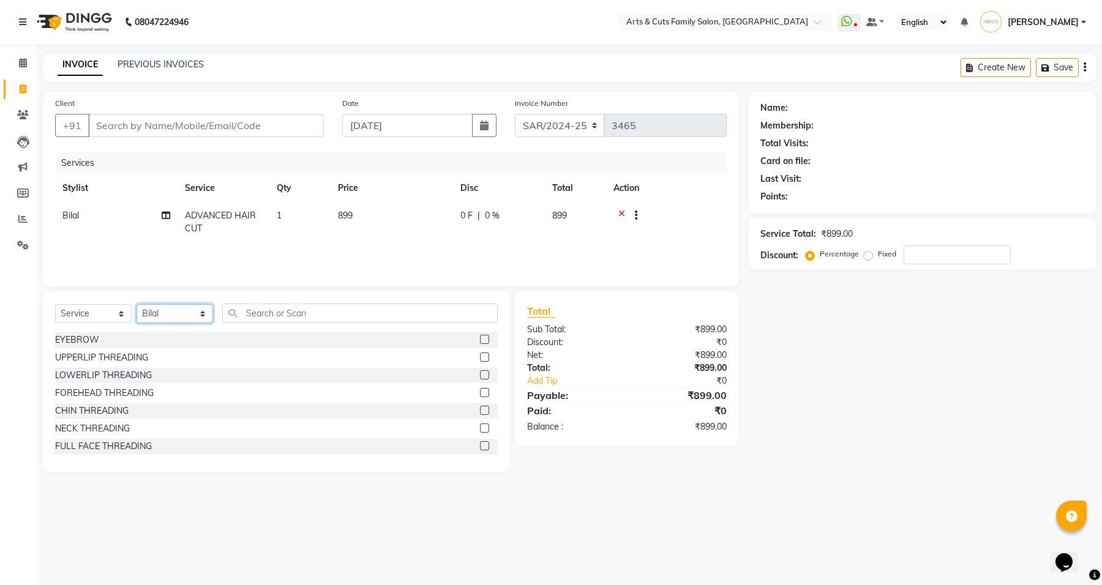
click at [166, 317] on select "Select Stylist [PERSON_NAME] [PERSON_NAME] SNOVEE Anji Ashwini [PERSON_NAME] [P…" at bounding box center [175, 313] width 77 height 19
select select "63866"
click at [137, 304] on select "Select Stylist [PERSON_NAME] [PERSON_NAME] SNOVEE Anji Ashwini [PERSON_NAME] [P…" at bounding box center [175, 313] width 77 height 19
click at [264, 316] on input "text" at bounding box center [360, 313] width 276 height 19
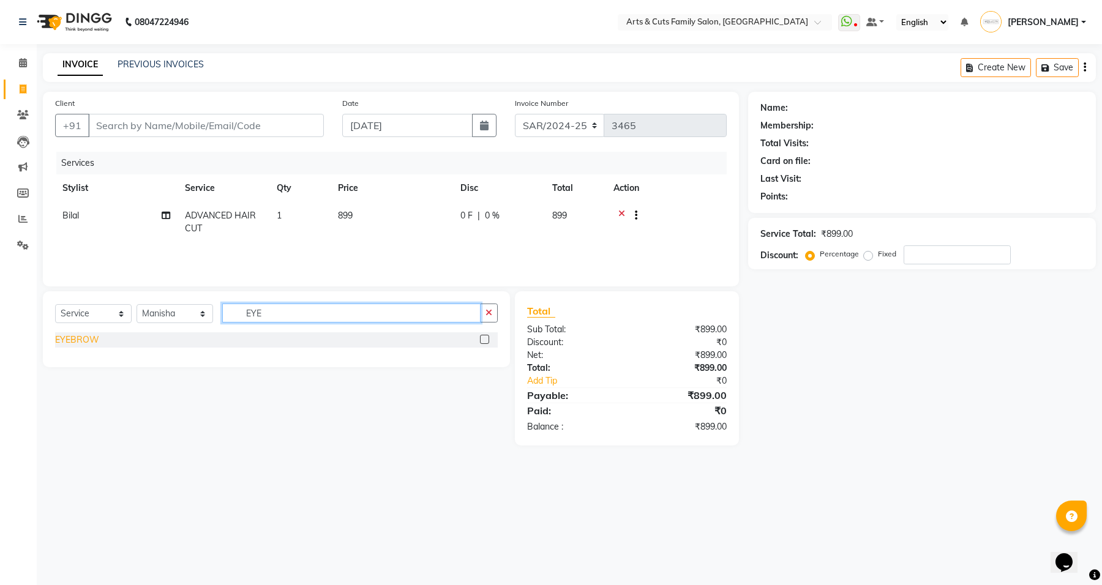
type input "EYE"
drag, startPoint x: 86, startPoint y: 340, endPoint x: 494, endPoint y: 364, distance: 408.5
click at [87, 340] on div "EYEBROW" at bounding box center [77, 340] width 44 height 13
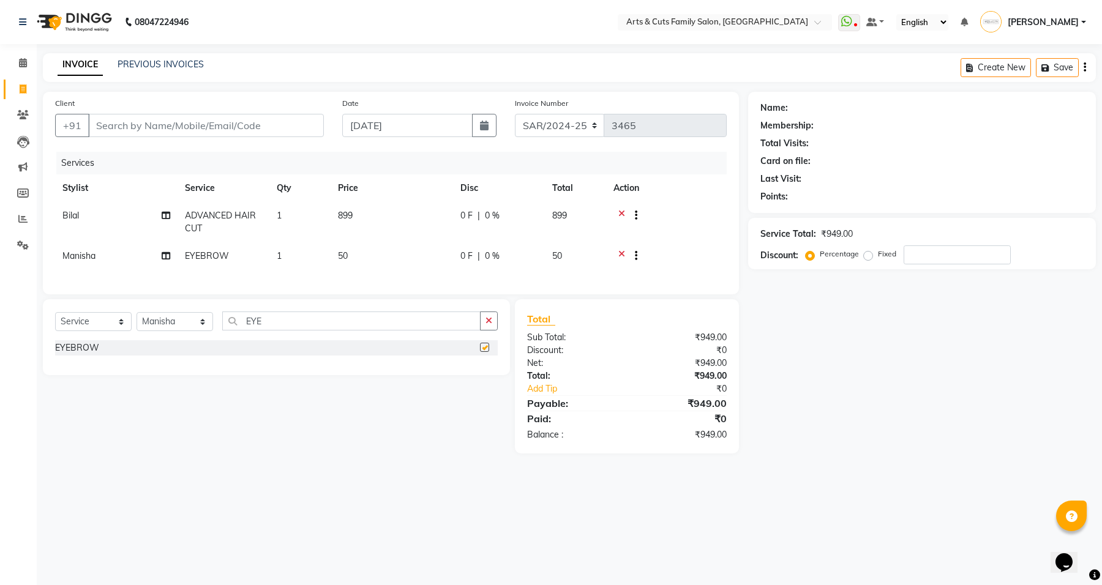
checkbox input "false"
click at [921, 252] on input "number" at bounding box center [957, 255] width 107 height 19
type input "2"
type input "15"
click at [509, 263] on td "7.5 F | 15 %" at bounding box center [499, 257] width 92 height 30
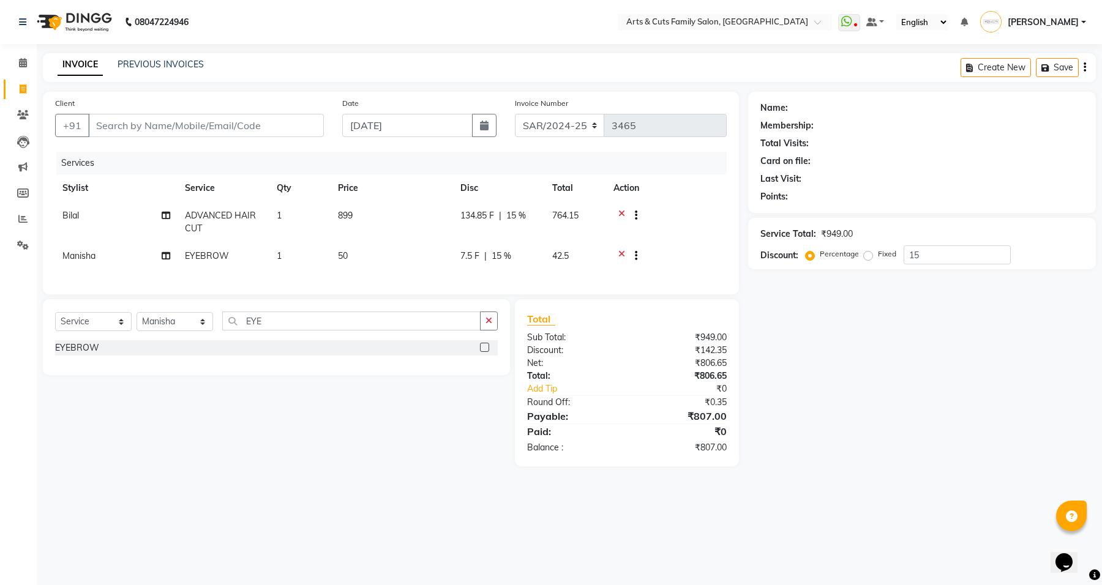
select select "63866"
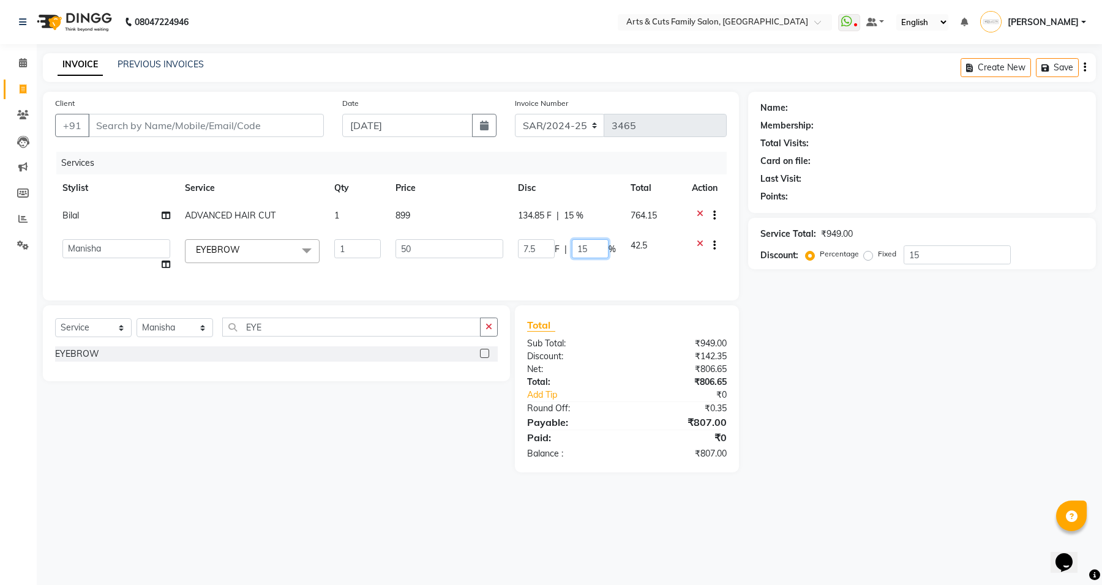
click at [576, 247] on input "15" at bounding box center [590, 248] width 37 height 19
type input "0"
click at [894, 427] on div "Name: Membership: Total Visits: Card on file: Last Visit: Points: Service Total…" at bounding box center [926, 282] width 357 height 381
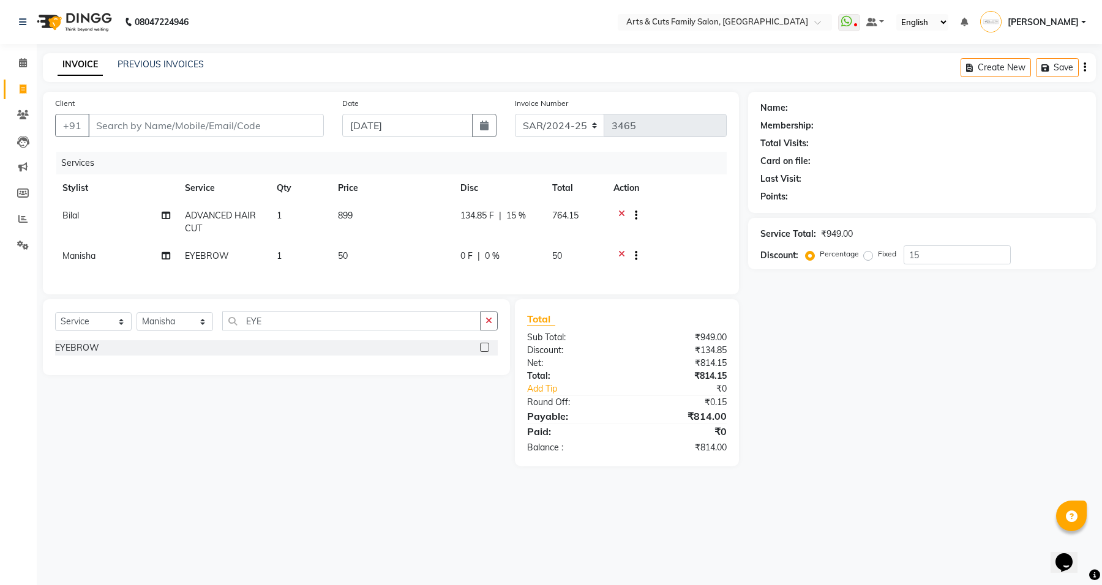
click at [528, 217] on div "134.85 F | 15 %" at bounding box center [498, 215] width 77 height 13
select select "84494"
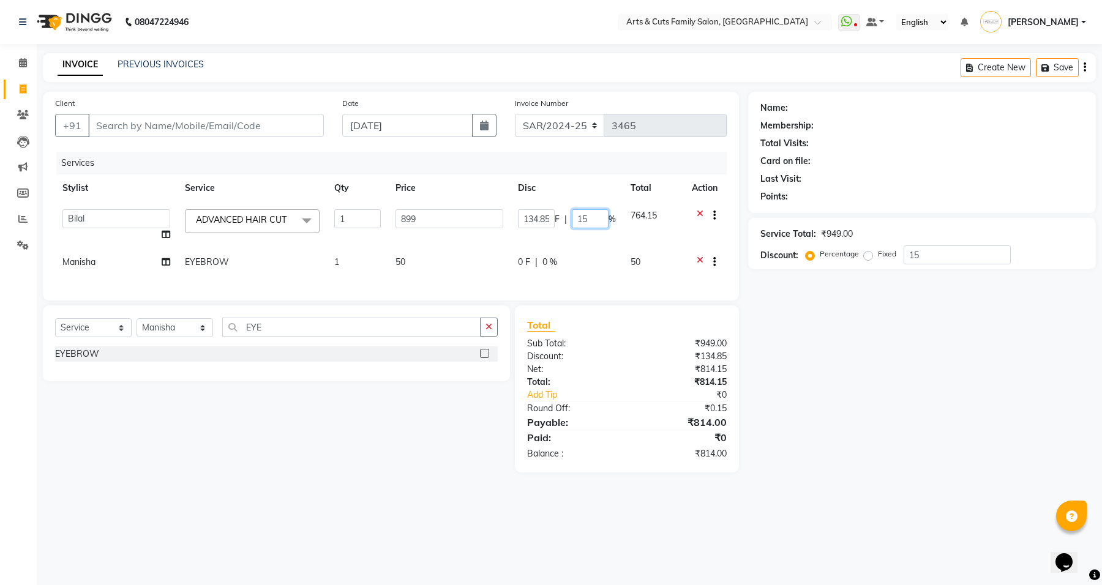
drag, startPoint x: 587, startPoint y: 216, endPoint x: 571, endPoint y: 216, distance: 15.9
click at [572, 216] on input "15" at bounding box center [590, 218] width 37 height 19
type input "10"
click at [973, 338] on div "Name: Membership: Total Visits: Card on file: Last Visit: Points: Service Total…" at bounding box center [926, 282] width 357 height 381
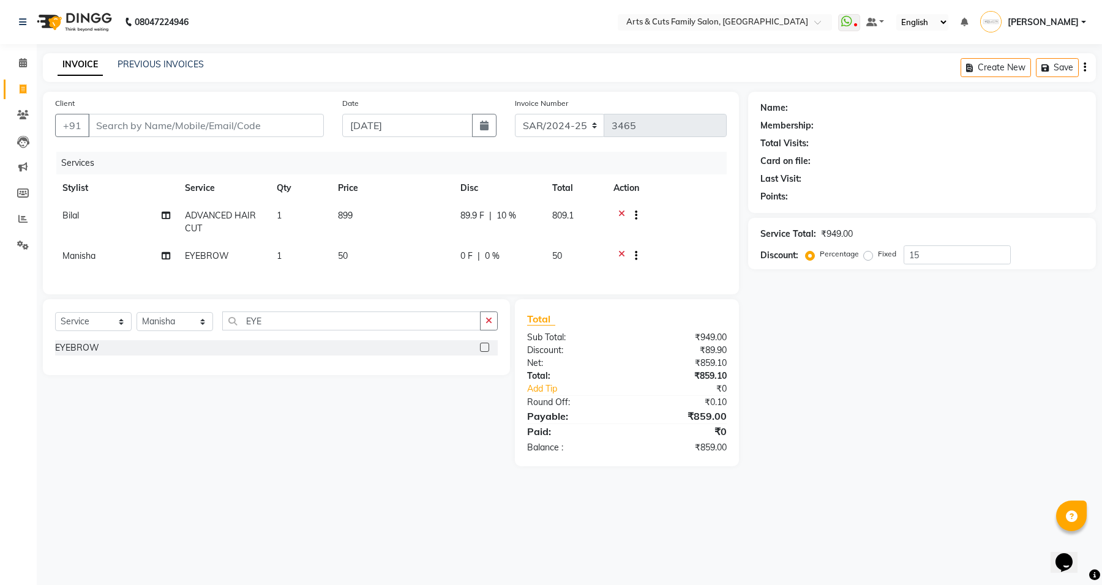
click at [500, 217] on span "10 %" at bounding box center [507, 215] width 20 height 13
select select "84494"
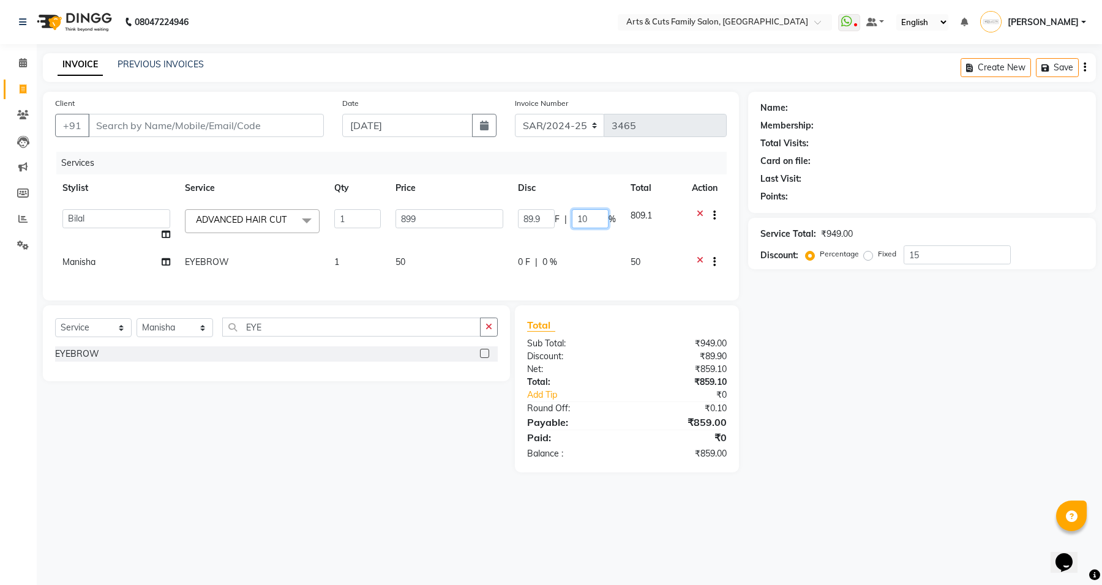
drag, startPoint x: 590, startPoint y: 221, endPoint x: 570, endPoint y: 214, distance: 20.7
click at [570, 215] on div "89.9 F | 10 %" at bounding box center [567, 218] width 98 height 19
type input "15"
click at [118, 433] on div "Select Service Product Membership Package Voucher Prepaid Gift Card Select Styl…" at bounding box center [272, 389] width 476 height 167
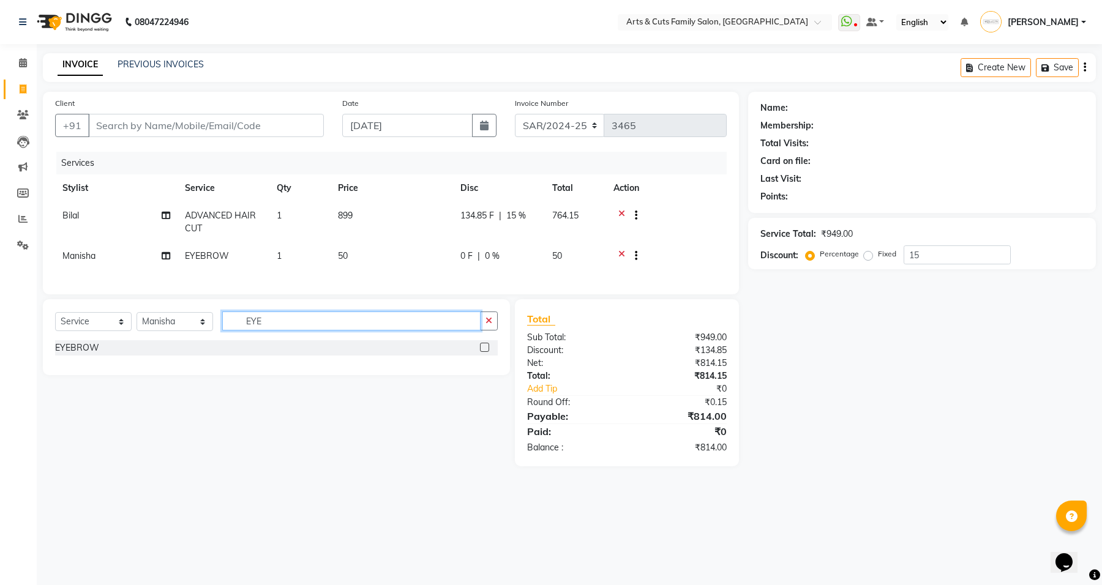
drag, startPoint x: 299, startPoint y: 334, endPoint x: 207, endPoint y: 323, distance: 92.4
click at [208, 323] on div "Select Service Product Membership Package Voucher Prepaid Gift Card Select Styl…" at bounding box center [276, 326] width 443 height 29
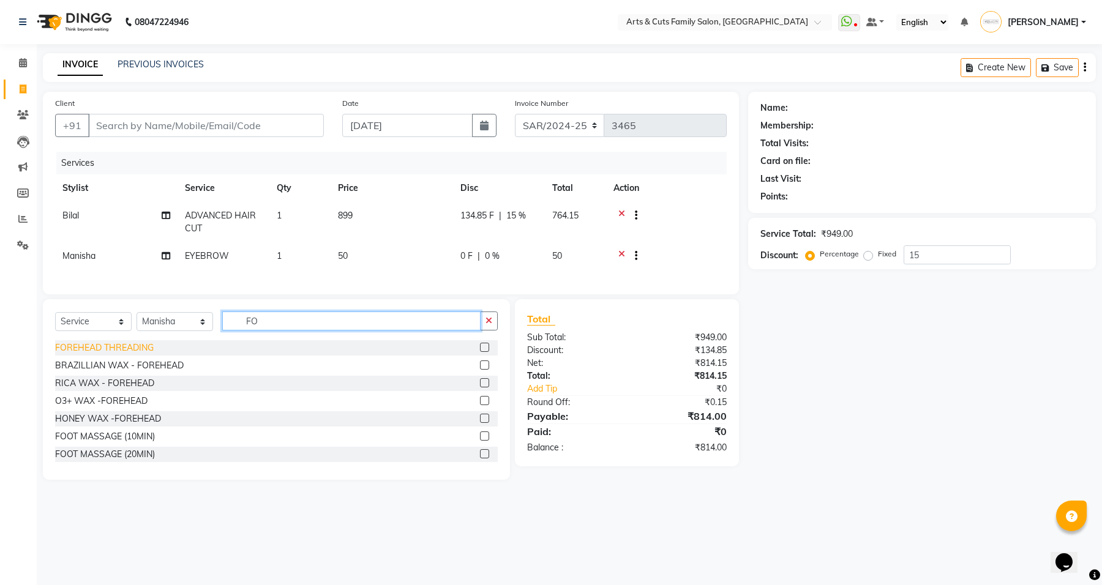
type input "FO"
click at [126, 354] on div "FOREHEAD THREADING" at bounding box center [104, 348] width 99 height 13
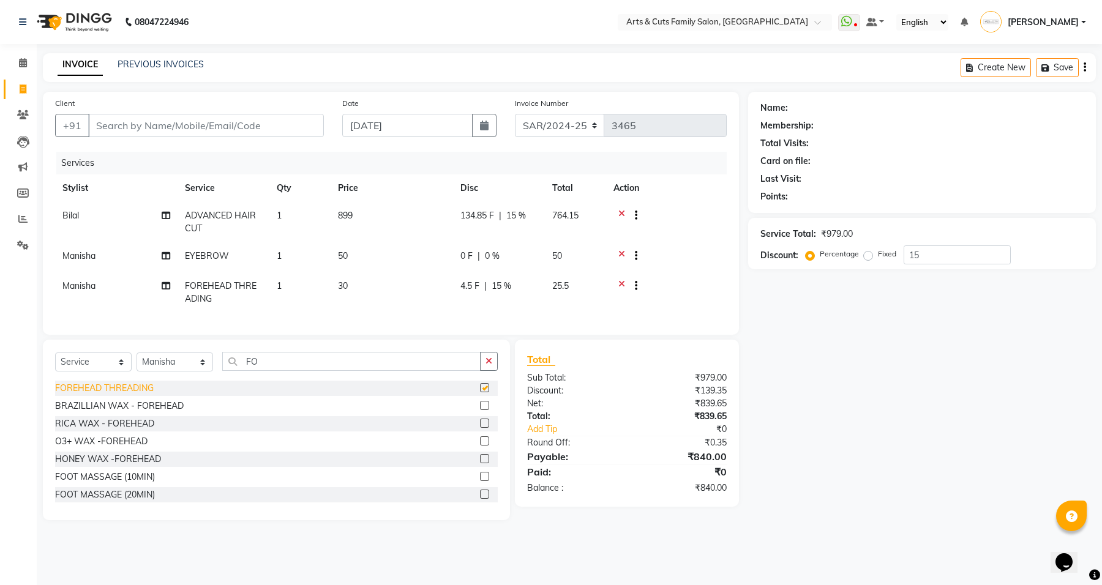
checkbox input "false"
click at [512, 197] on th "Disc" at bounding box center [499, 188] width 92 height 28
click at [564, 218] on span "764.15" at bounding box center [565, 215] width 26 height 11
select select "84494"
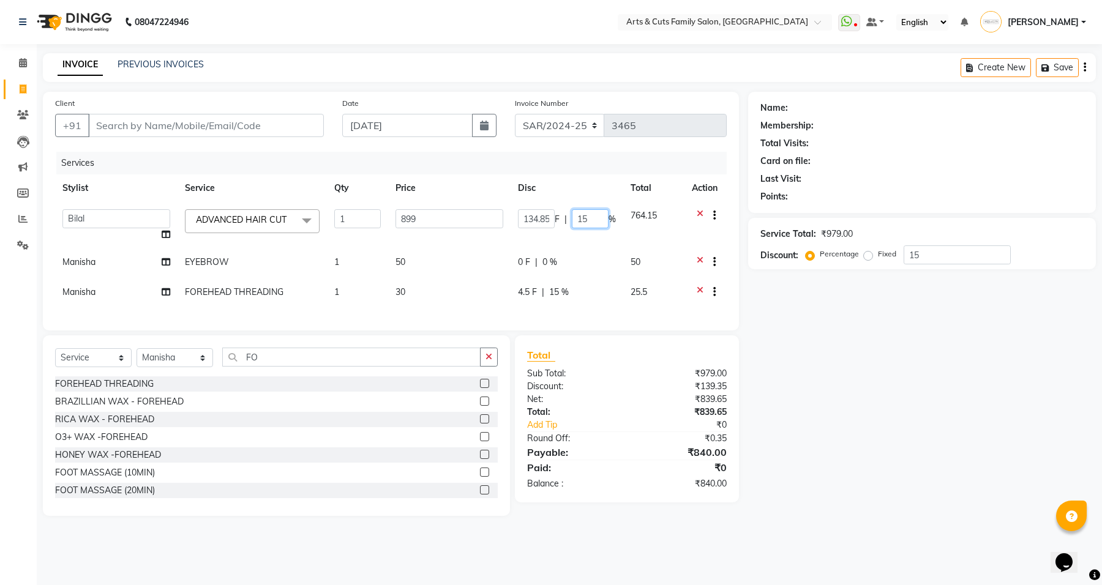
drag, startPoint x: 585, startPoint y: 219, endPoint x: 573, endPoint y: 211, distance: 14.1
click at [573, 213] on input "15" at bounding box center [590, 218] width 37 height 19
type input "20"
click at [858, 375] on div "Name: Membership: Total Visits: Card on file: Last Visit: Points: Service Total…" at bounding box center [926, 304] width 357 height 424
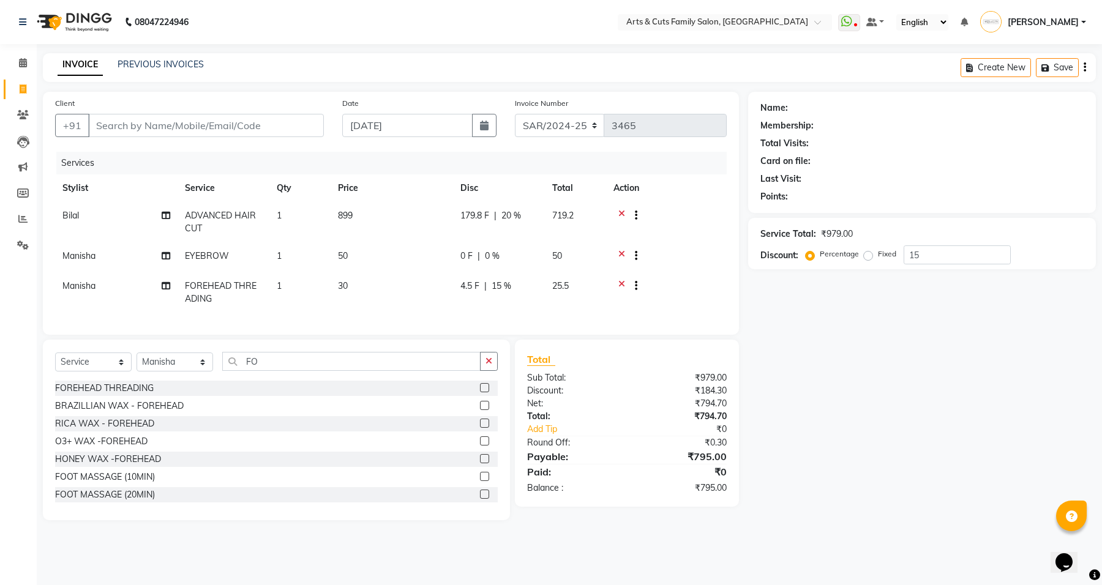
click at [528, 311] on td "4.5 F | 15 %" at bounding box center [499, 292] width 92 height 40
select select "63866"
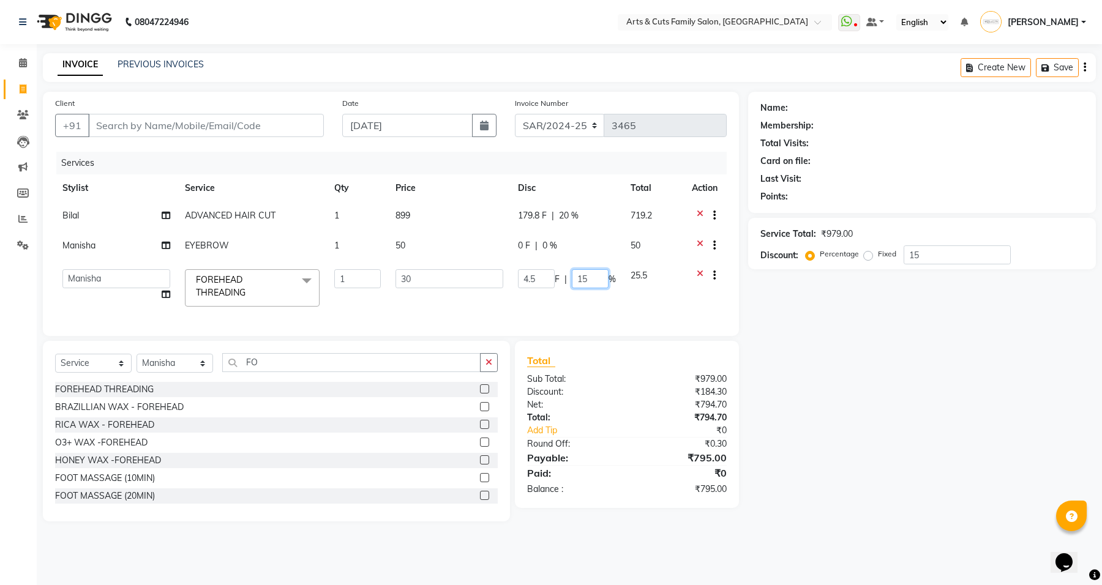
drag, startPoint x: 594, startPoint y: 280, endPoint x: 573, endPoint y: 262, distance: 27.8
click at [573, 262] on td "4.5 F | 15 %" at bounding box center [567, 288] width 113 height 52
type input "0"
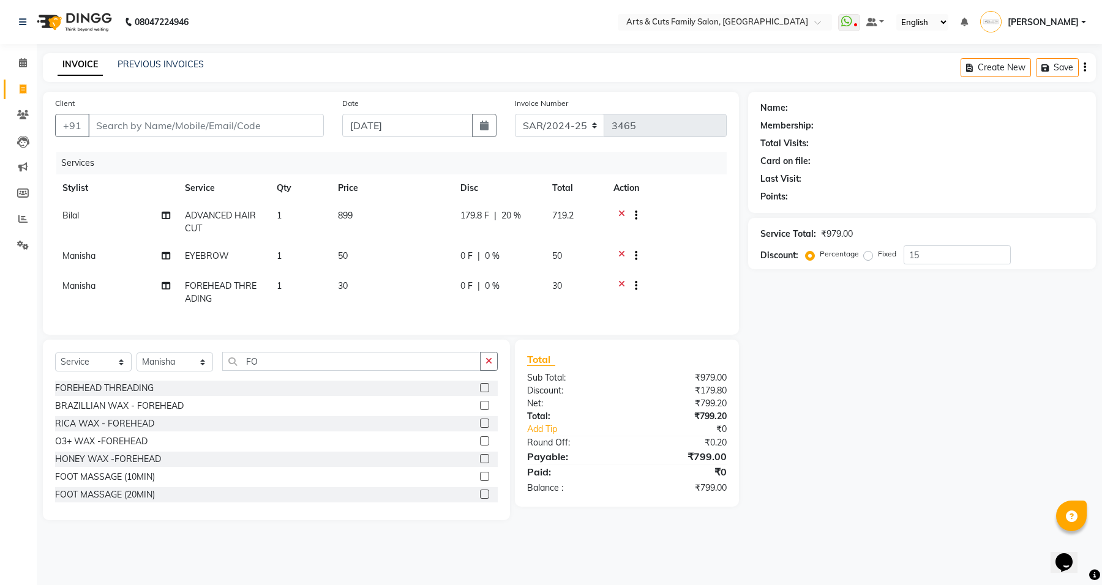
click at [892, 448] on div "Name: Membership: Total Visits: Card on file: Last Visit: Points: Service Total…" at bounding box center [926, 306] width 357 height 429
drag, startPoint x: 929, startPoint y: 254, endPoint x: 876, endPoint y: 246, distance: 54.6
click at [876, 246] on div "Percentage Fixed 15" at bounding box center [909, 255] width 203 height 19
click at [478, 228] on td "0 F | 0 %" at bounding box center [499, 222] width 92 height 40
select select "84494"
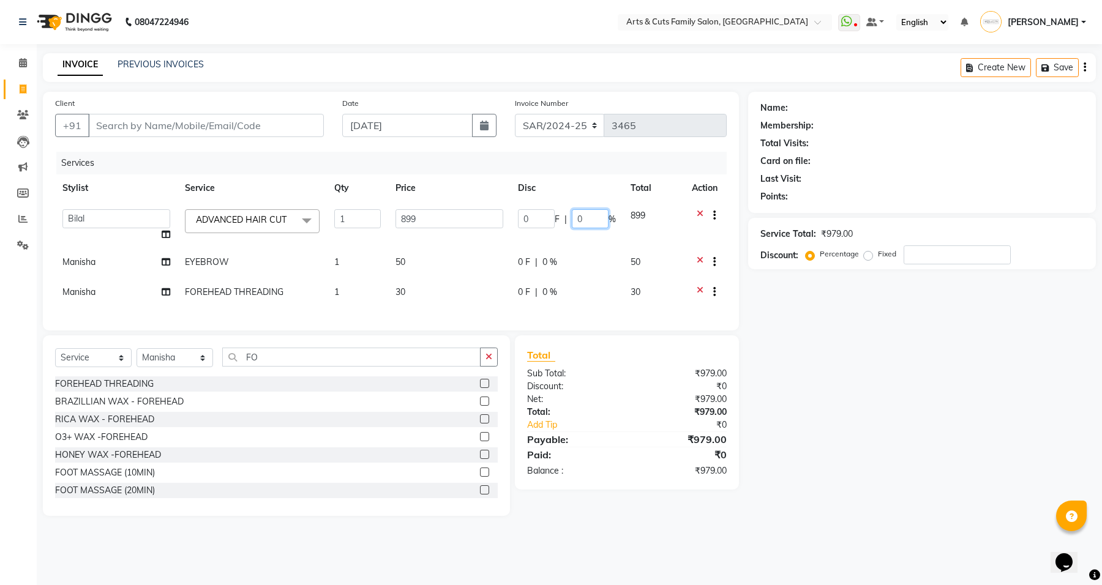
drag, startPoint x: 582, startPoint y: 216, endPoint x: 554, endPoint y: 216, distance: 28.2
click at [554, 216] on div "0 F | 0 %" at bounding box center [567, 218] width 98 height 19
type input "20"
click at [860, 465] on div "Name: Membership: Total Visits: Card on file: Last Visit: Points: Service Total…" at bounding box center [926, 304] width 357 height 424
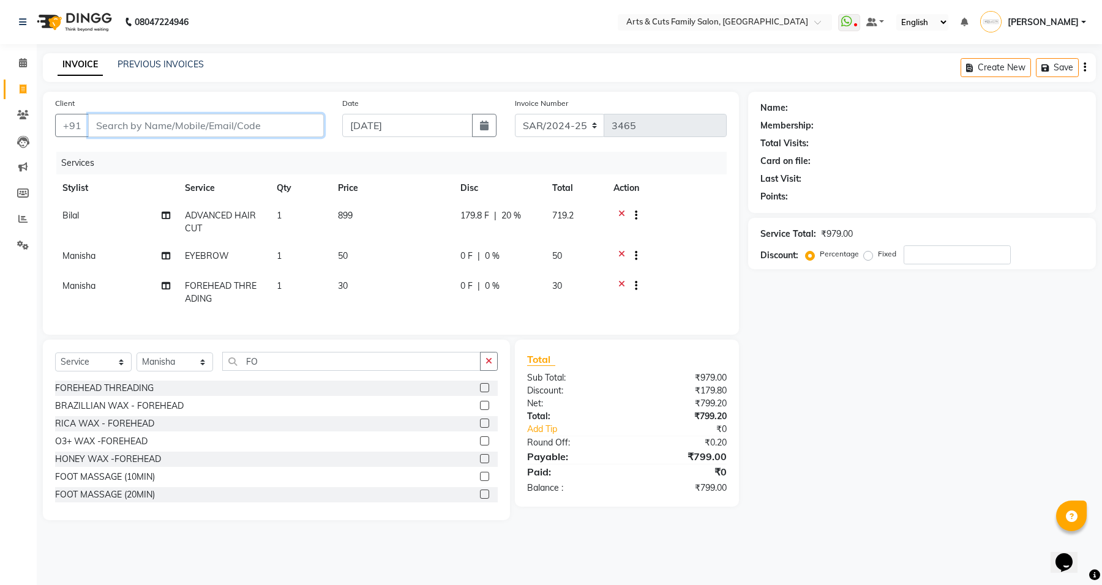
click at [240, 129] on input "Client" at bounding box center [206, 125] width 236 height 23
click at [243, 124] on input "Client" at bounding box center [206, 125] width 236 height 23
type input "9"
type input "0"
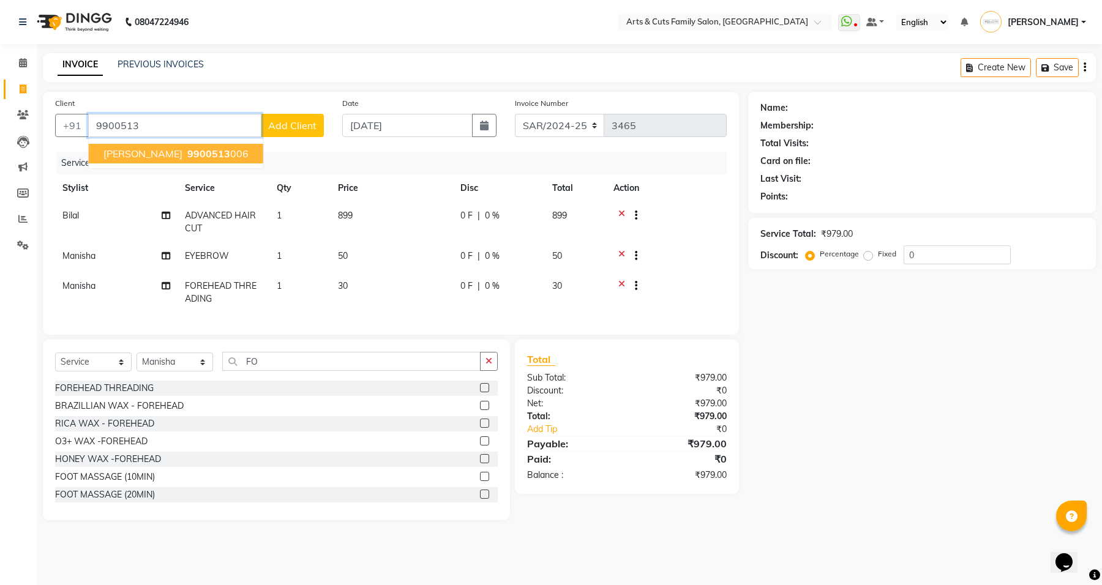
click at [190, 153] on ngb-highlight "9900513 006" at bounding box center [217, 154] width 64 height 12
type input "9900513006"
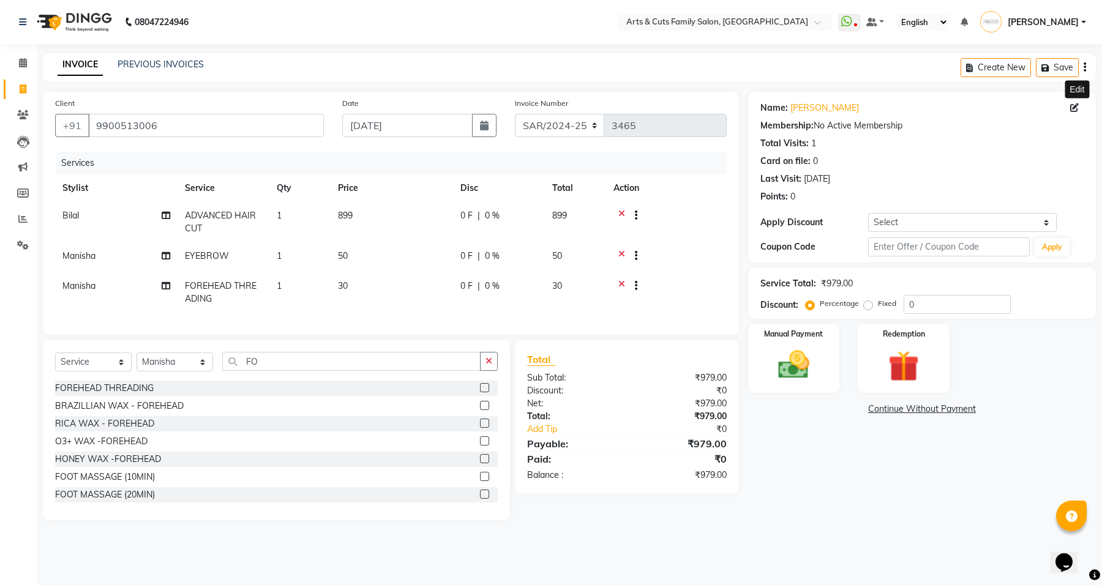
click at [1076, 105] on icon at bounding box center [1074, 107] width 9 height 9
select select "[DEMOGRAPHIC_DATA]"
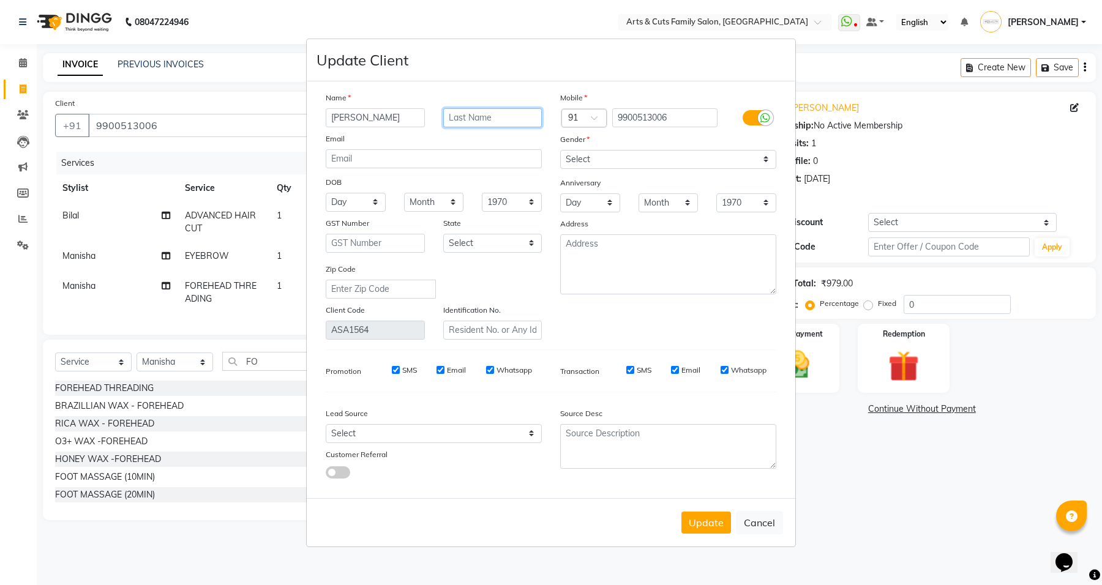
click at [492, 117] on input "text" at bounding box center [492, 117] width 99 height 19
click at [451, 120] on input "hERITAGE" at bounding box center [492, 117] width 99 height 19
type input "HERITAGE"
click at [702, 528] on button "Update" at bounding box center [706, 523] width 50 height 22
select select
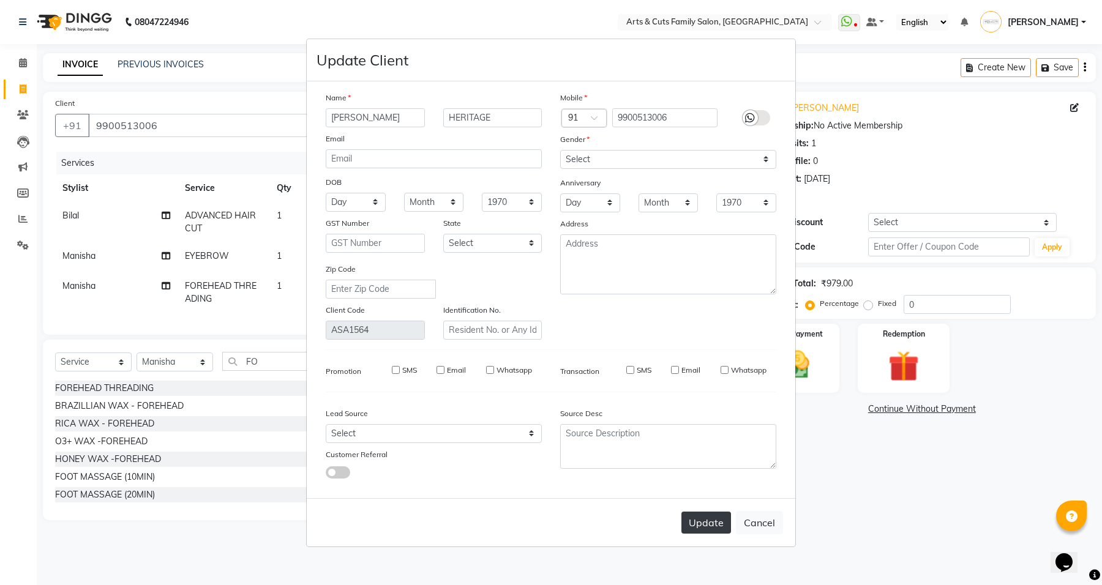
select select
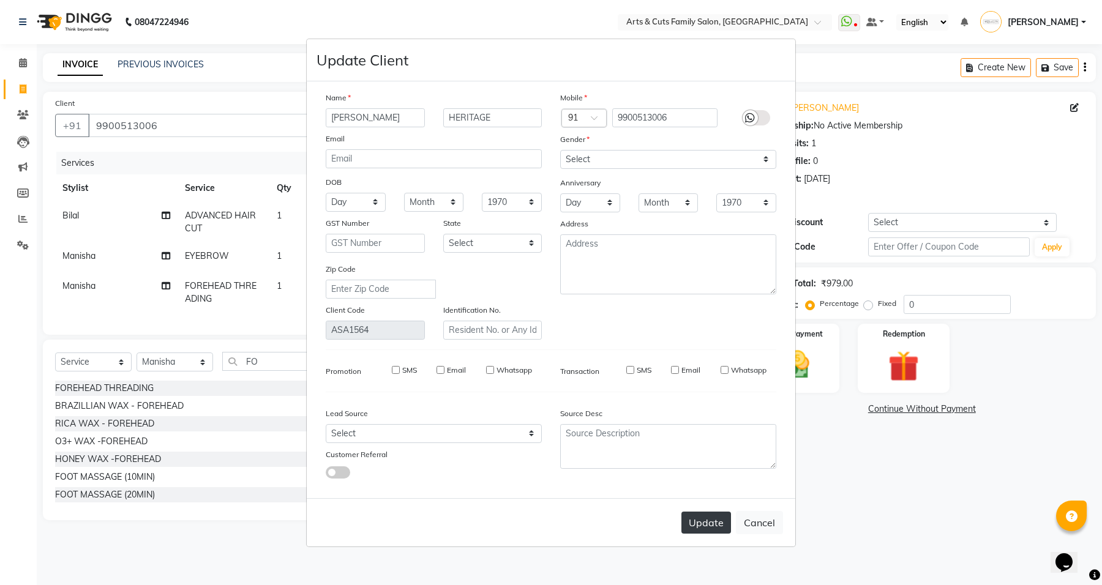
select select
checkbox input "false"
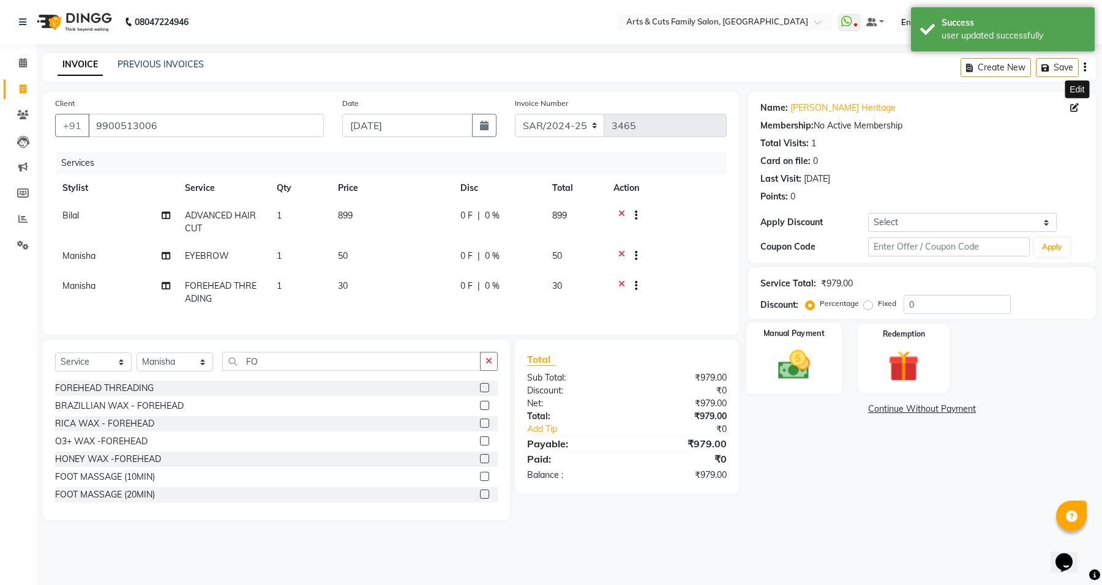
click at [795, 383] on img at bounding box center [794, 365] width 52 height 37
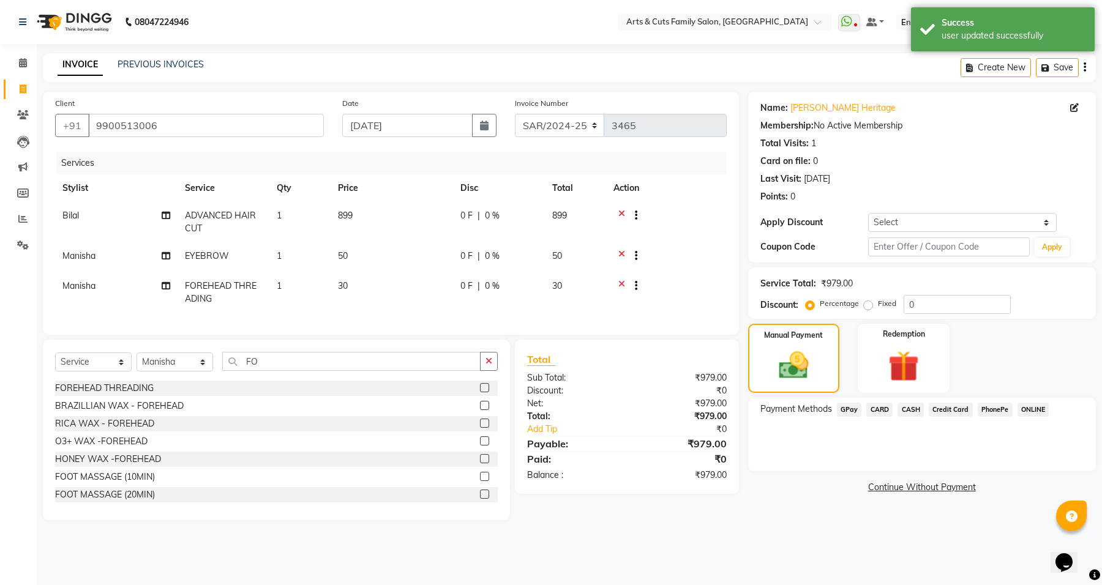
click at [494, 225] on td "0 F | 0 %" at bounding box center [499, 222] width 92 height 40
select select "84494"
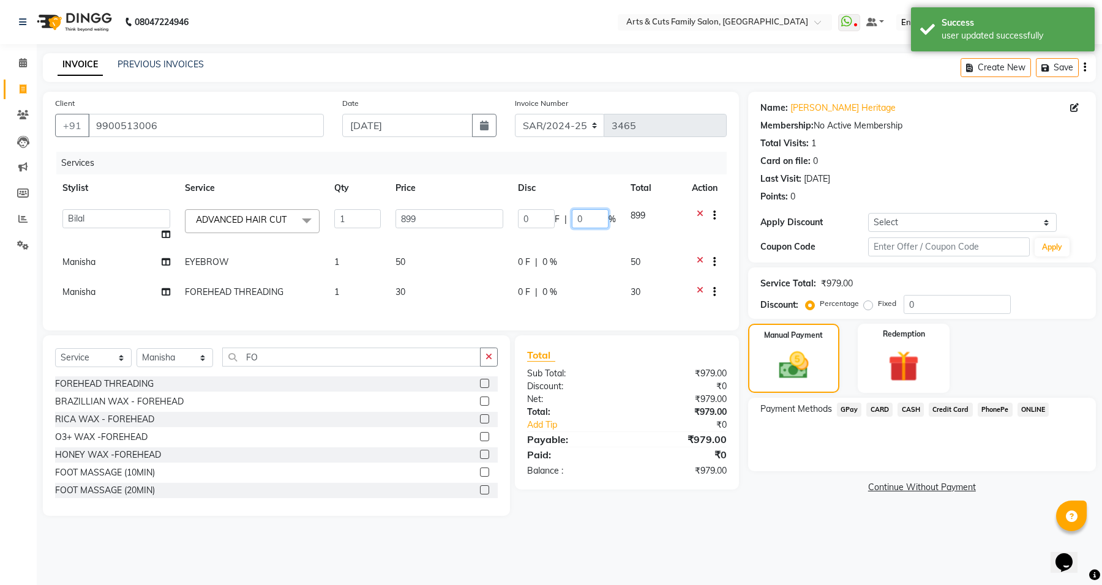
drag, startPoint x: 590, startPoint y: 218, endPoint x: 579, endPoint y: 201, distance: 20.1
click at [579, 202] on td "0 F | 0 %" at bounding box center [567, 225] width 113 height 47
type input "20"
click at [782, 548] on div "08047224946 Select Location × Arts & Cuts Family Salon, [GEOGRAPHIC_DATA] Whats…" at bounding box center [551, 292] width 1102 height 585
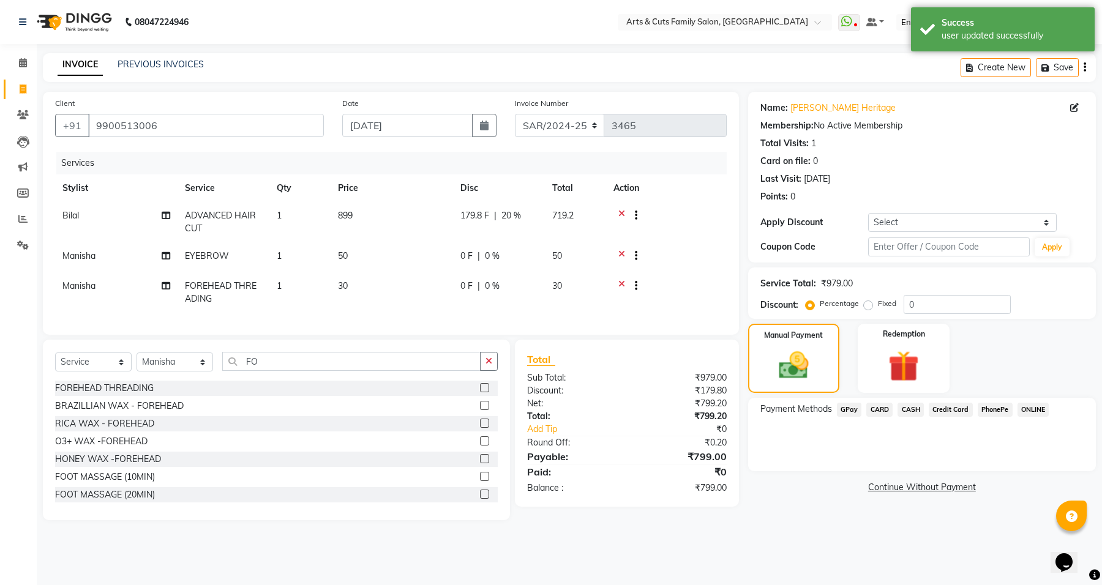
click at [840, 411] on span "GPay" at bounding box center [849, 410] width 25 height 14
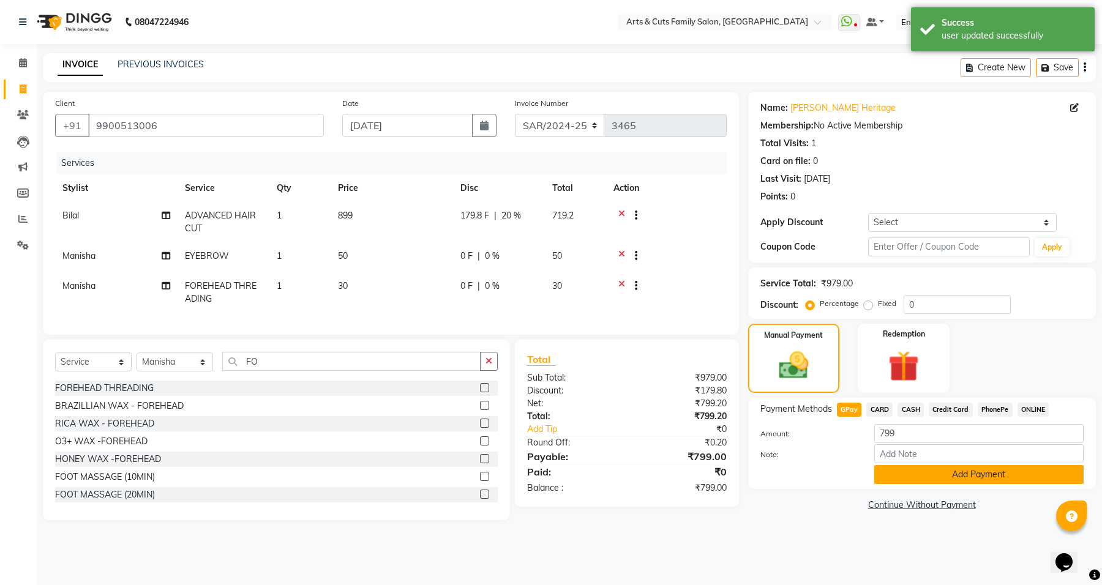
click at [943, 475] on button "Add Payment" at bounding box center [978, 474] width 209 height 19
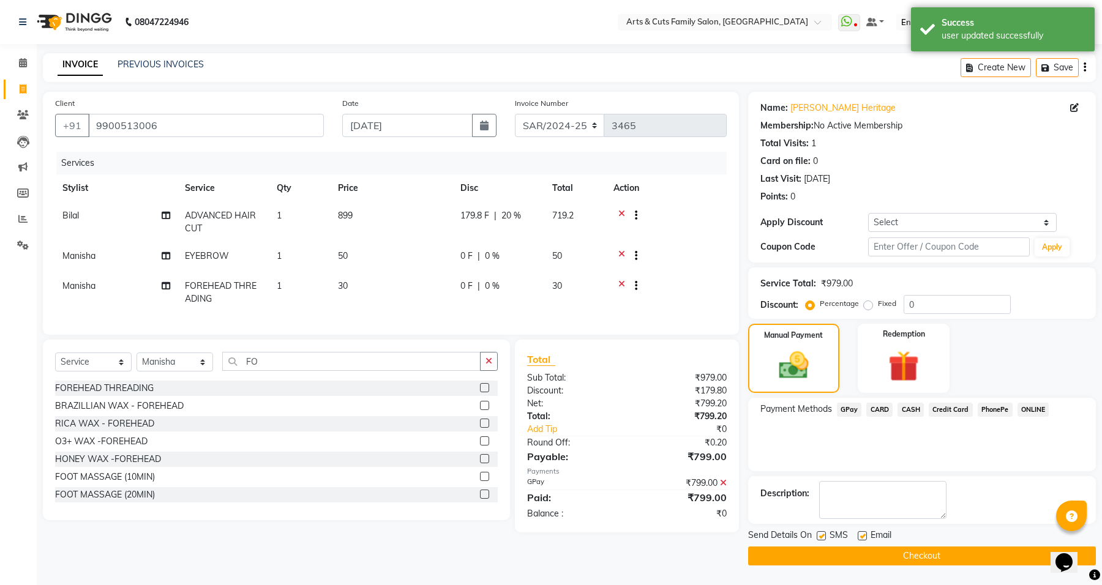
drag, startPoint x: 861, startPoint y: 537, endPoint x: 880, endPoint y: 561, distance: 31.0
click at [861, 538] on label at bounding box center [862, 535] width 9 height 9
click at [861, 538] on input "checkbox" at bounding box center [862, 537] width 8 height 8
checkbox input "false"
click at [880, 561] on button "Checkout" at bounding box center [922, 556] width 348 height 19
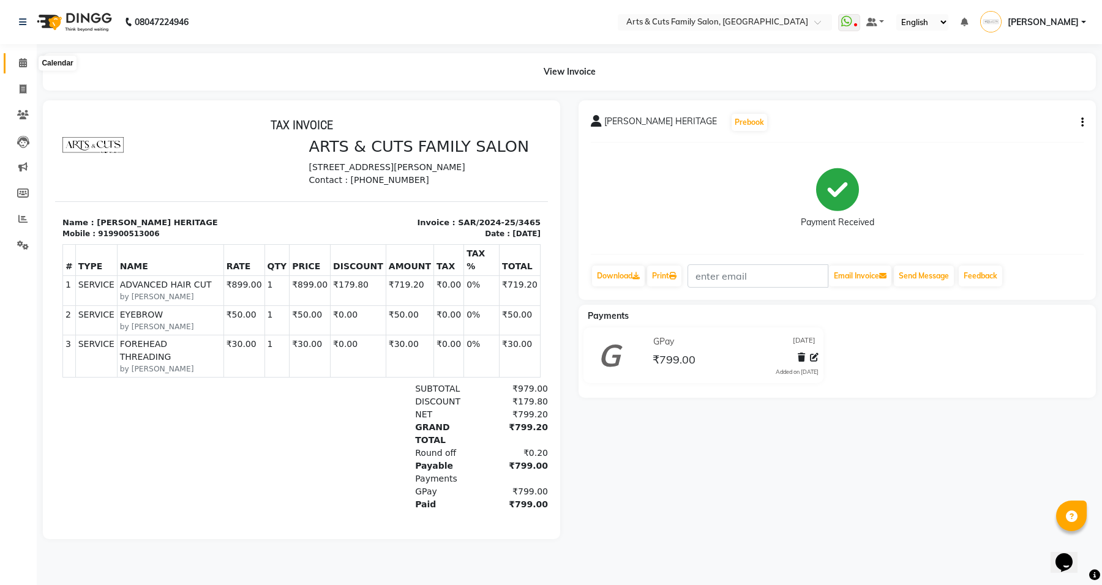
click at [23, 67] on icon at bounding box center [23, 62] width 8 height 9
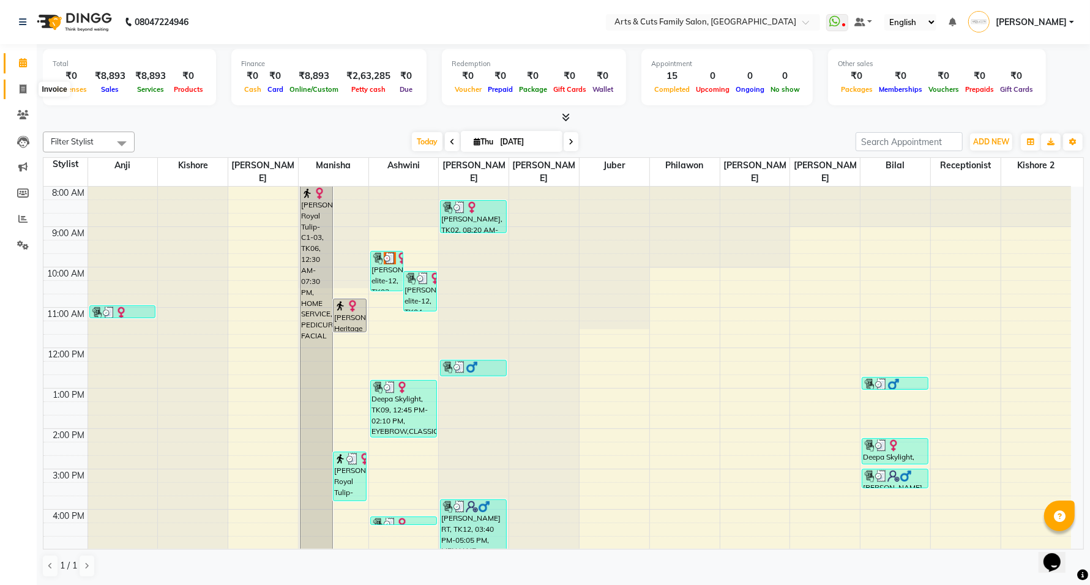
click at [20, 95] on span at bounding box center [22, 90] width 21 height 14
select select "service"
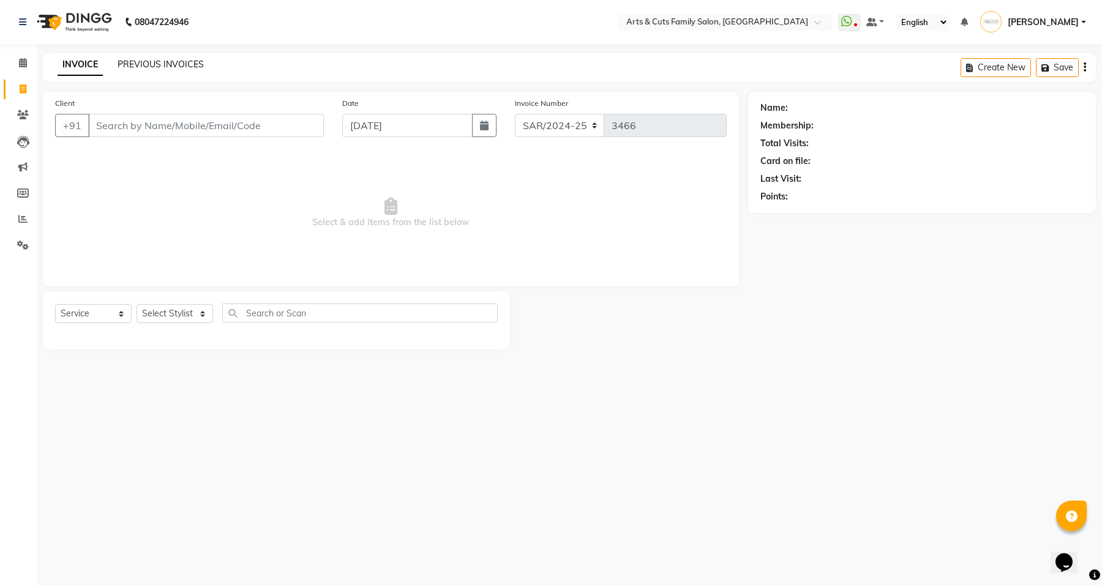
click at [156, 60] on link "PREVIOUS INVOICES" at bounding box center [161, 64] width 86 height 11
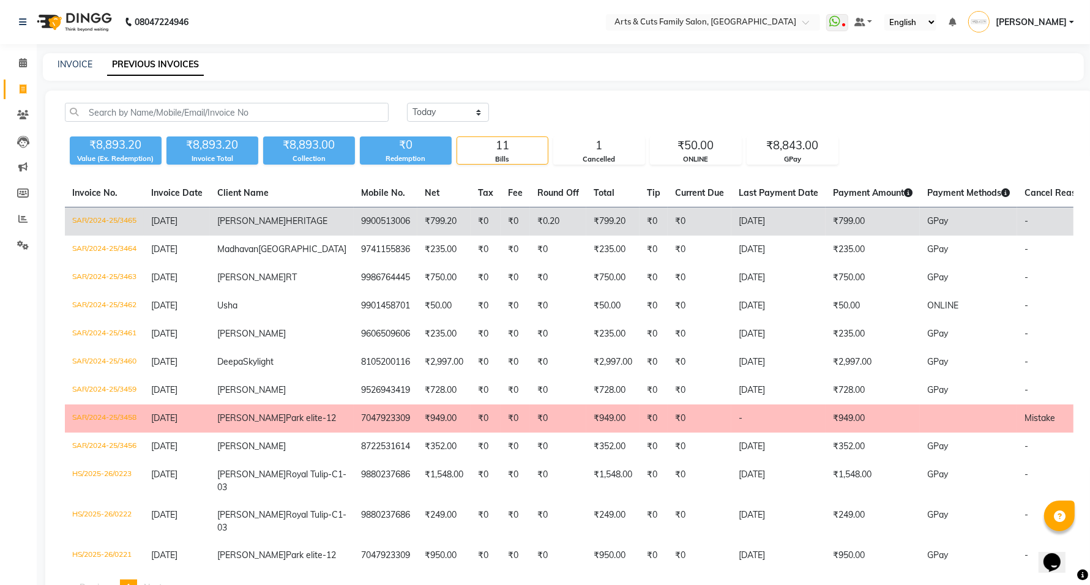
click at [354, 223] on td "9900513006" at bounding box center [386, 222] width 64 height 29
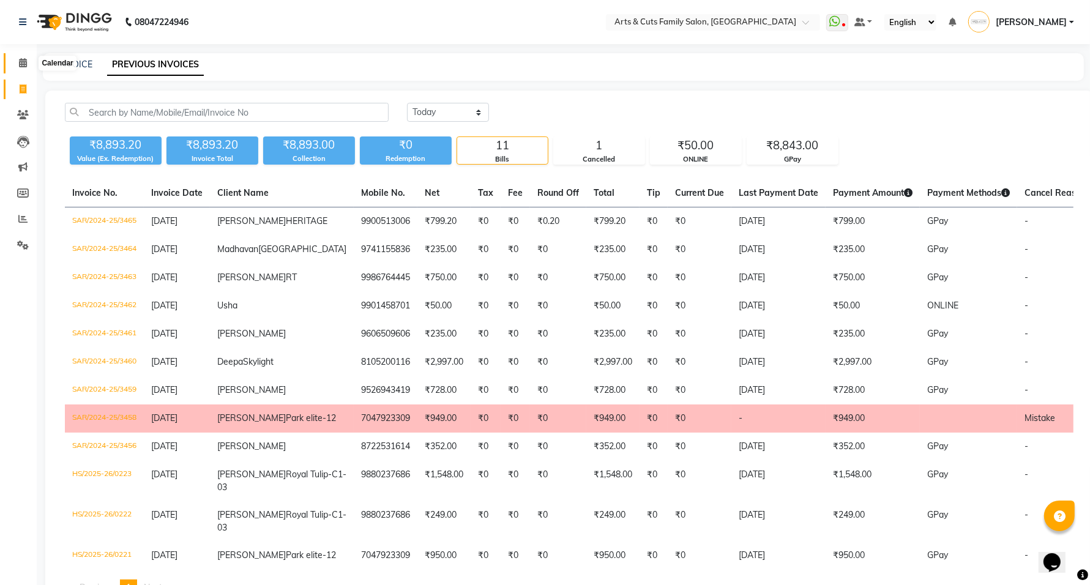
drag, startPoint x: 23, startPoint y: 64, endPoint x: 31, endPoint y: 83, distance: 20.0
click at [23, 64] on icon at bounding box center [23, 62] width 8 height 9
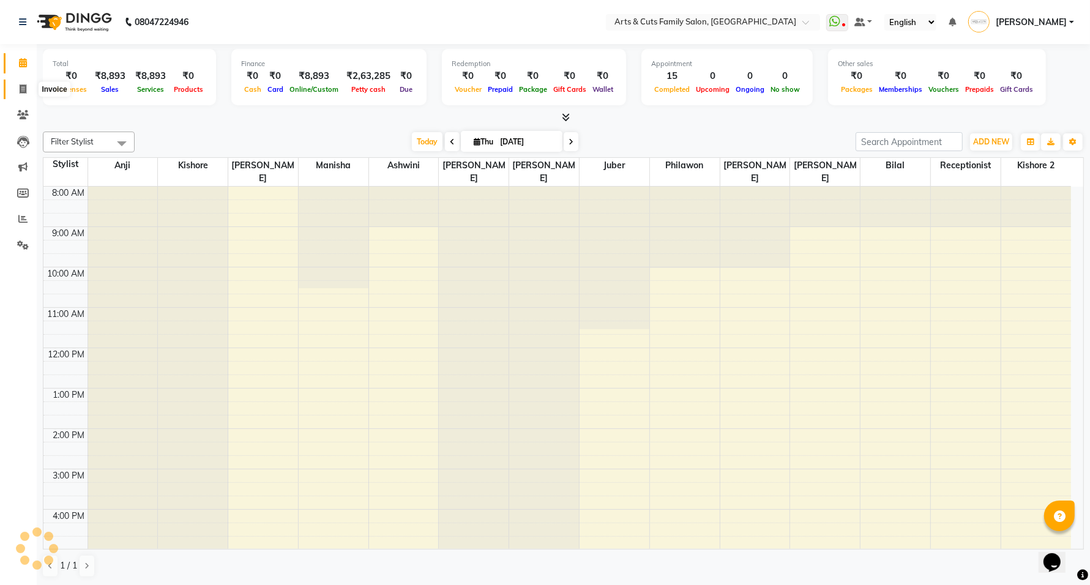
click at [24, 92] on icon at bounding box center [23, 88] width 7 height 9
select select "service"
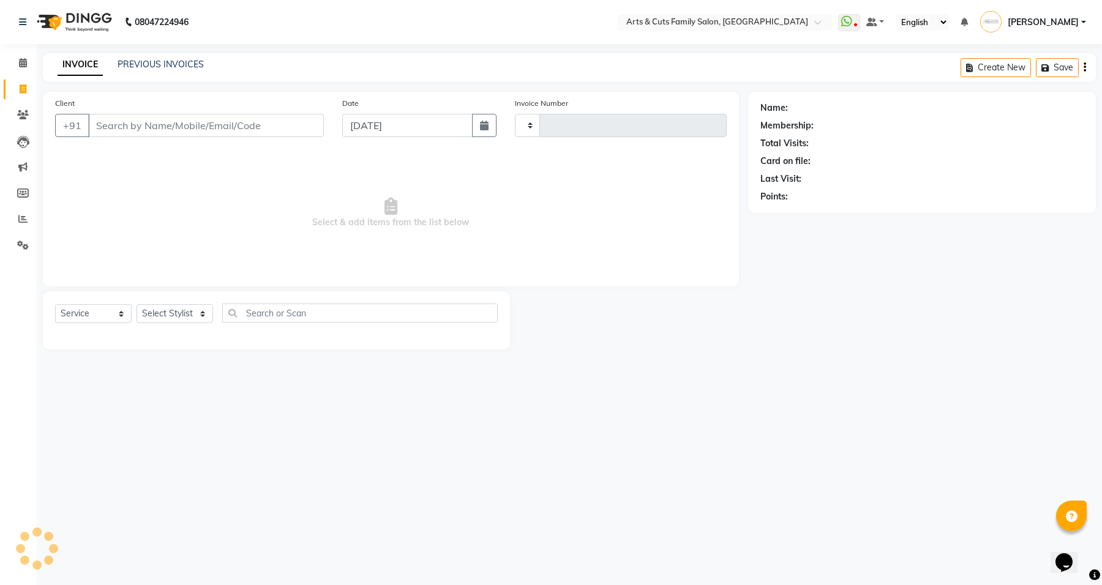
type input "3466"
select select "7513"
click at [166, 313] on select "Select Stylist [PERSON_NAME] [PERSON_NAME] SNOVEE Anji Ashwini [PERSON_NAME] [P…" at bounding box center [175, 313] width 77 height 19
select select "64389"
click at [137, 304] on select "Select Stylist [PERSON_NAME] [PERSON_NAME] SNOVEE Anji Ashwini [PERSON_NAME] [P…" at bounding box center [175, 313] width 77 height 19
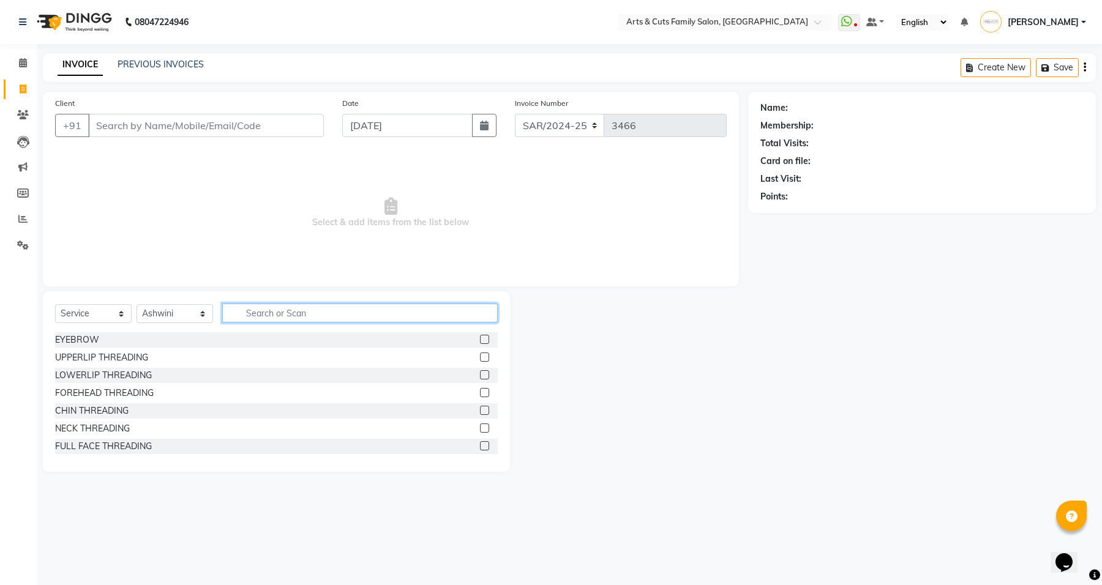
click at [299, 314] on input "text" at bounding box center [360, 313] width 276 height 19
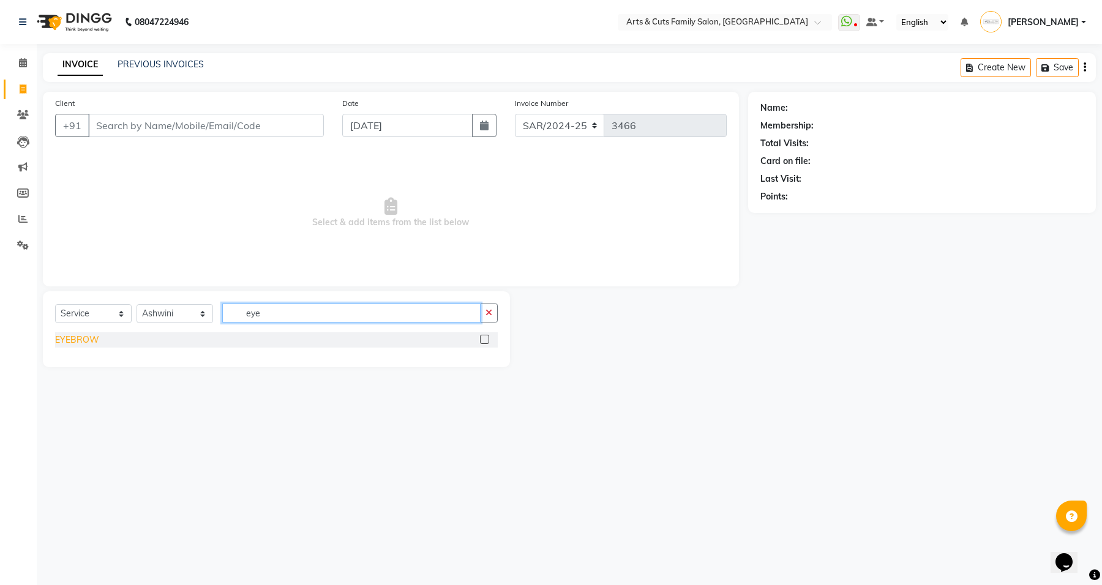
type input "eye"
click at [80, 344] on div "EYEBROW" at bounding box center [77, 340] width 44 height 13
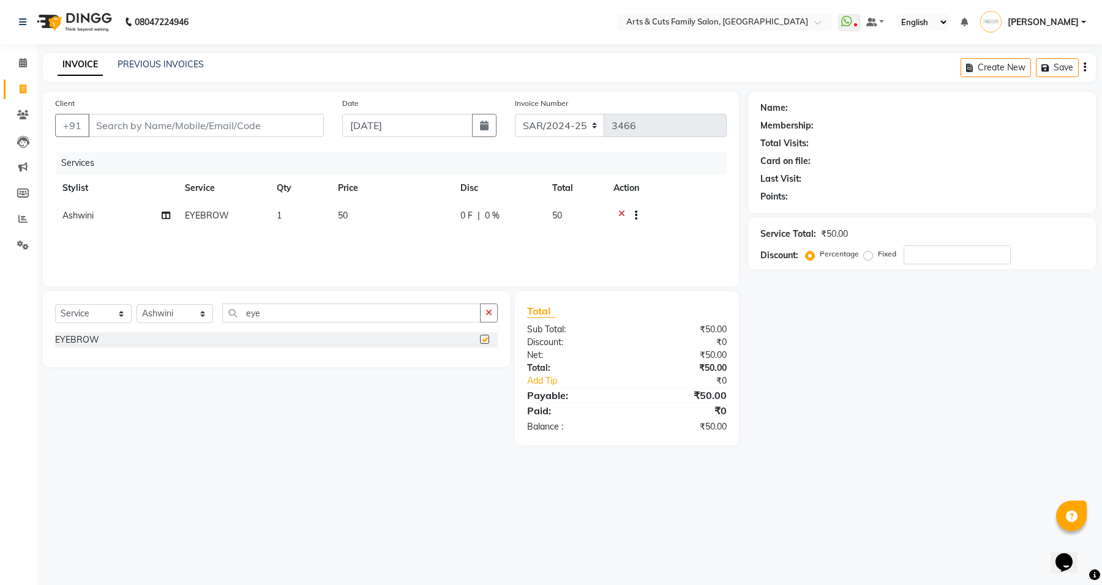
checkbox input "false"
click at [296, 124] on input "Client" at bounding box center [206, 125] width 236 height 23
click at [767, 448] on main "INVOICE PREVIOUS INVOICES Create New Save Client +91 Date [DATE] Invoice Number…" at bounding box center [569, 258] width 1065 height 411
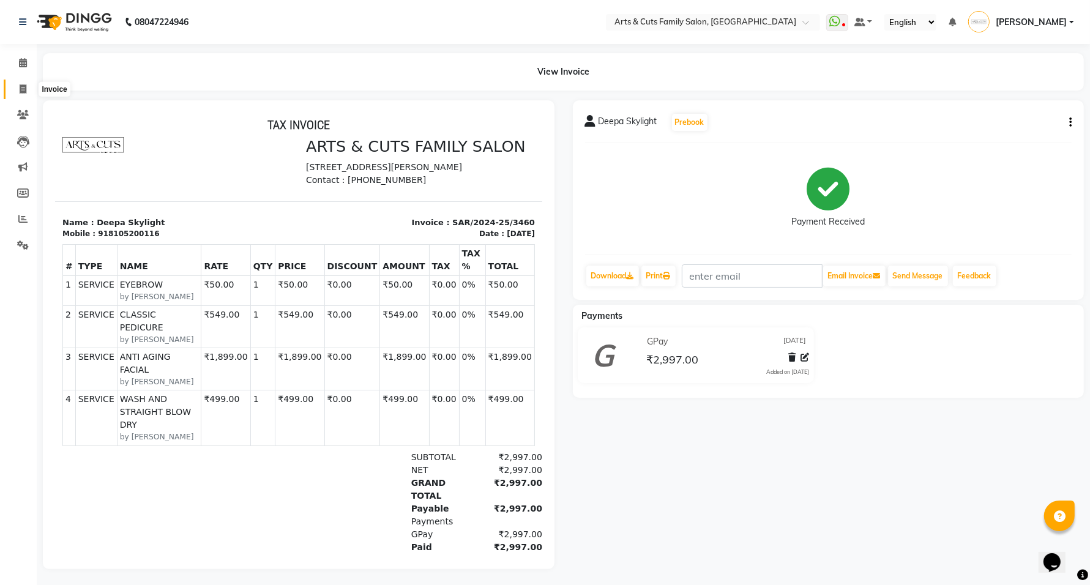
click at [20, 89] on icon at bounding box center [23, 88] width 7 height 9
select select "service"
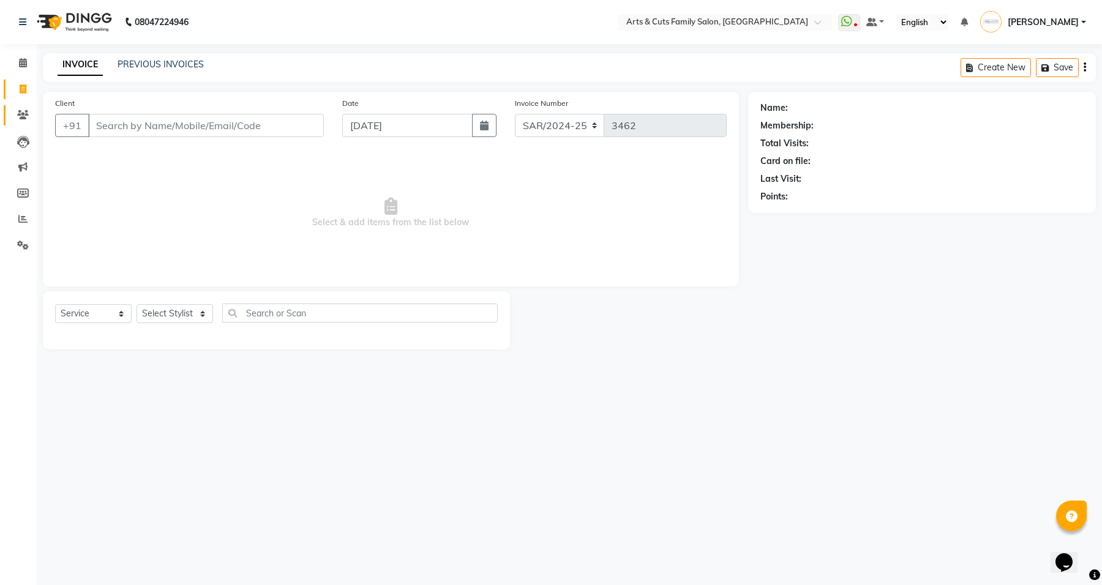
click at [22, 120] on span at bounding box center [22, 115] width 21 height 14
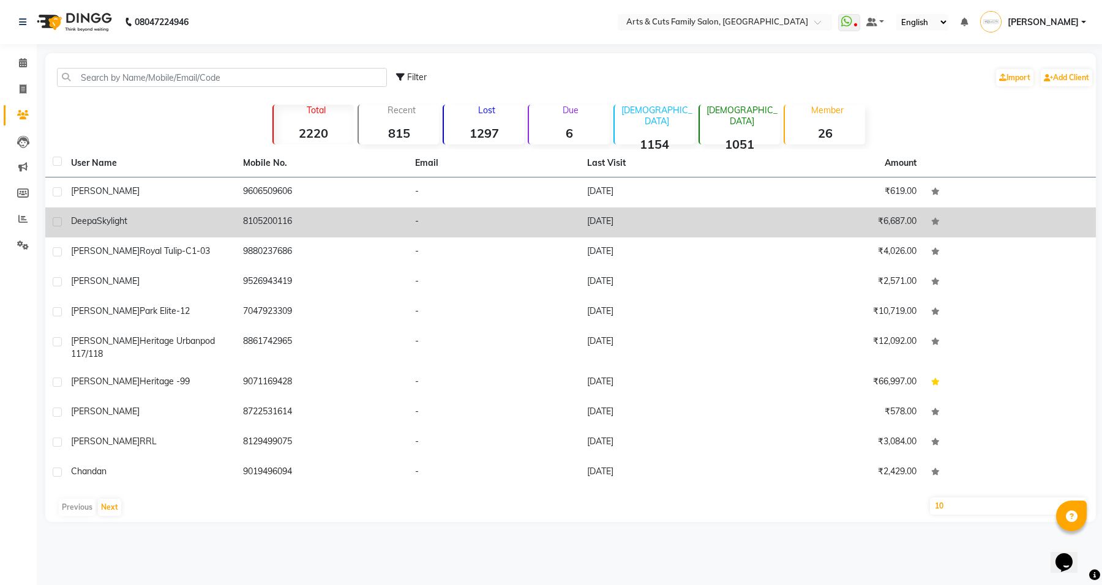
click at [104, 222] on span "Skylight" at bounding box center [112, 221] width 31 height 11
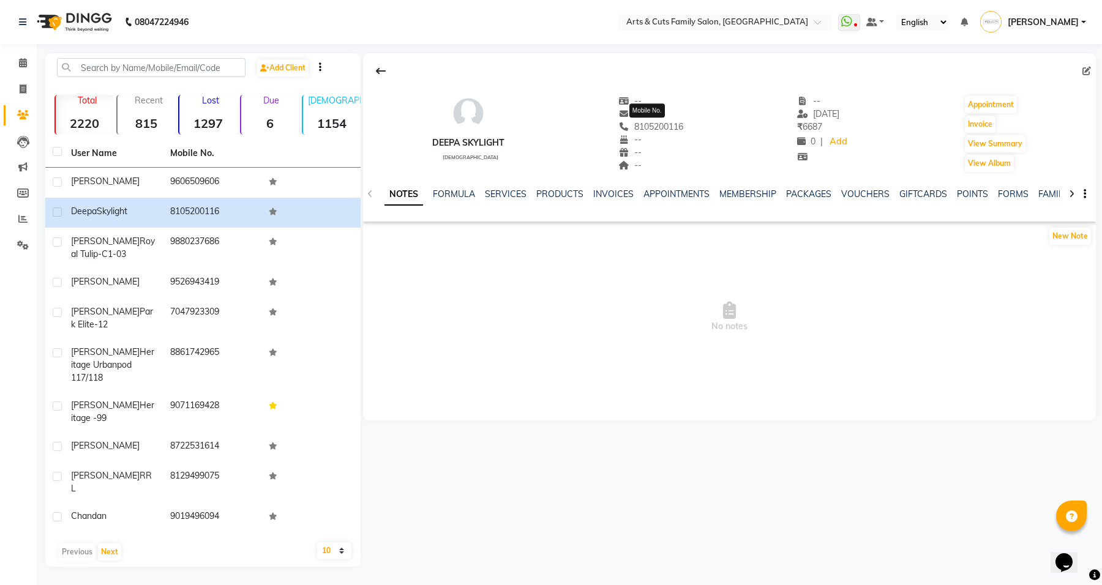
click at [650, 126] on span "8105200116" at bounding box center [650, 126] width 65 height 11
copy span "8105200116"
click at [28, 89] on span at bounding box center [22, 90] width 21 height 14
select select "service"
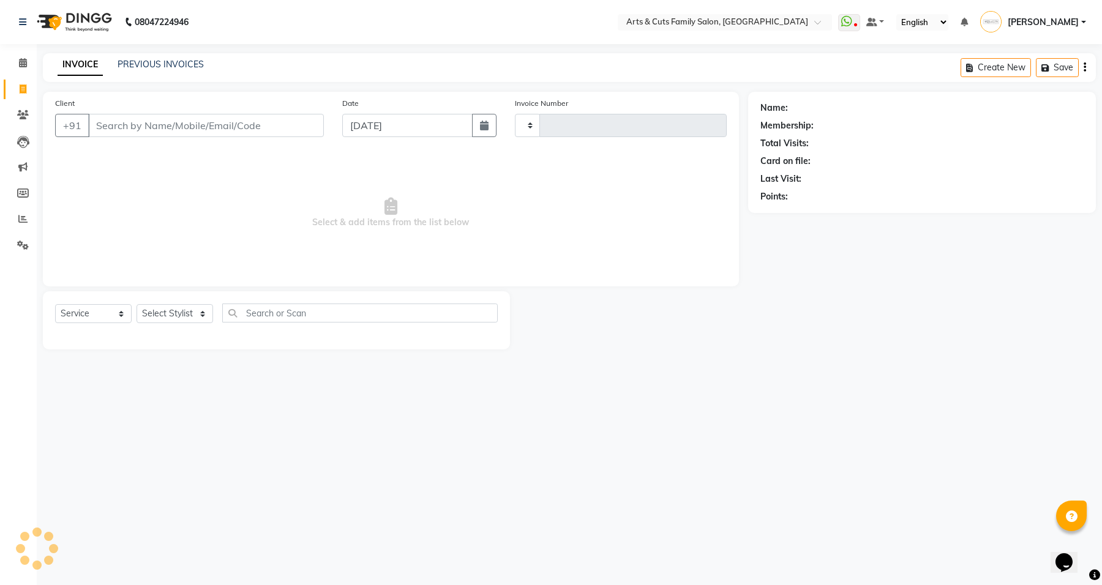
type input "3462"
select select "7513"
click at [176, 127] on input "Client" at bounding box center [206, 125] width 236 height 23
type input "8105200116"
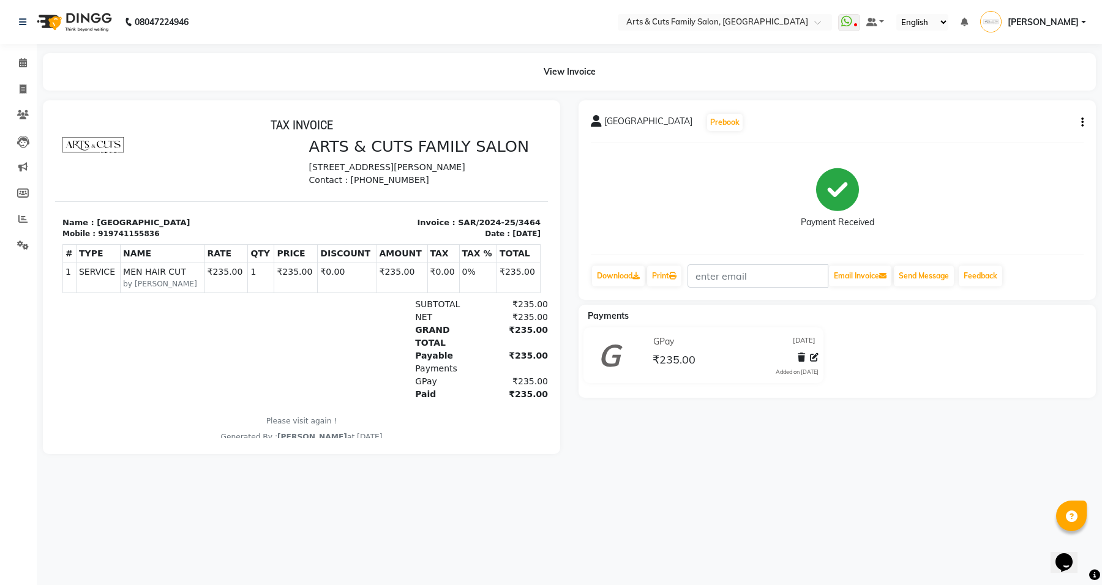
click at [1079, 122] on button "button" at bounding box center [1079, 122] width 7 height 13
click at [22, 89] on icon at bounding box center [23, 88] width 7 height 9
select select "service"
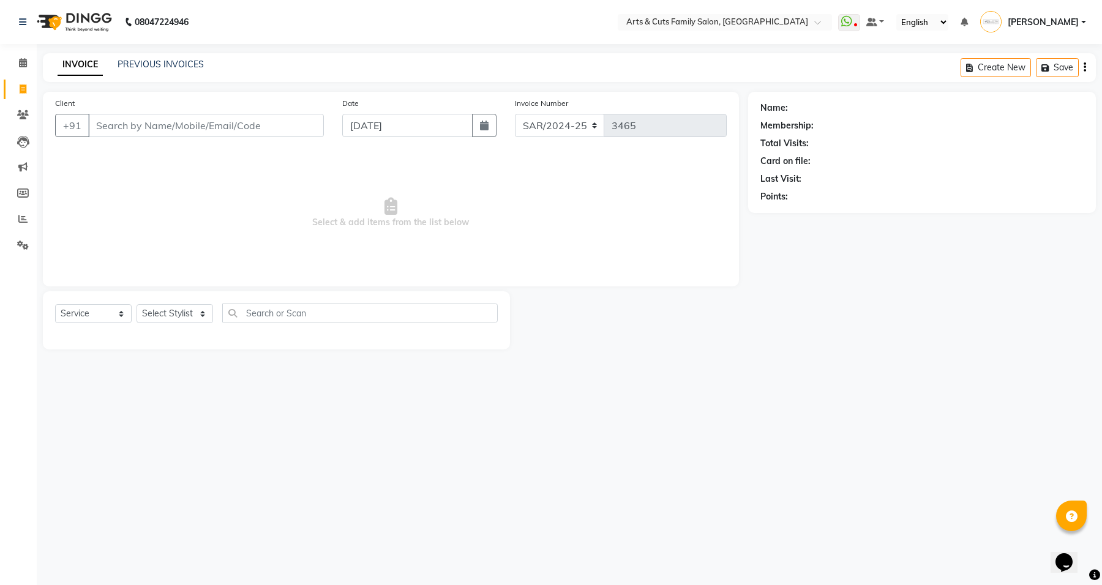
click at [170, 126] on input "Client" at bounding box center [206, 125] width 236 height 23
click at [166, 62] on link "PREVIOUS INVOICES" at bounding box center [161, 64] width 86 height 11
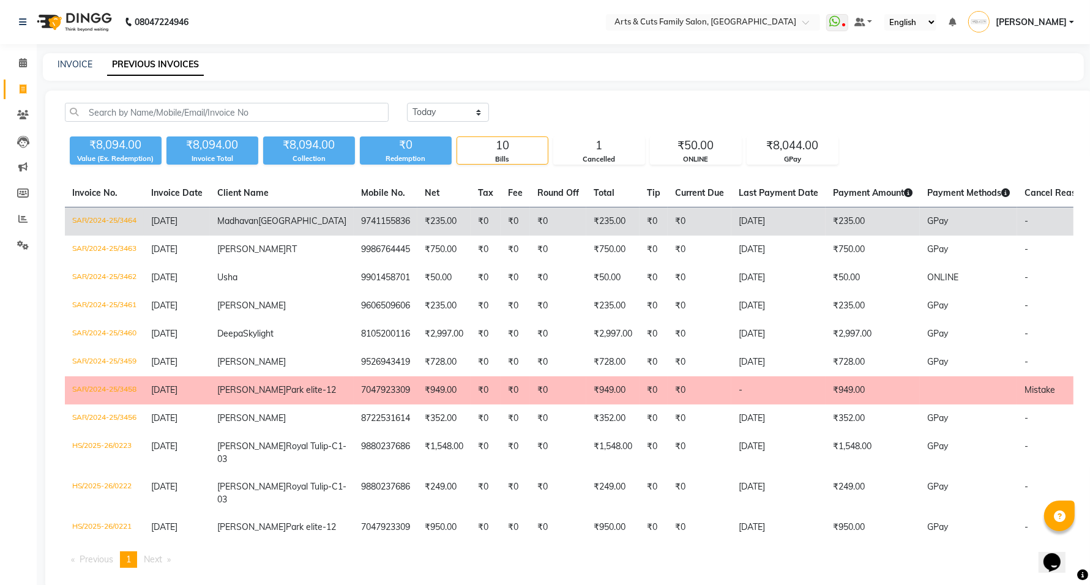
click at [354, 221] on td "9741155836" at bounding box center [386, 222] width 64 height 29
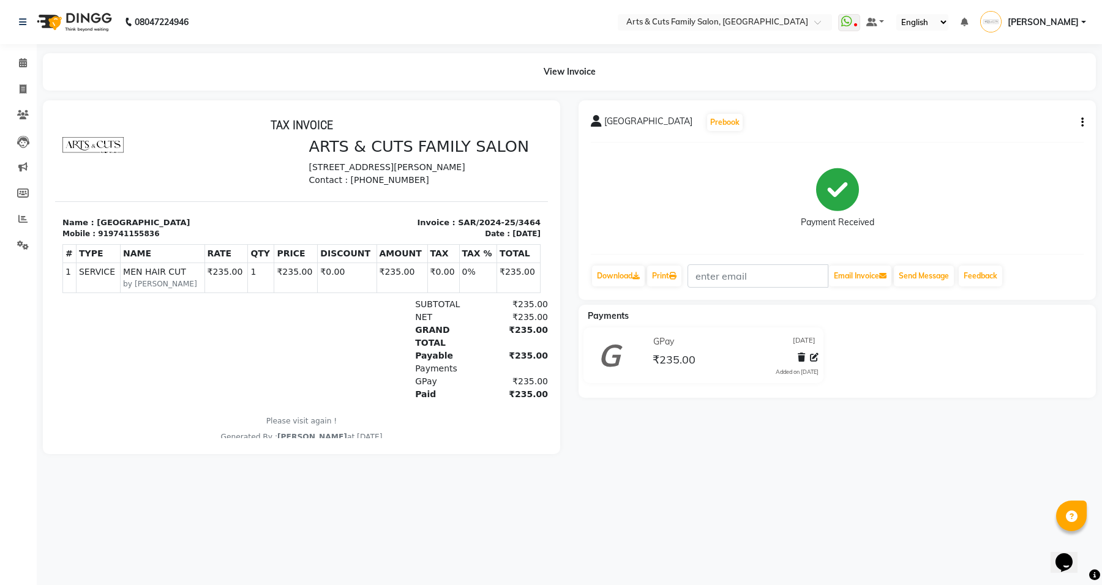
click at [123, 239] on div "919741155836" at bounding box center [128, 233] width 61 height 11
copy div "919741155836"
click at [23, 110] on icon at bounding box center [23, 114] width 12 height 9
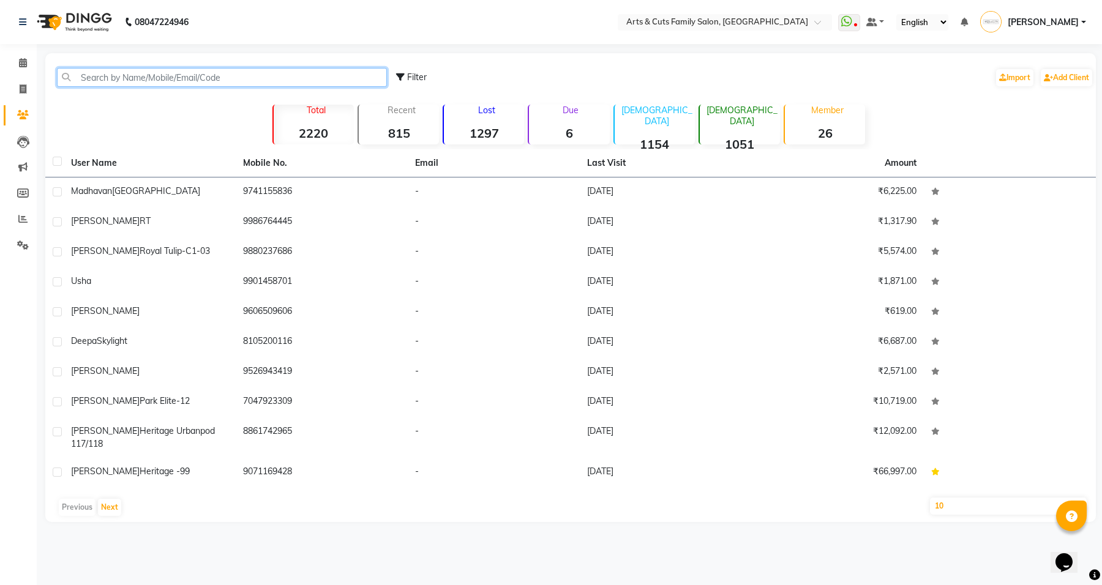
click at [170, 74] on input "text" at bounding box center [222, 77] width 330 height 19
paste input "919741155836"
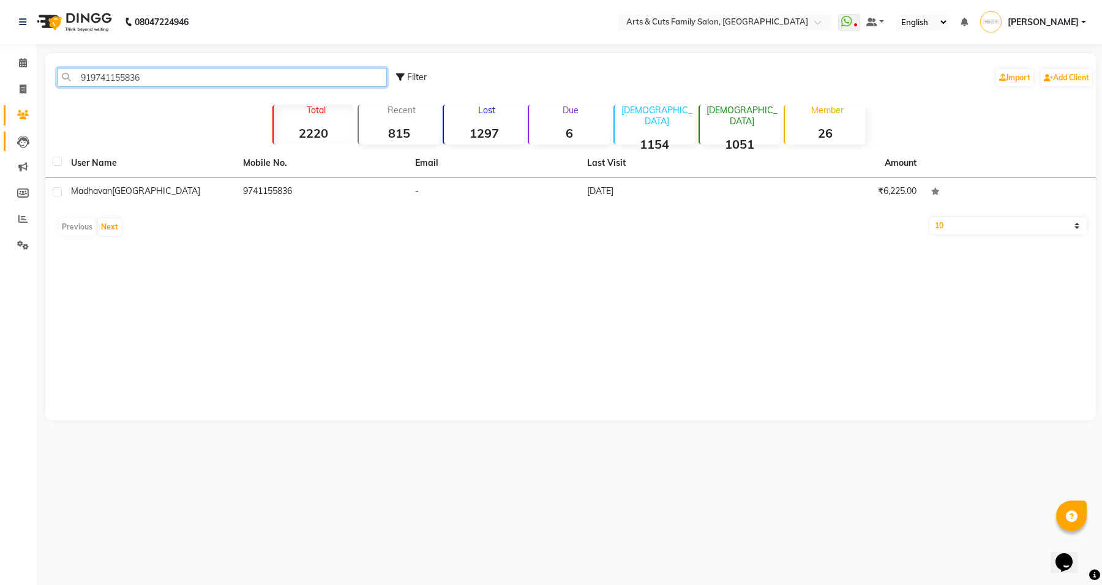
type input "919741155836"
click at [20, 148] on icon at bounding box center [23, 142] width 12 height 12
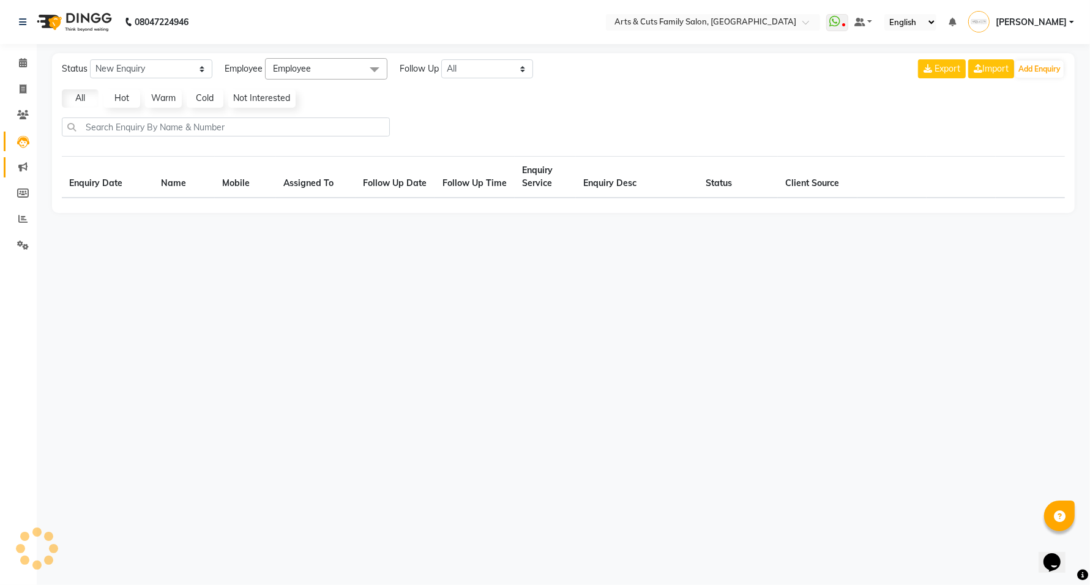
select select "10"
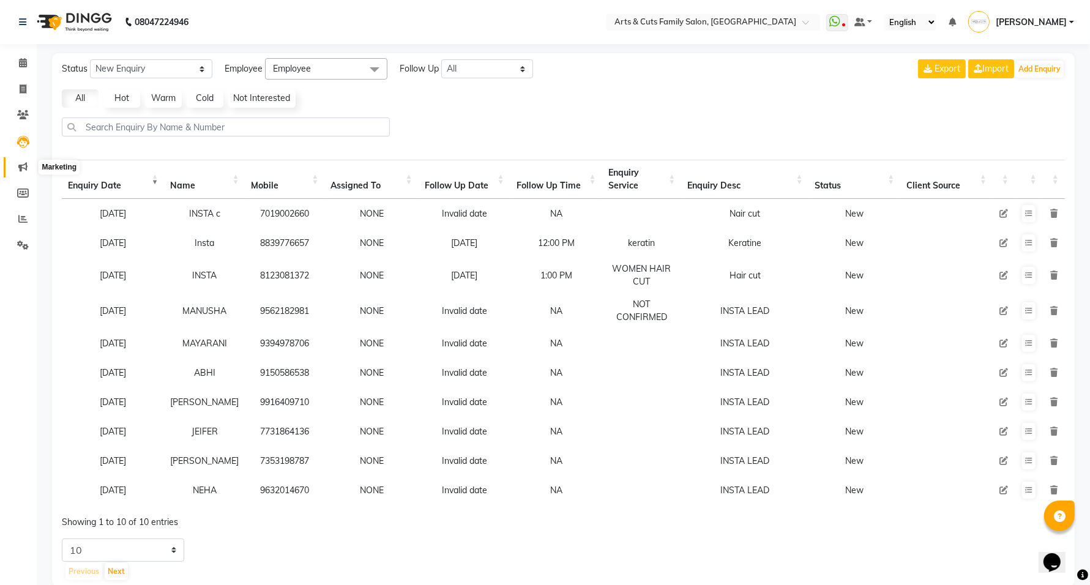
click at [25, 168] on icon at bounding box center [22, 166] width 9 height 9
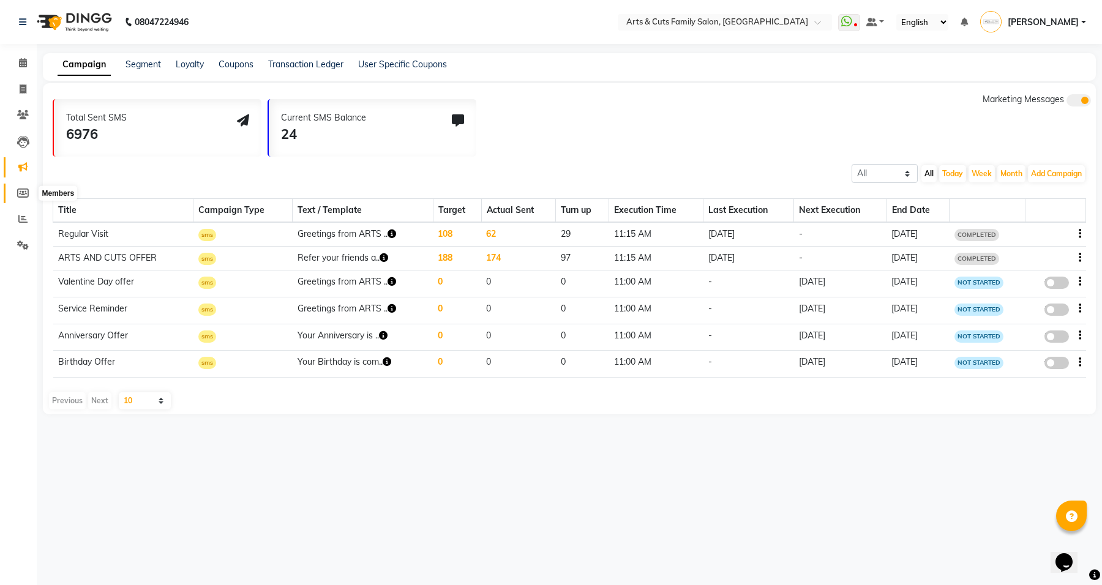
click at [25, 193] on icon at bounding box center [23, 193] width 12 height 9
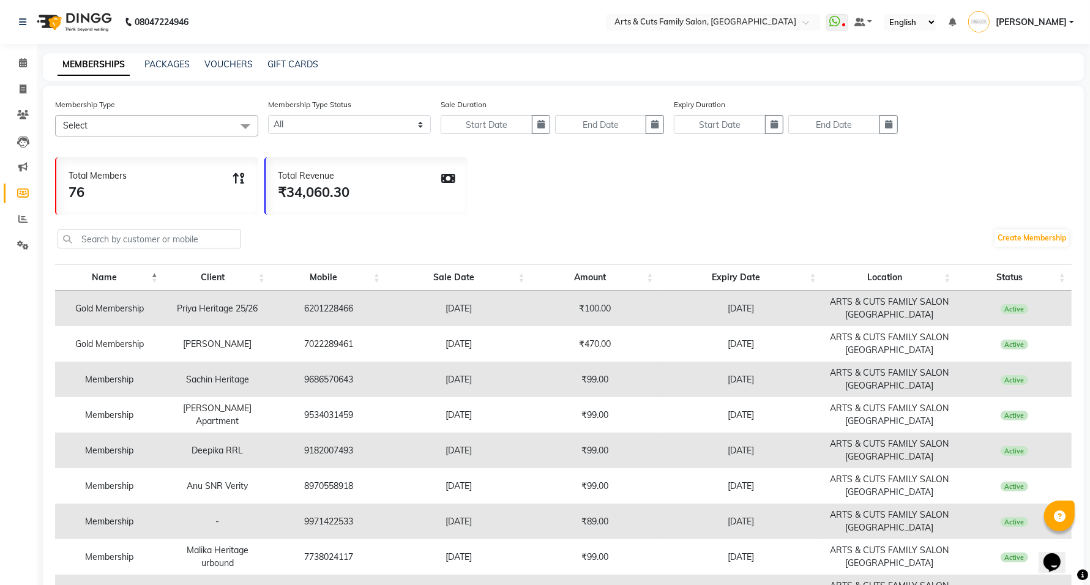
click at [140, 129] on span "Select" at bounding box center [156, 125] width 203 height 21
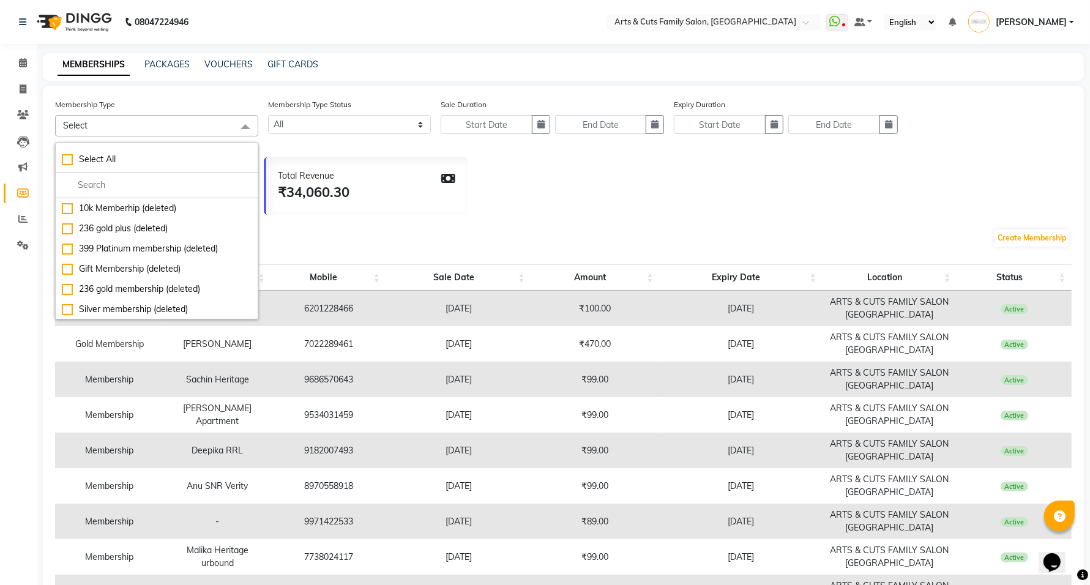
click at [133, 118] on span "Select" at bounding box center [156, 125] width 203 height 21
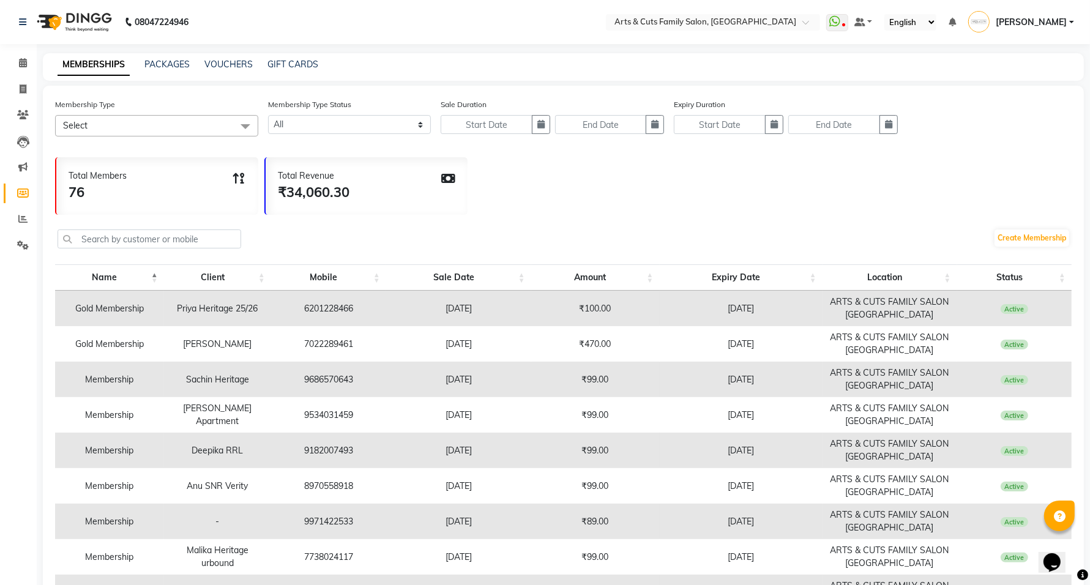
click at [133, 120] on span "Select" at bounding box center [156, 125] width 203 height 21
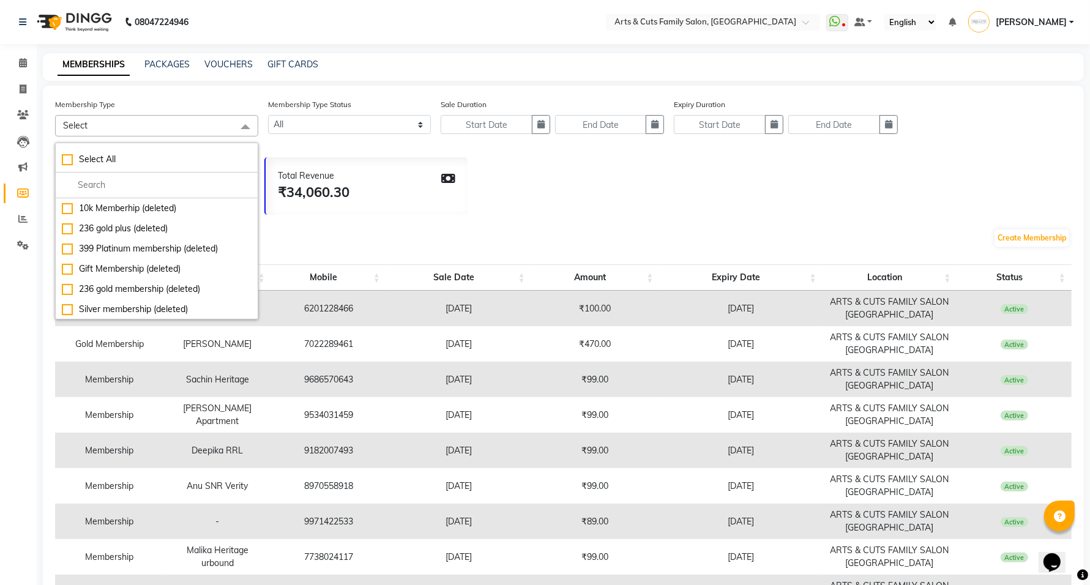
click at [409, 158] on div "Total Revenue ₹34,060.30" at bounding box center [367, 186] width 202 height 58
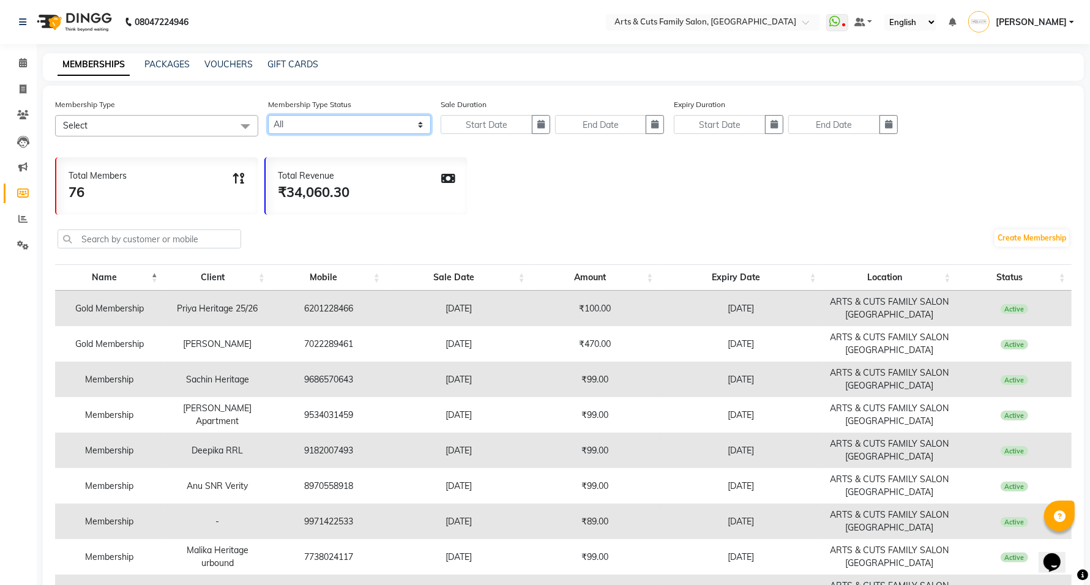
click at [386, 122] on select "Active Expired All" at bounding box center [349, 124] width 163 height 19
select select "true"
click at [268, 115] on select "Active Expired All" at bounding box center [349, 124] width 163 height 19
click at [22, 200] on link "Members" at bounding box center [18, 194] width 29 height 20
click at [22, 216] on icon at bounding box center [22, 218] width 9 height 9
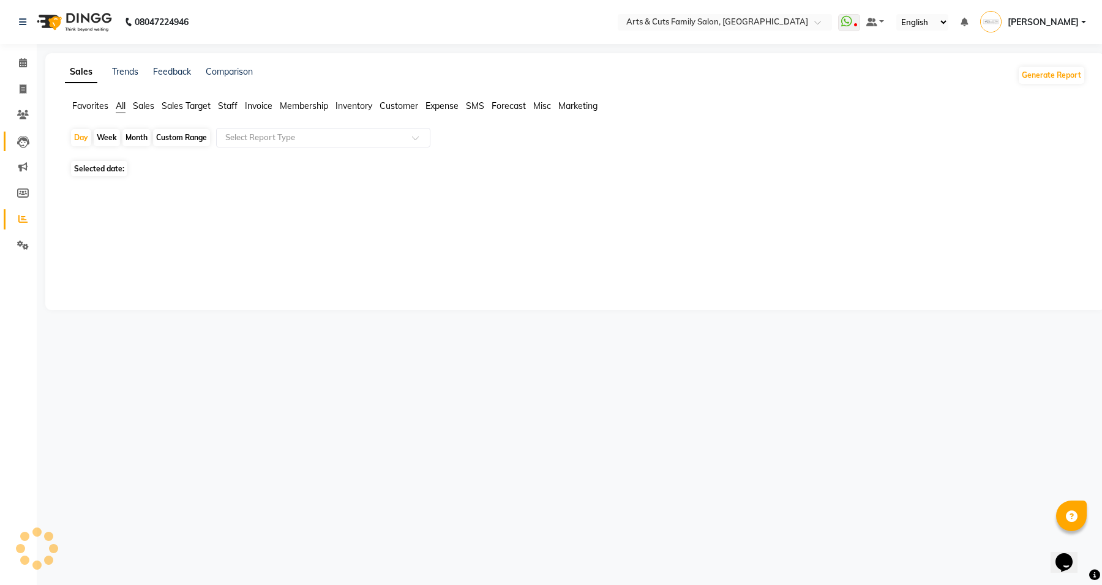
click at [24, 144] on icon at bounding box center [23, 142] width 12 height 12
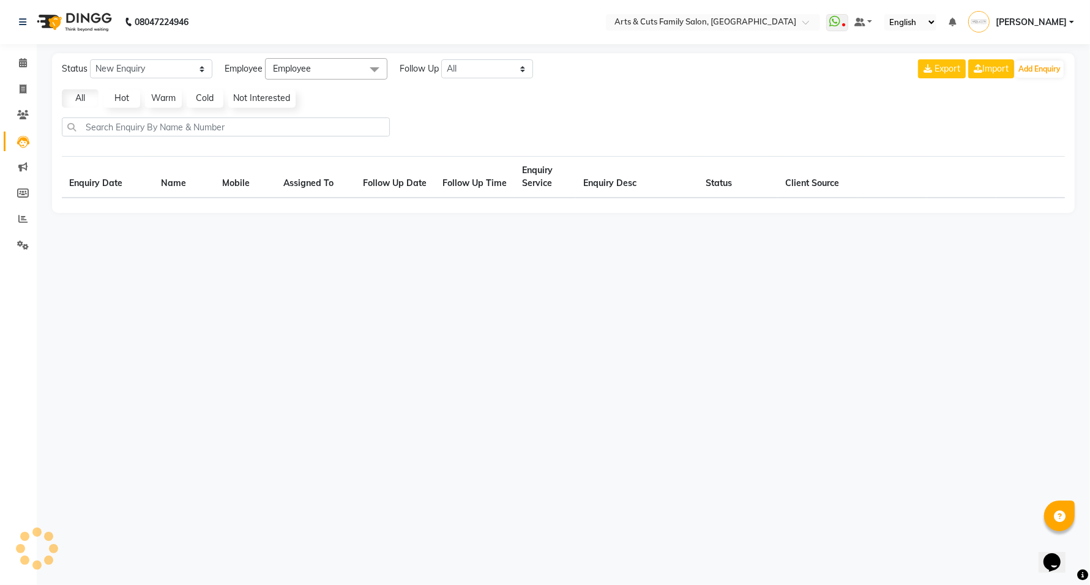
select select "10"
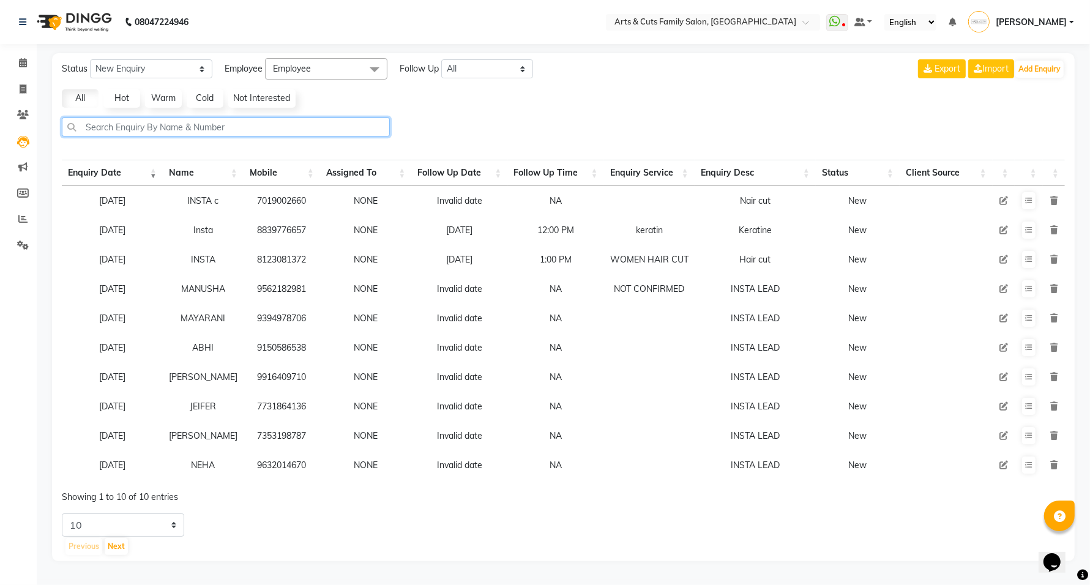
click at [246, 129] on input "text" at bounding box center [226, 127] width 328 height 19
paste input "919741155836"
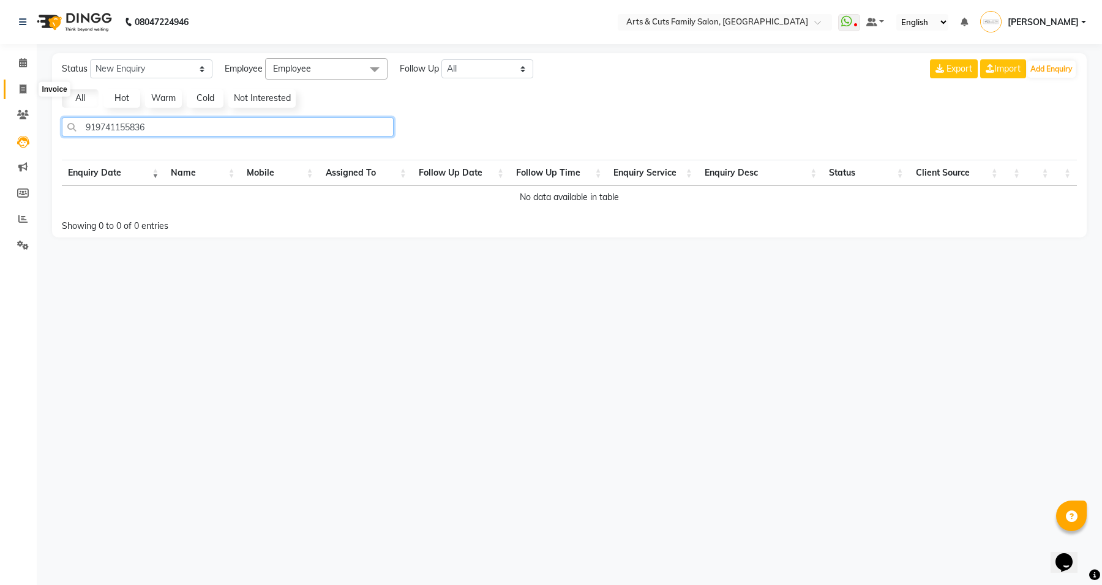
type input "919741155836"
click at [26, 89] on icon at bounding box center [23, 88] width 7 height 9
select select "service"
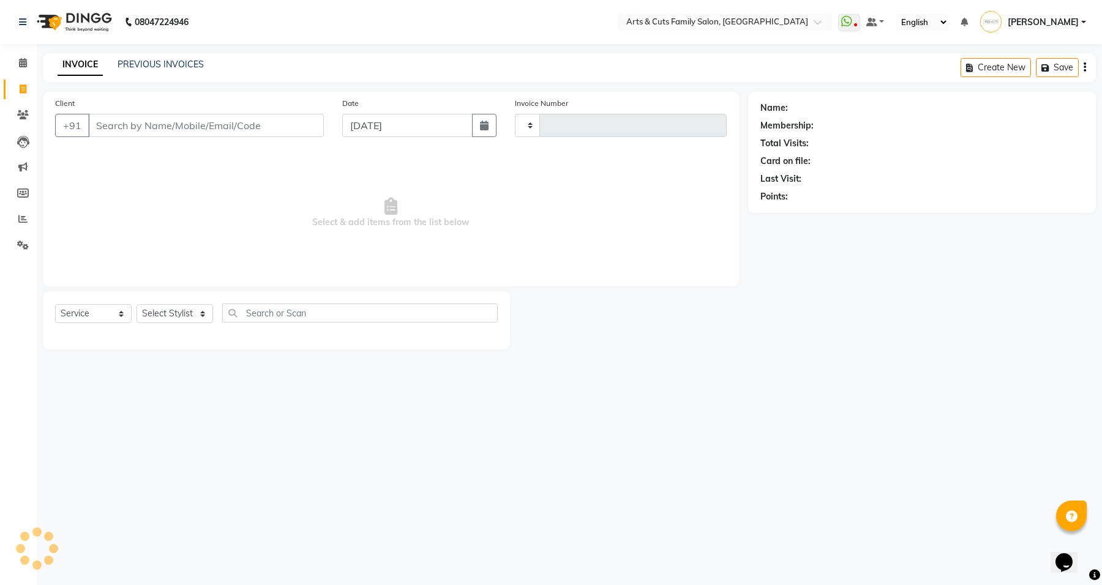
type input "3465"
select select "7513"
click at [149, 64] on link "PREVIOUS INVOICES" at bounding box center [161, 64] width 86 height 11
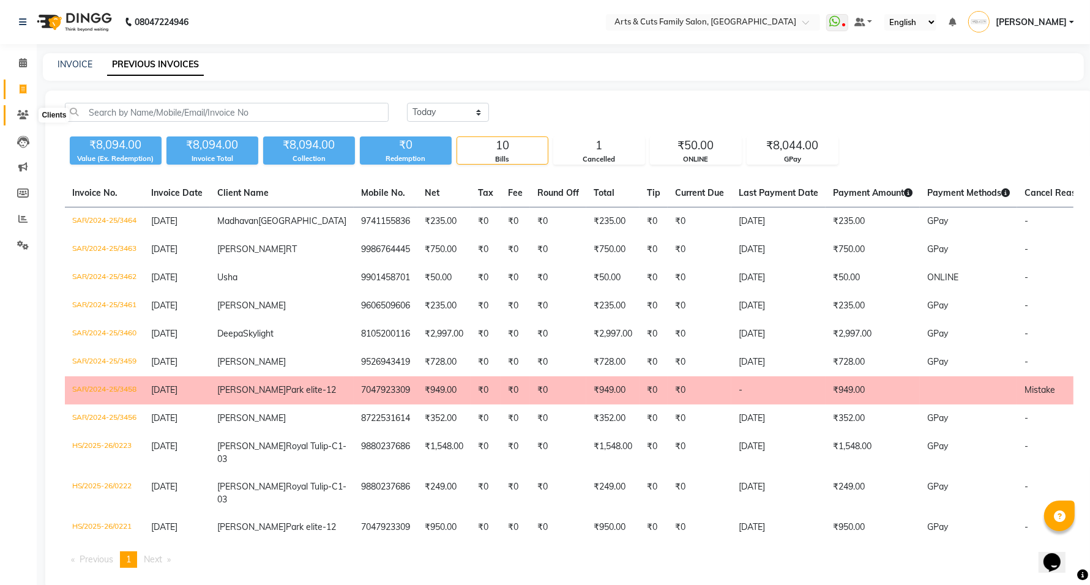
click at [20, 116] on icon at bounding box center [23, 114] width 12 height 9
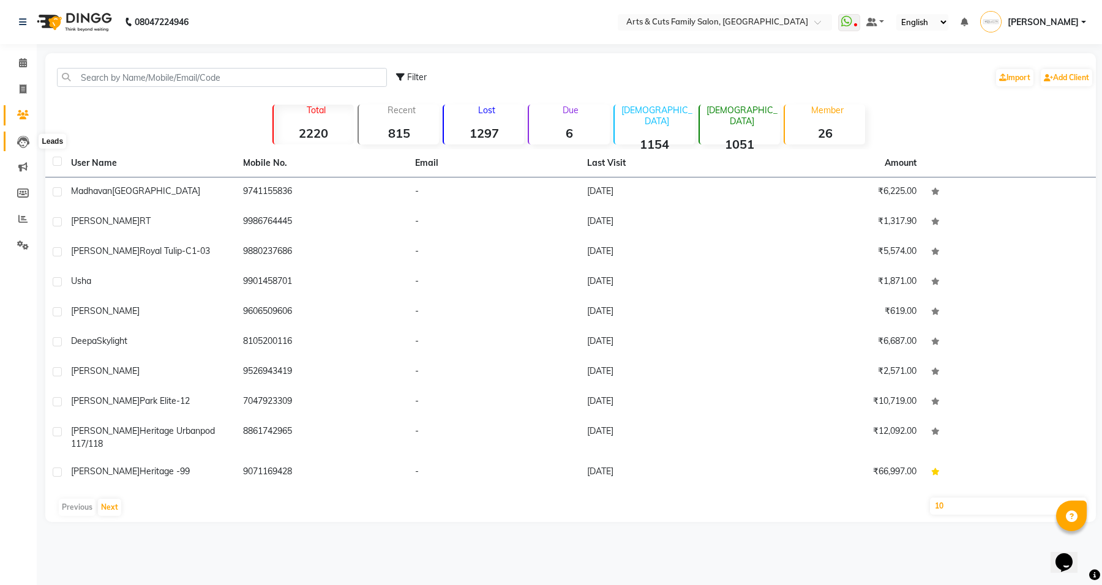
click at [22, 145] on icon at bounding box center [23, 142] width 12 height 12
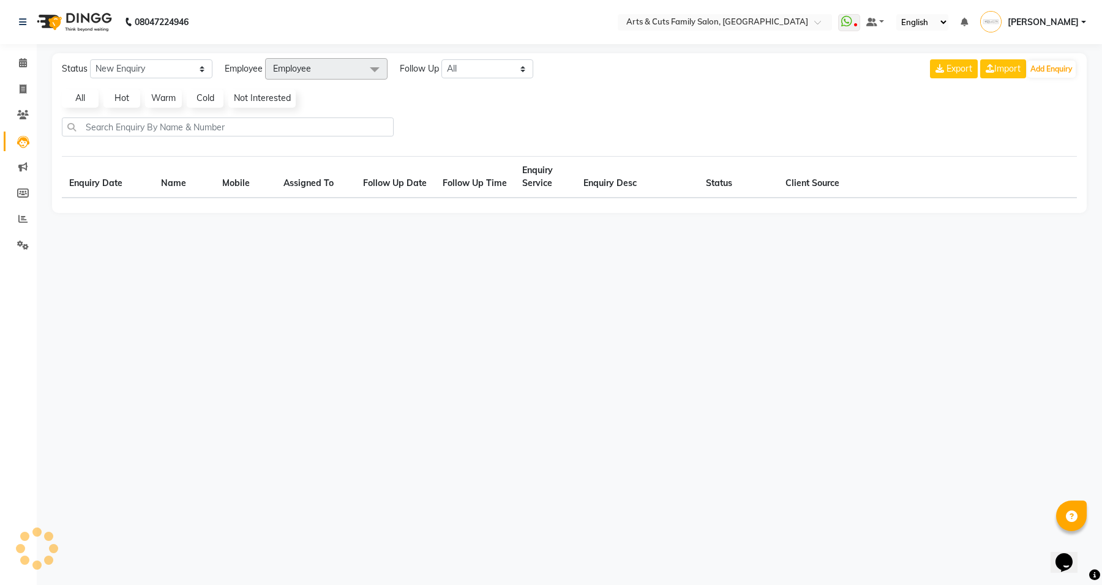
select select "10"
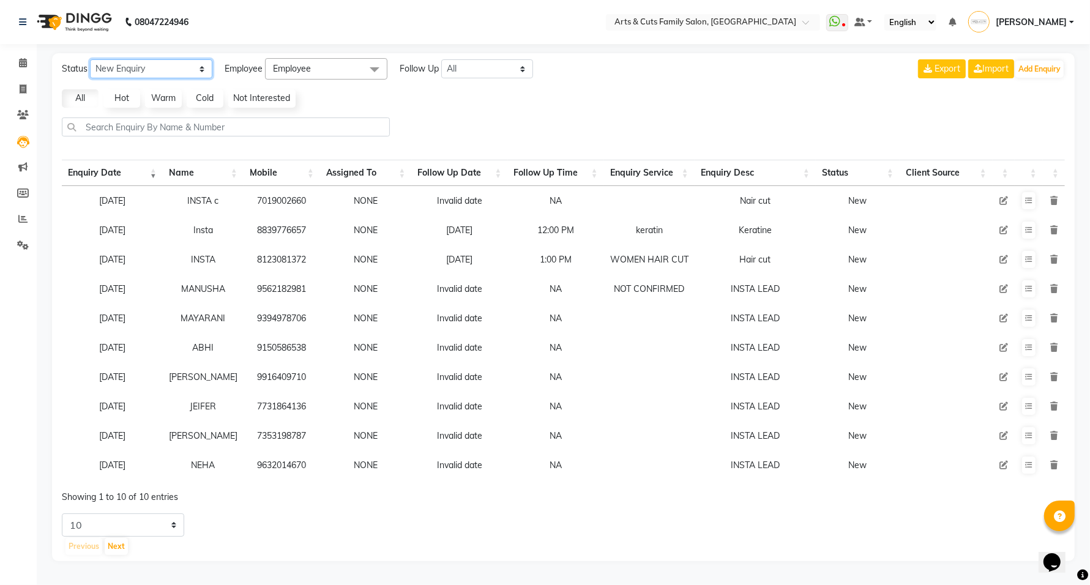
click at [179, 69] on select "New Enquiry Open Enquiry Converted Enquiry All" at bounding box center [151, 68] width 122 height 19
click at [534, 106] on div "All Hot Warm Cold Not Interested" at bounding box center [563, 98] width 1013 height 18
click at [18, 142] on icon at bounding box center [23, 142] width 12 height 12
click at [25, 165] on icon at bounding box center [22, 166] width 9 height 9
